Goal: Information Seeking & Learning: Learn about a topic

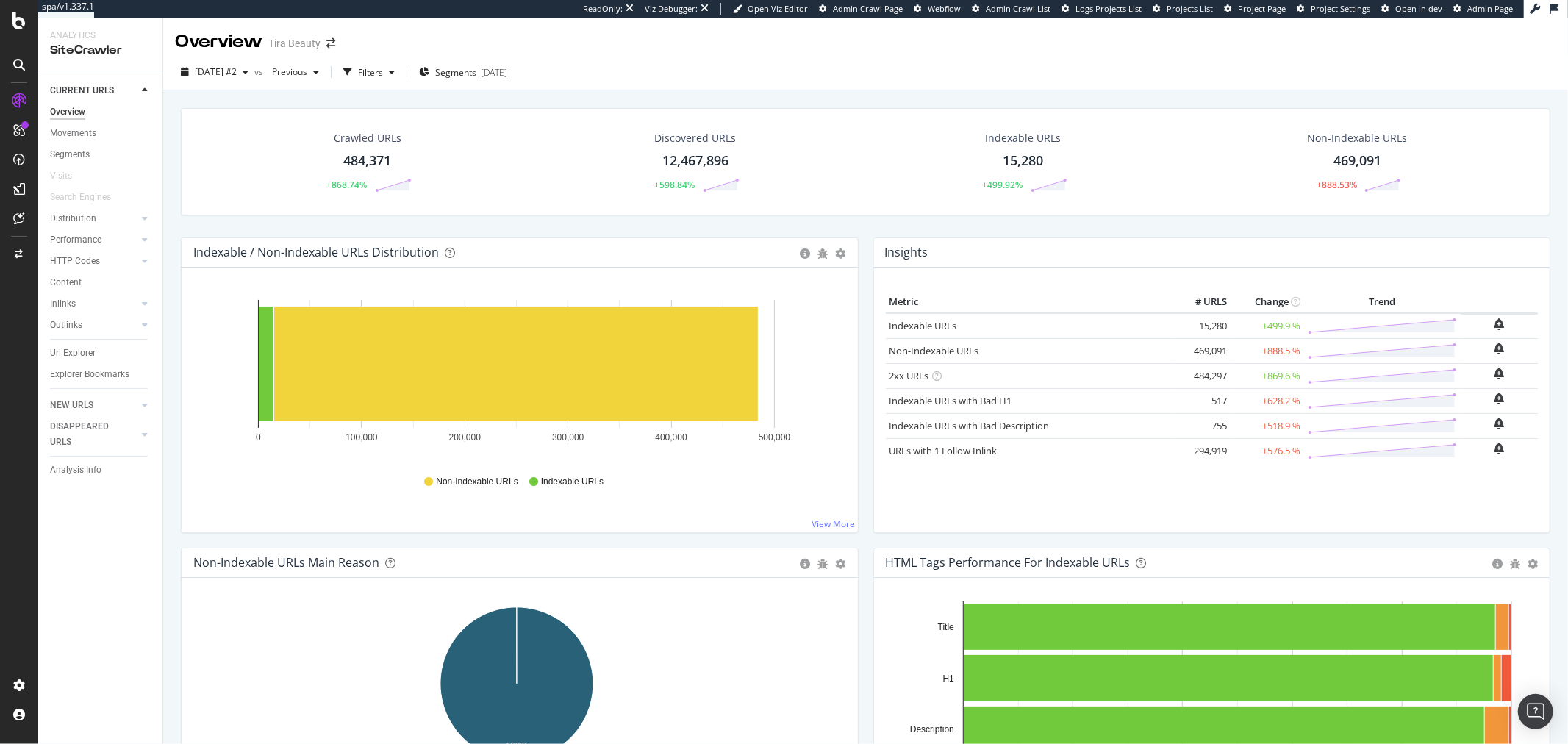
drag, startPoint x: 861, startPoint y: 226, endPoint x: 674, endPoint y: 221, distance: 187.1
drag, startPoint x: 674, startPoint y: 221, endPoint x: 726, endPoint y: 193, distance: 59.1
drag, startPoint x: 726, startPoint y: 193, endPoint x: 800, endPoint y: 164, distance: 79.5
click at [649, 332] on rect "A chart." at bounding box center [516, 364] width 484 height 115
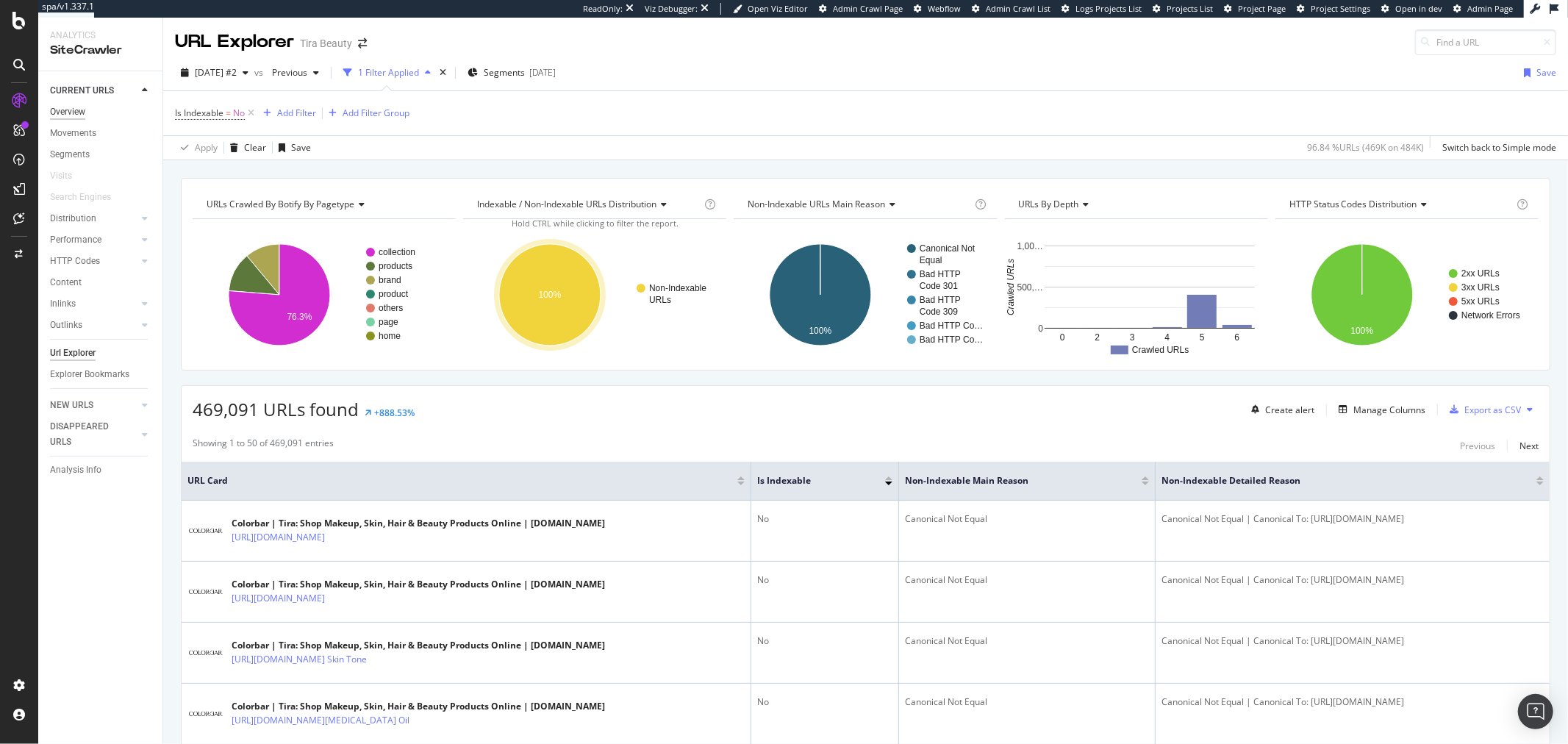
click at [75, 115] on div "Overview" at bounding box center [68, 112] width 36 height 15
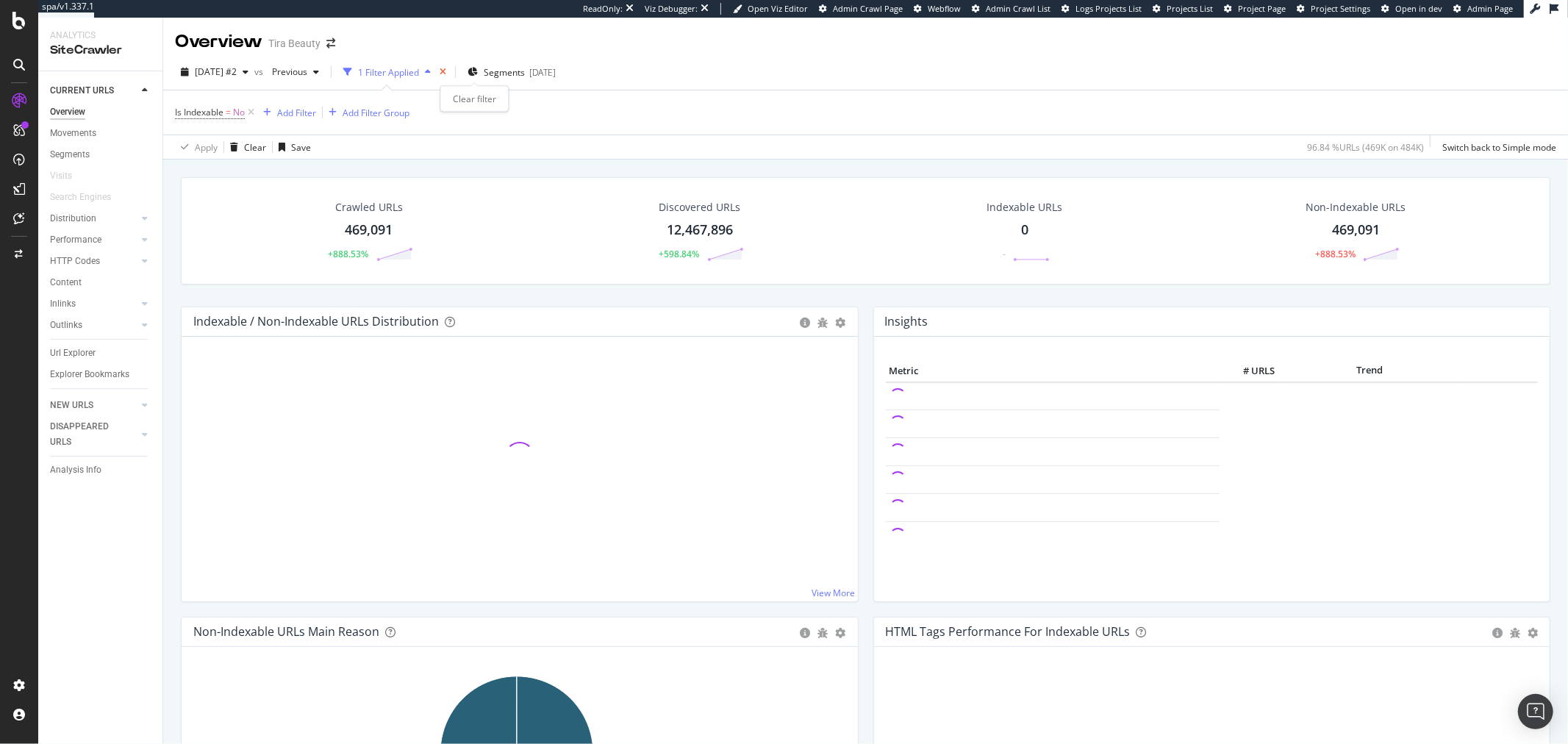
click at [446, 71] on icon "times" at bounding box center [443, 72] width 7 height 8
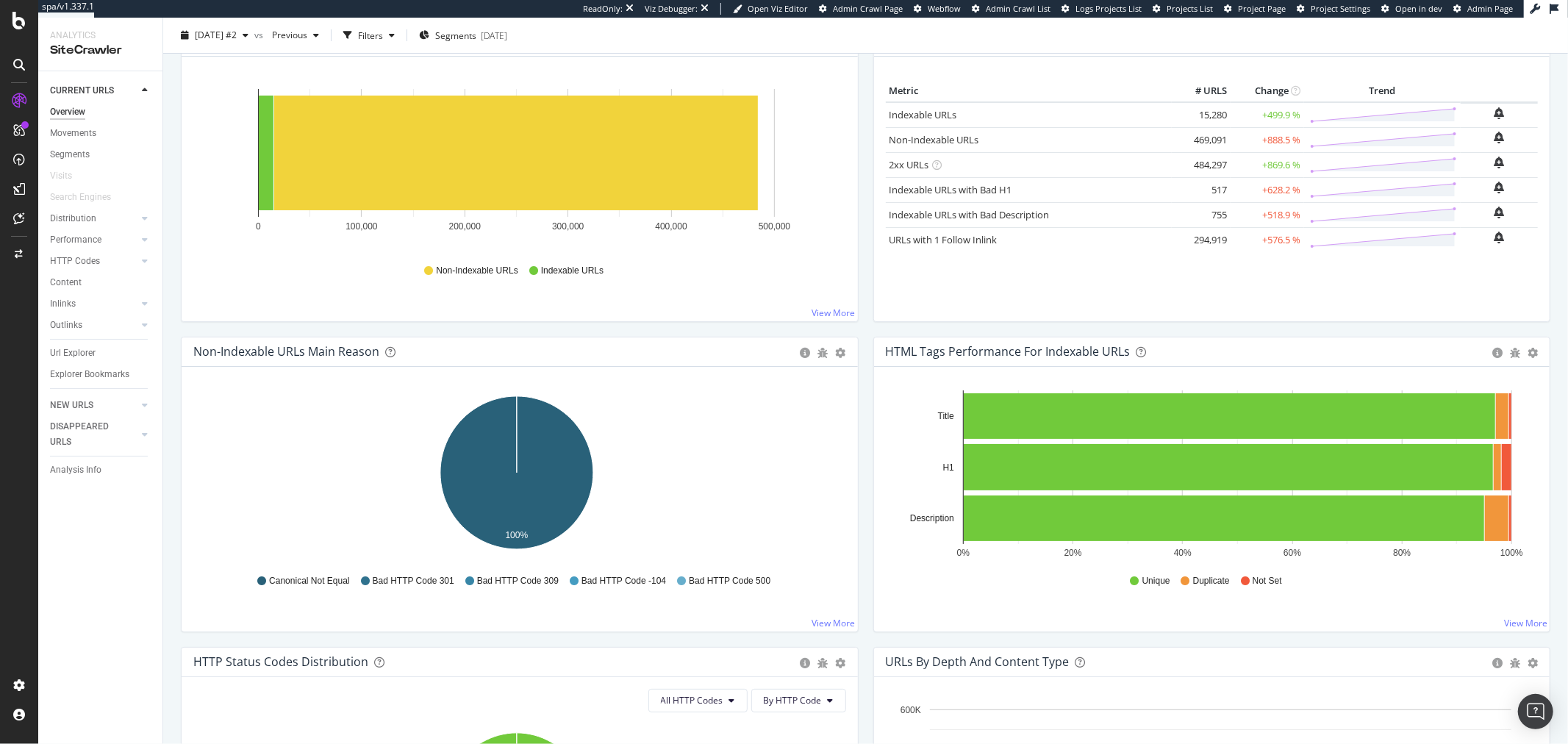
scroll to position [81, 0]
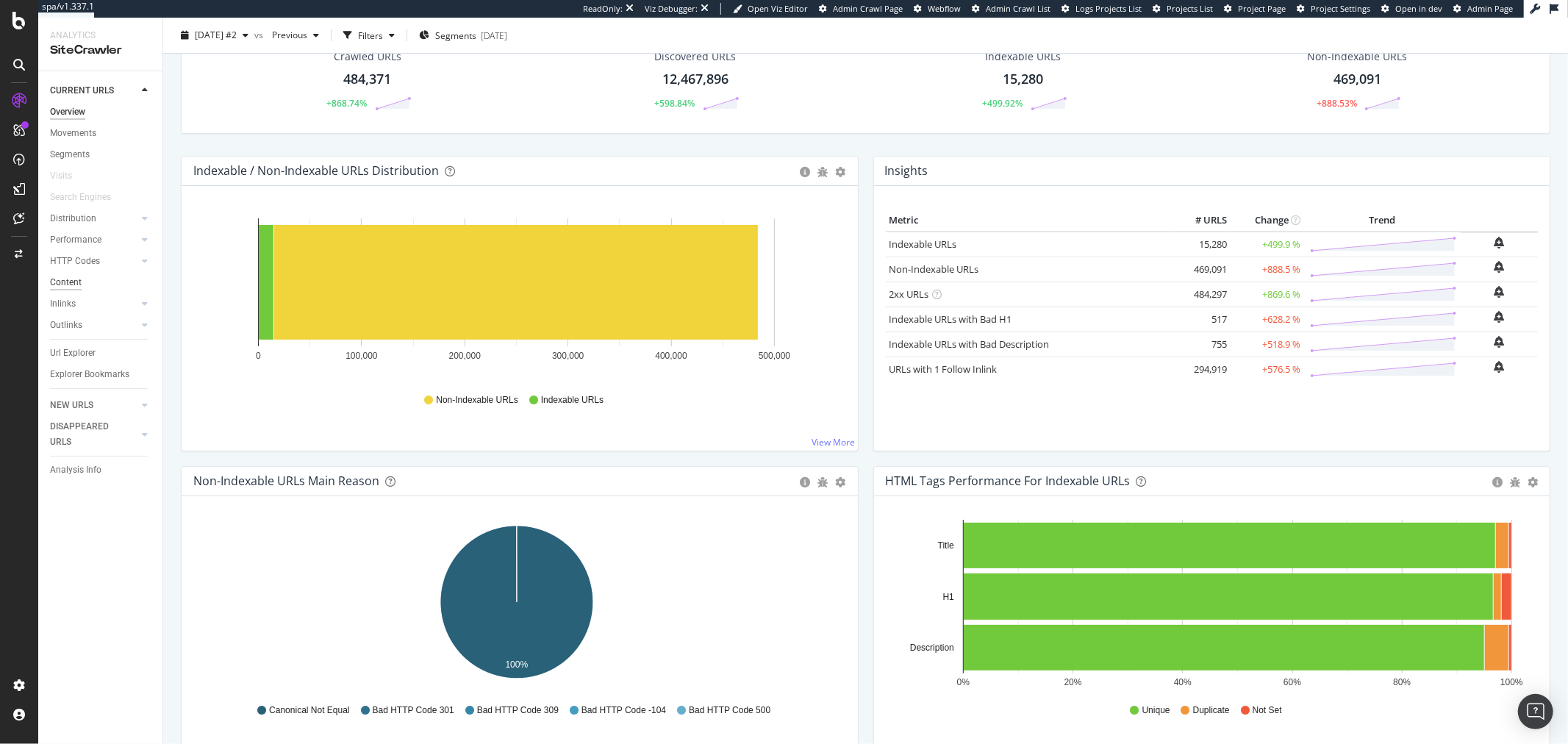
click at [72, 281] on div "Content" at bounding box center [65, 283] width 31 height 15
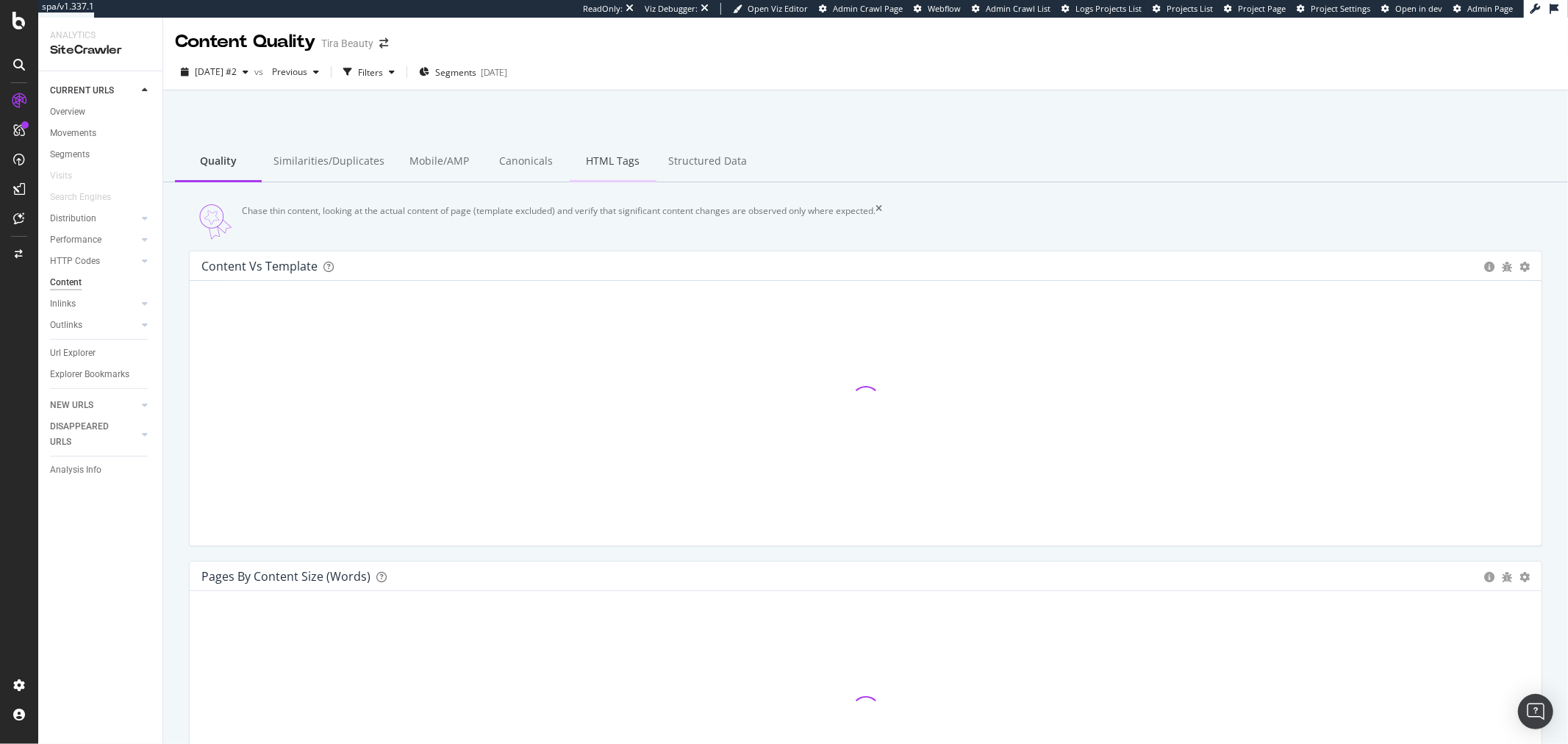
click at [591, 166] on div "HTML Tags" at bounding box center [613, 163] width 87 height 41
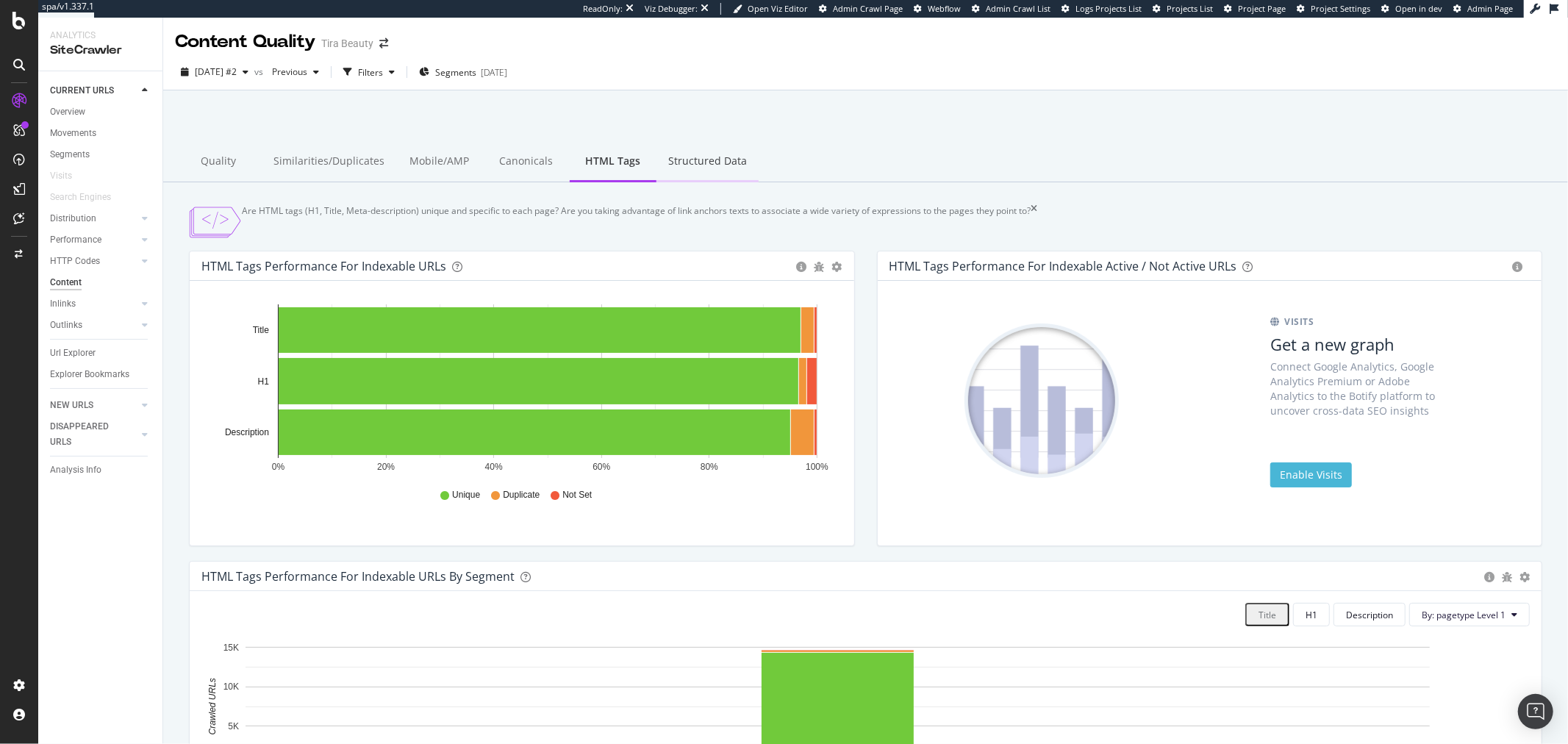
click at [688, 160] on div "Structured Data" at bounding box center [707, 163] width 102 height 41
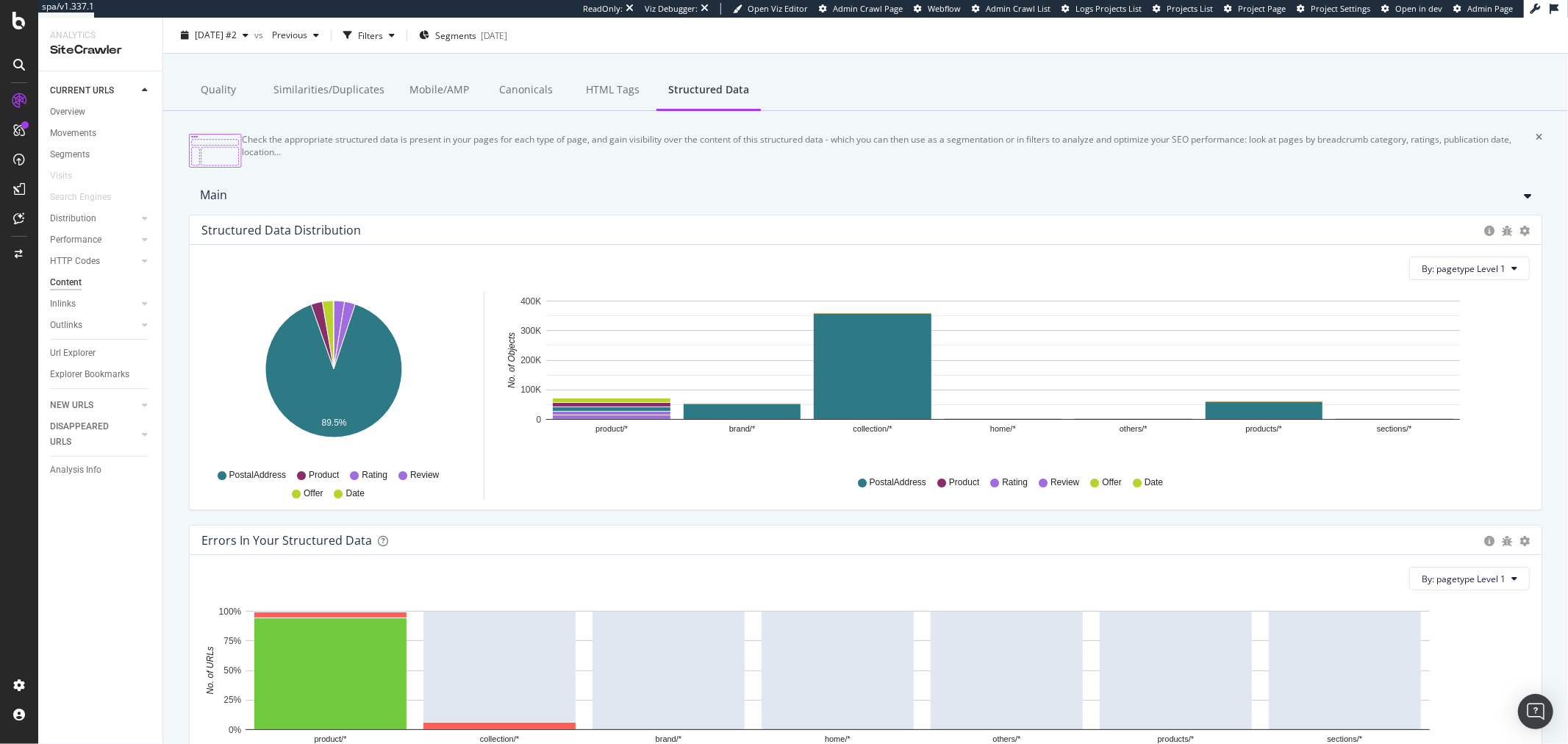
scroll to position [63, 0]
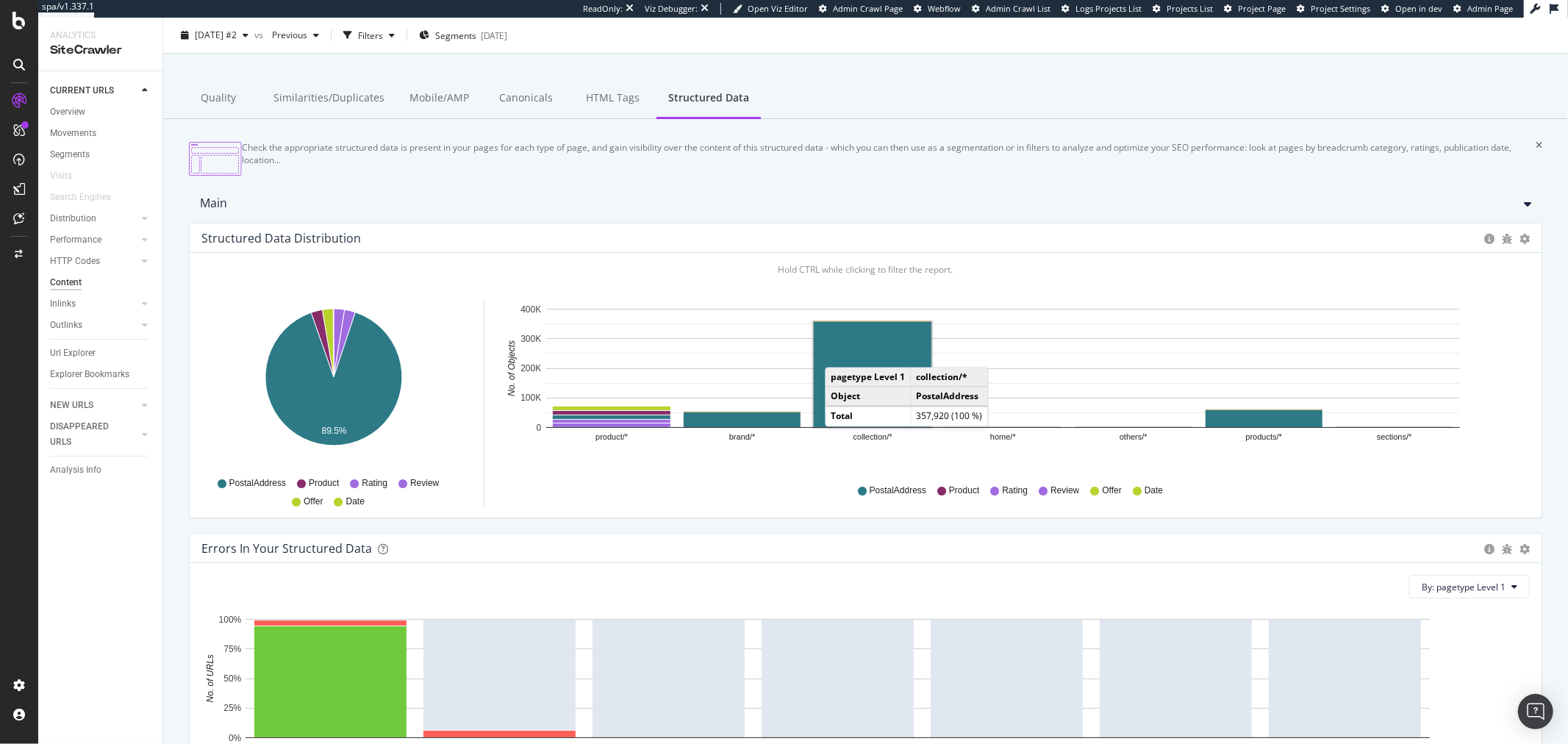
click at [839, 364] on rect "A chart." at bounding box center [872, 375] width 118 height 105
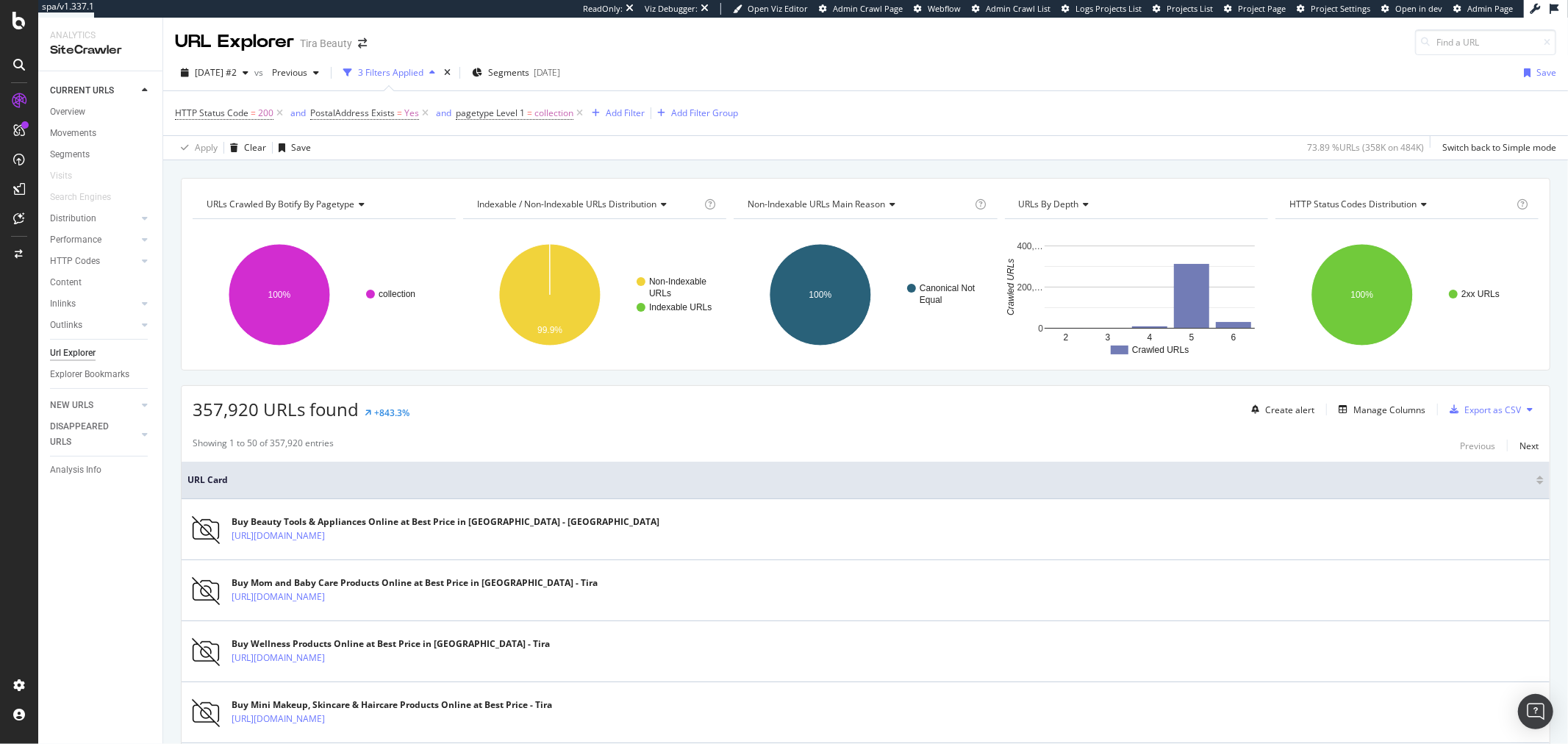
scroll to position [163, 0]
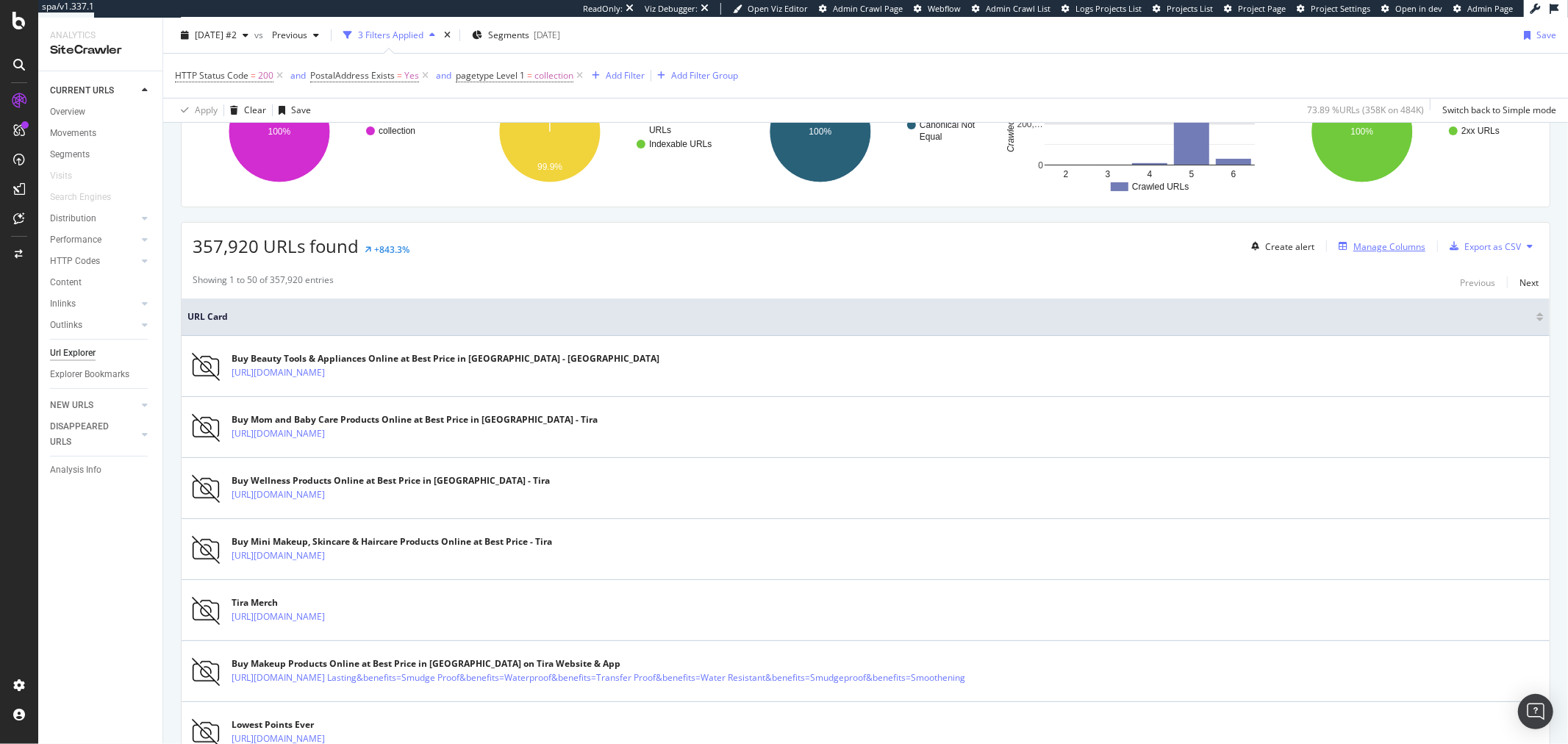
click at [1353, 250] on div "Manage Columns" at bounding box center [1389, 246] width 72 height 13
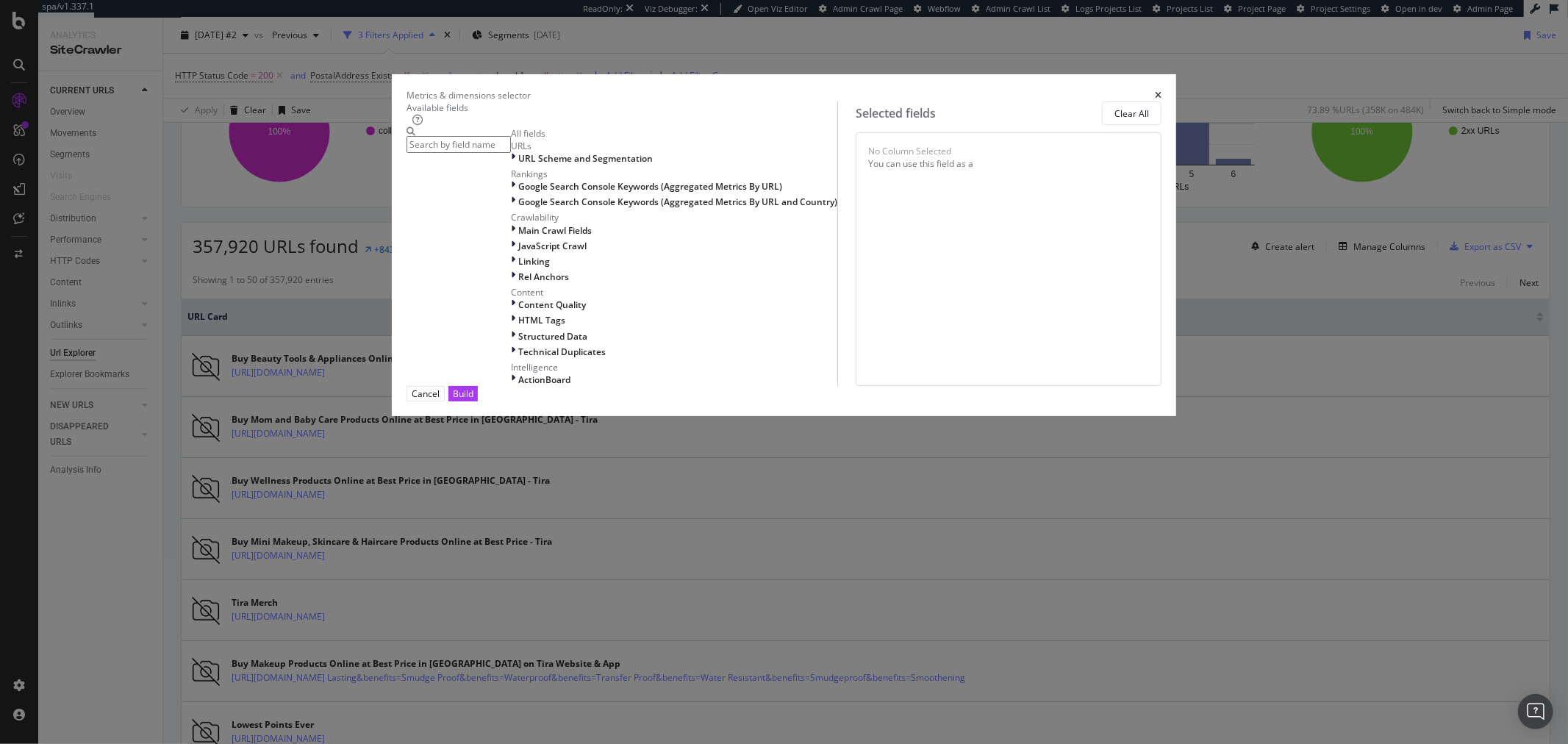
click at [511, 153] on input "modal" at bounding box center [458, 145] width 104 height 17
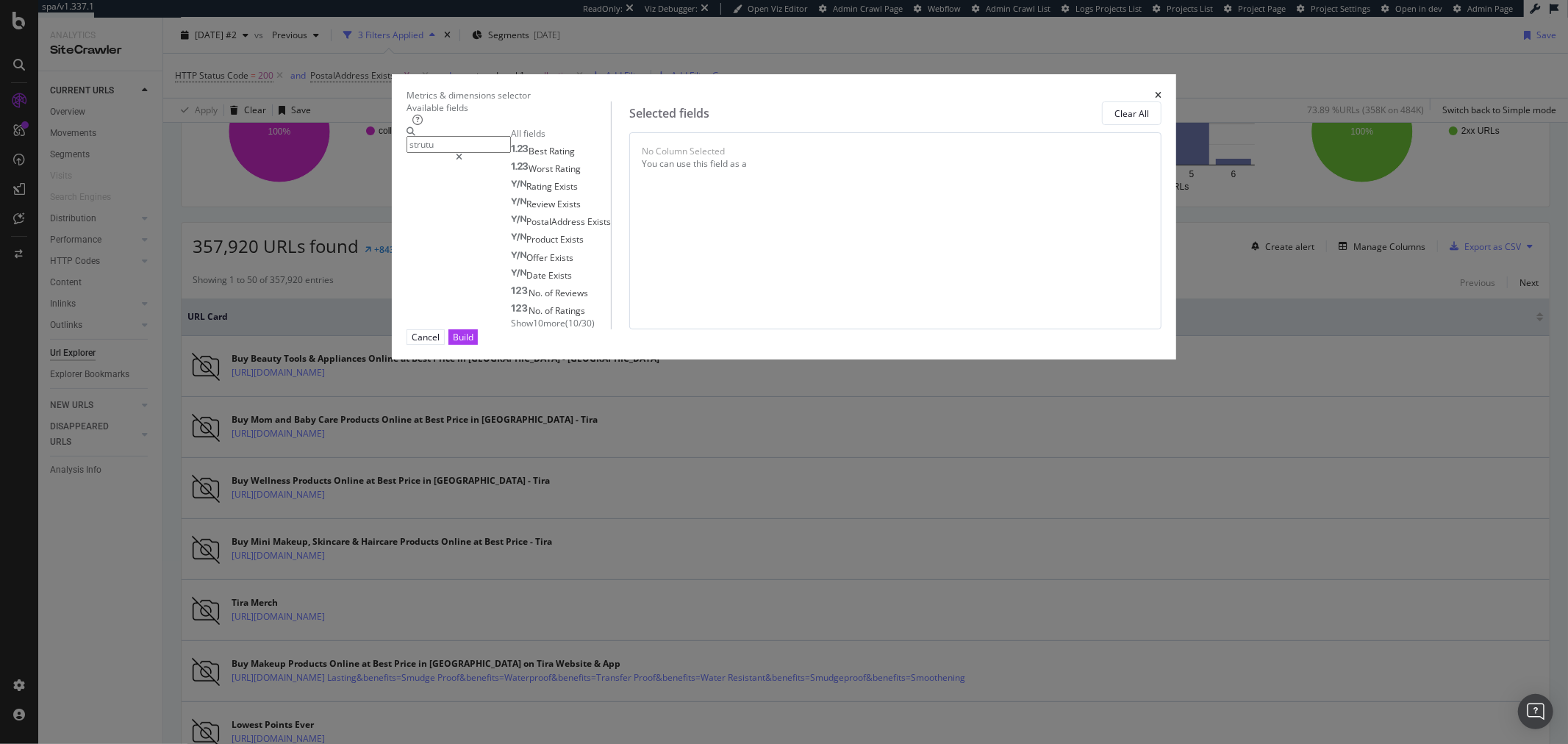
type input "strutu"
click at [538, 329] on span "Show 10 more" at bounding box center [538, 322] width 54 height 13
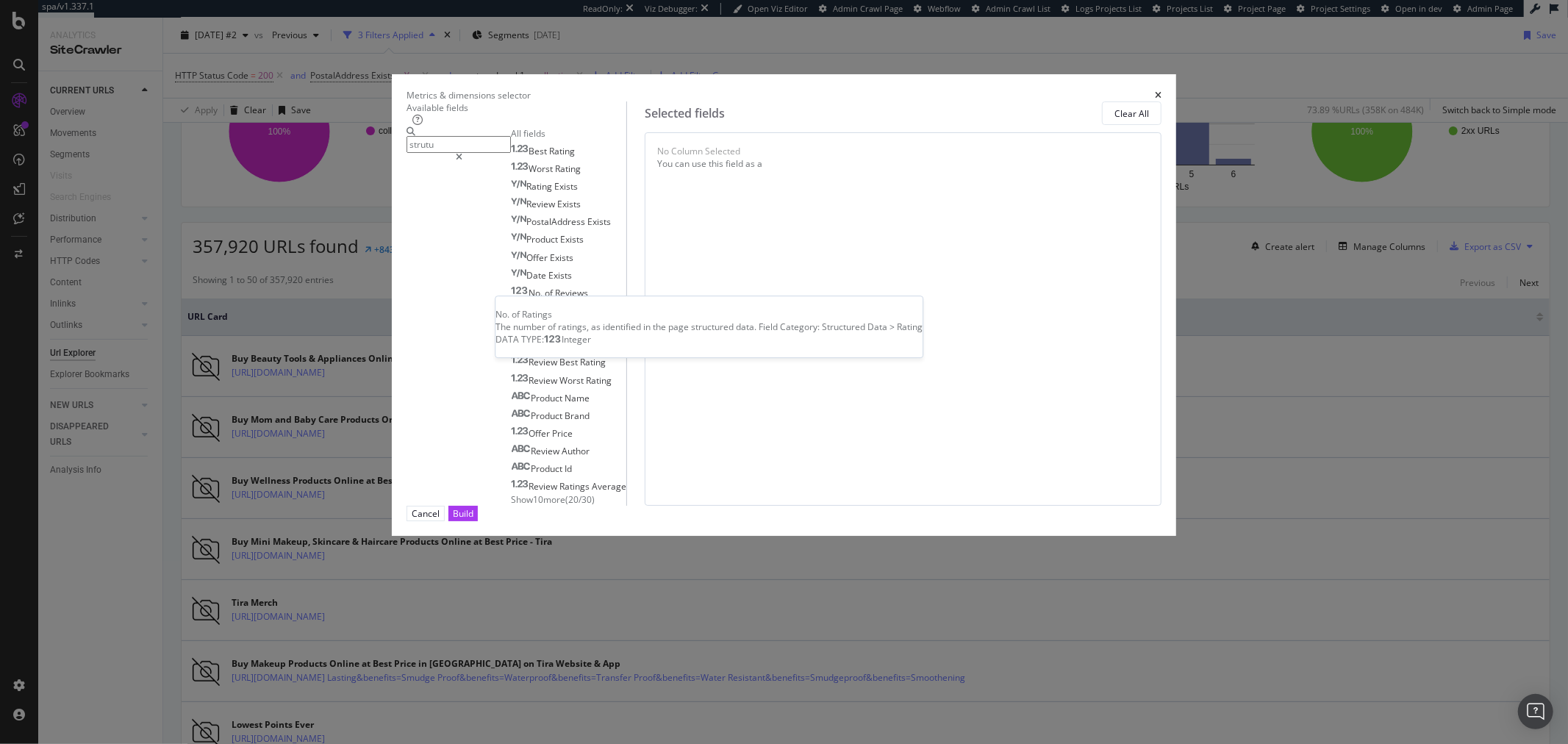
scroll to position [25, 0]
click at [520, 506] on span "Show 10 more" at bounding box center [538, 499] width 54 height 13
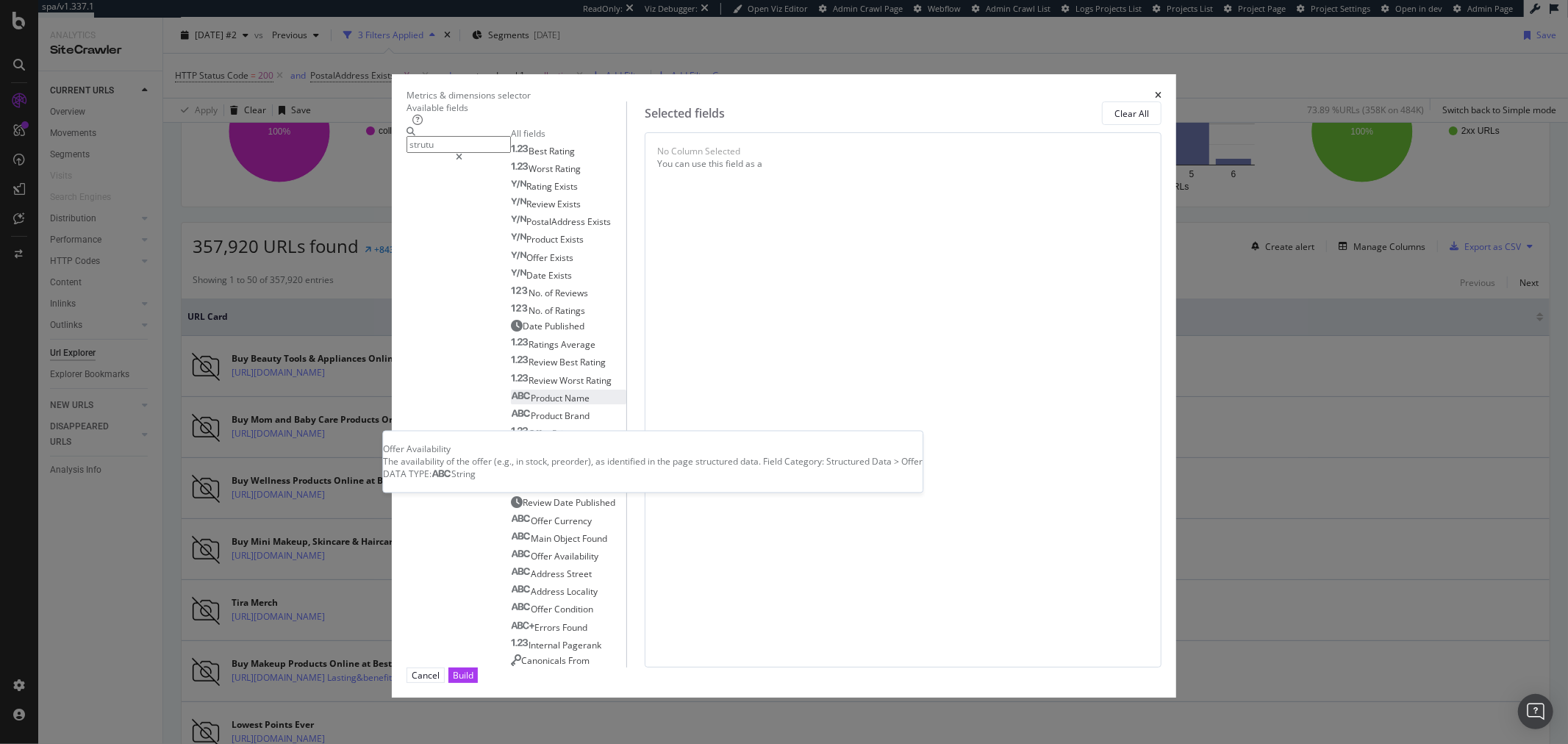
scroll to position [0, 0]
click at [511, 153] on input "strutu" at bounding box center [458, 145] width 104 height 17
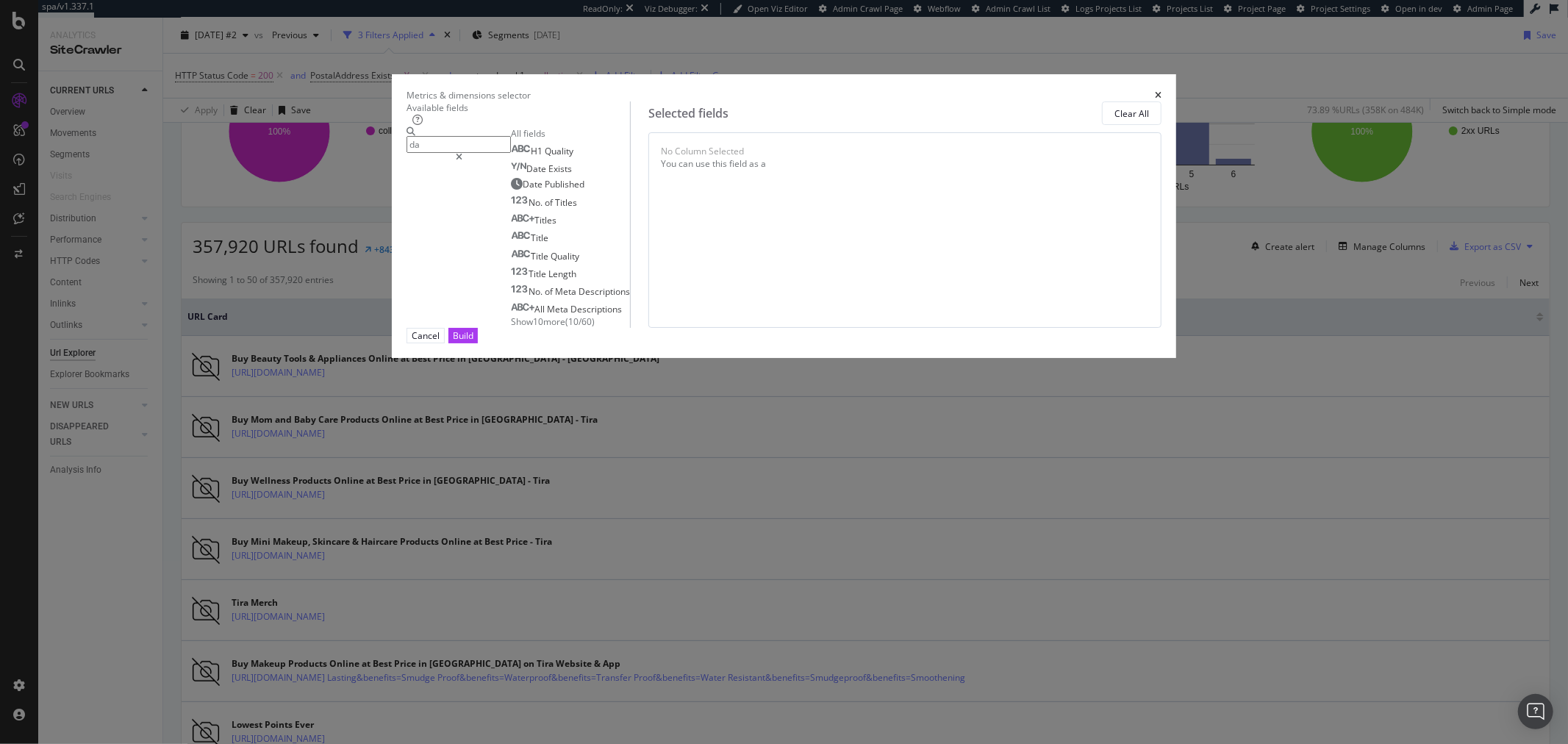
type input "d"
type input "structured"
click at [525, 329] on span "Show 10 more" at bounding box center [538, 322] width 54 height 13
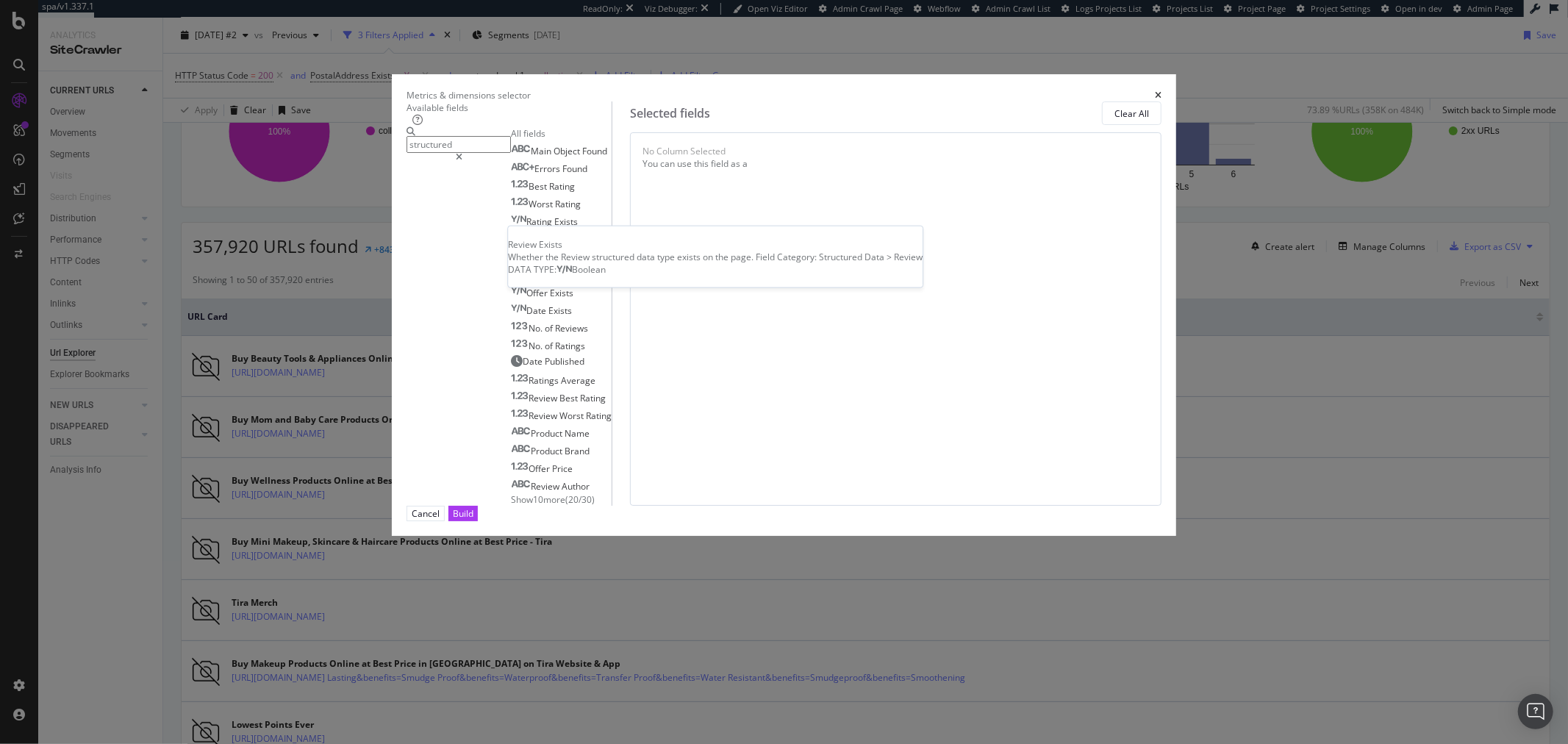
scroll to position [25, 0]
click at [1155, 100] on icon "times" at bounding box center [1158, 96] width 7 height 8
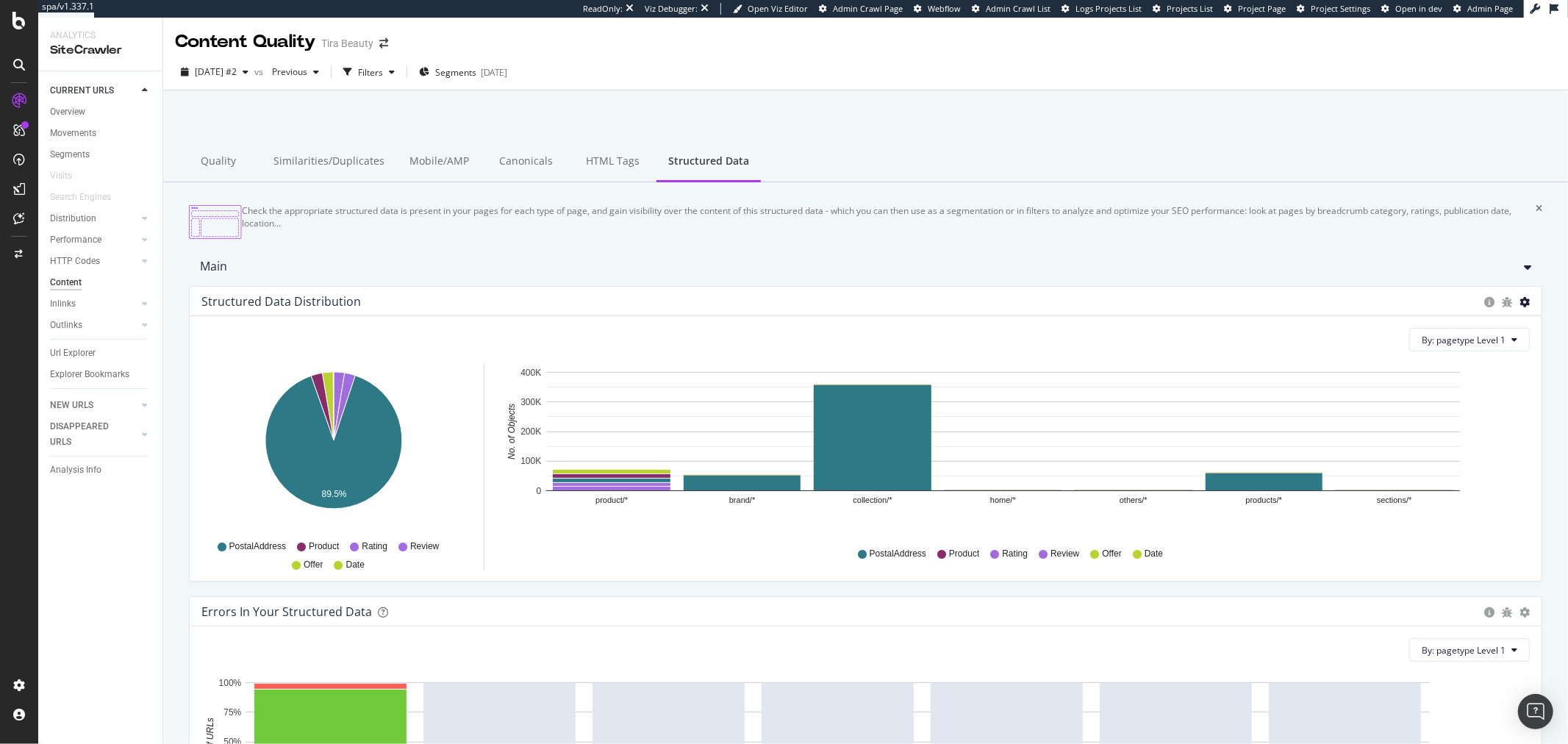
click at [1520, 307] on icon "gear" at bounding box center [1525, 302] width 10 height 10
click at [1475, 367] on span "Chart (by Percentage)" at bounding box center [1477, 357] width 126 height 19
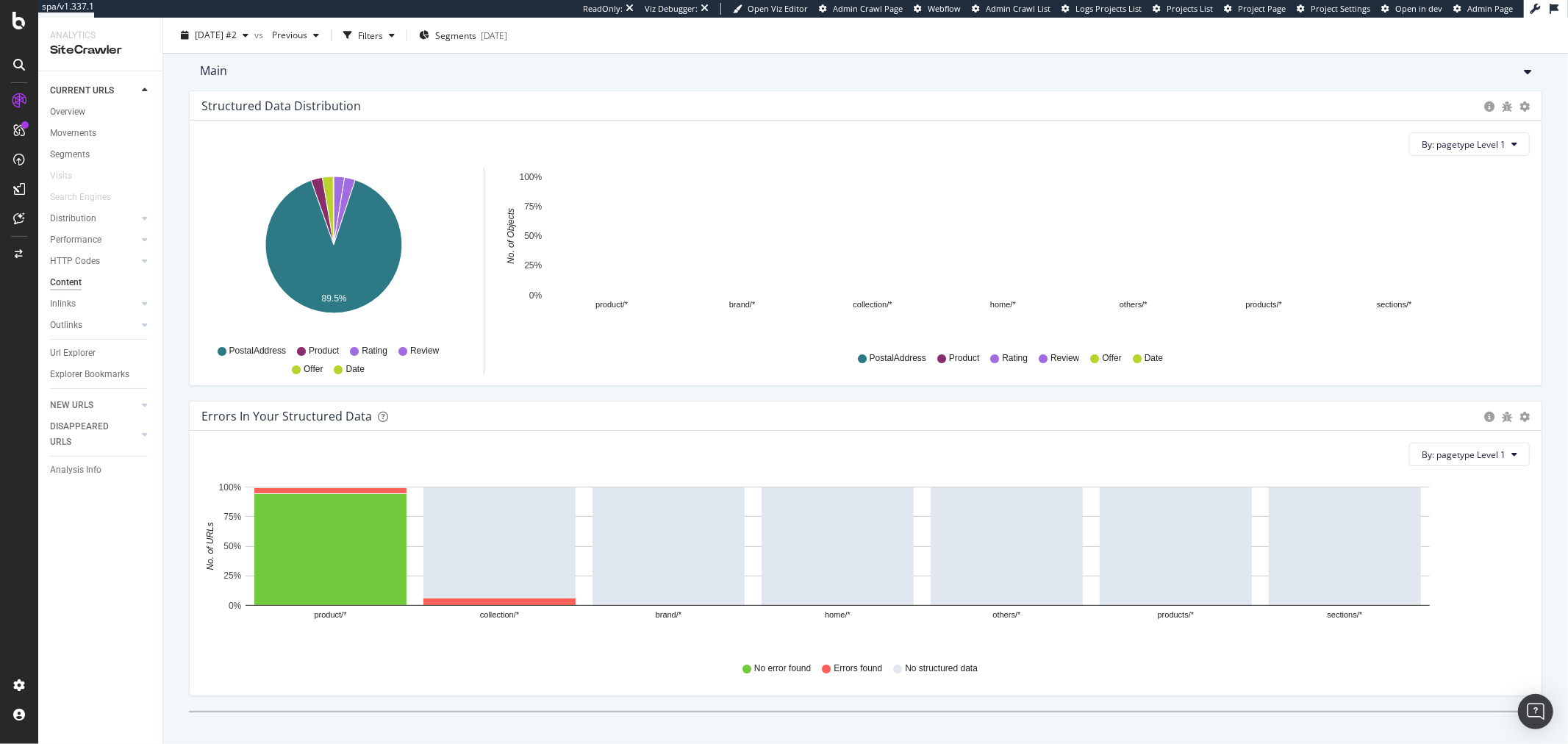
scroll to position [227, 0]
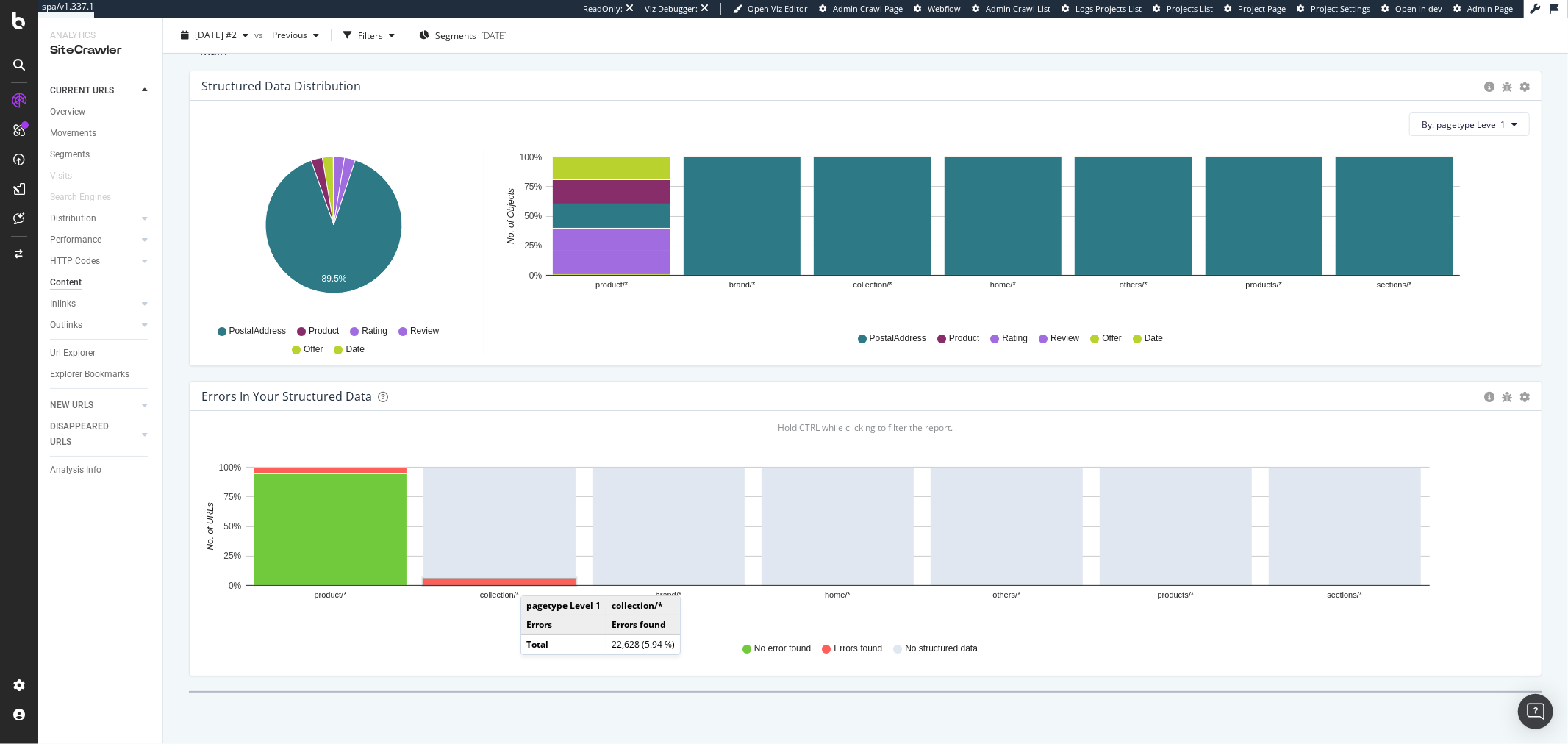
click at [535, 581] on rect "A chart." at bounding box center [499, 582] width 152 height 7
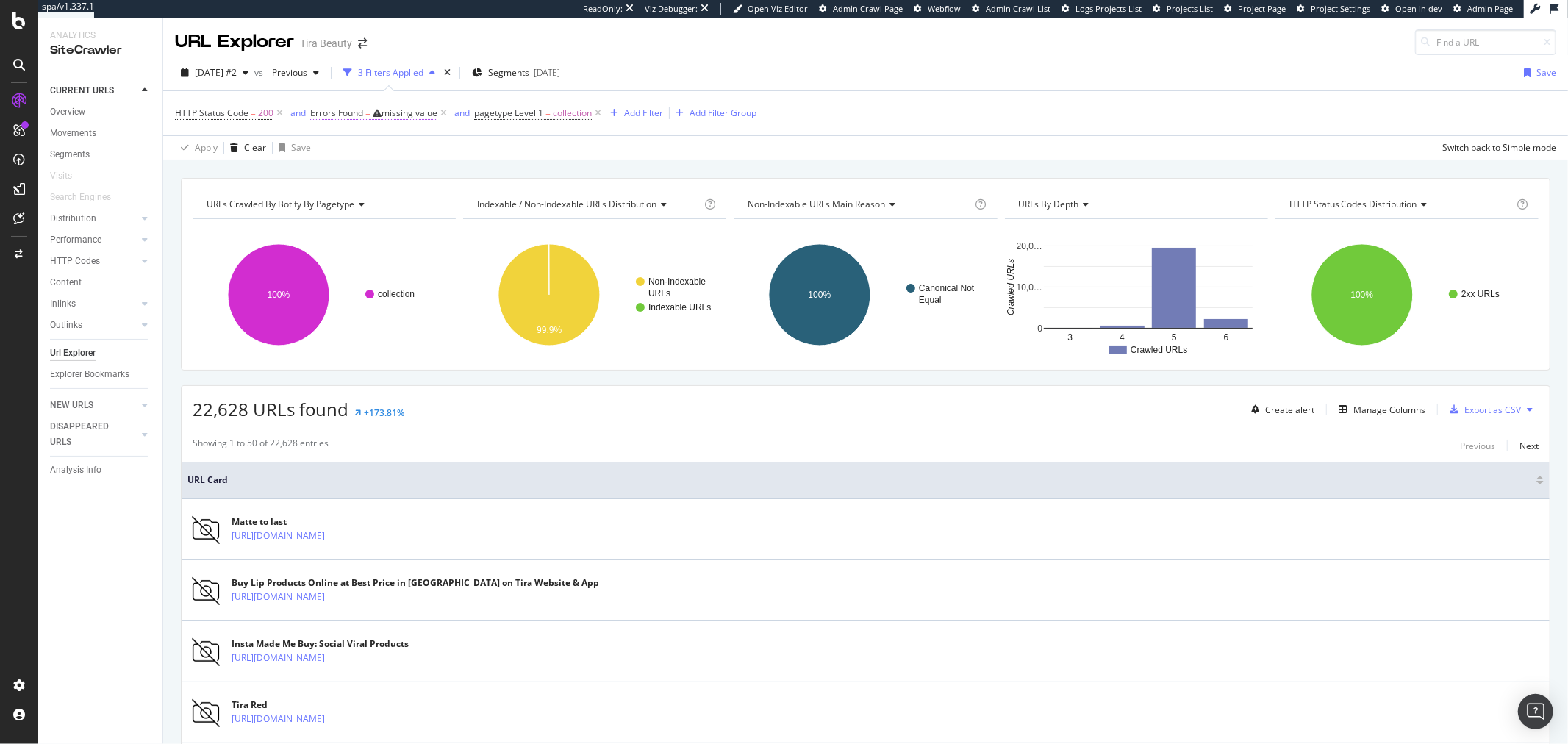
click at [388, 113] on div "missing value" at bounding box center [410, 113] width 56 height 13
click at [376, 177] on input "text" at bounding box center [362, 168] width 104 height 17
click at [370, 154] on span "Any contains" at bounding box center [344, 148] width 52 height 13
click at [400, 175] on div "Any equal to" at bounding box center [363, 168] width 103 height 15
click at [399, 177] on input "text" at bounding box center [362, 168] width 104 height 17
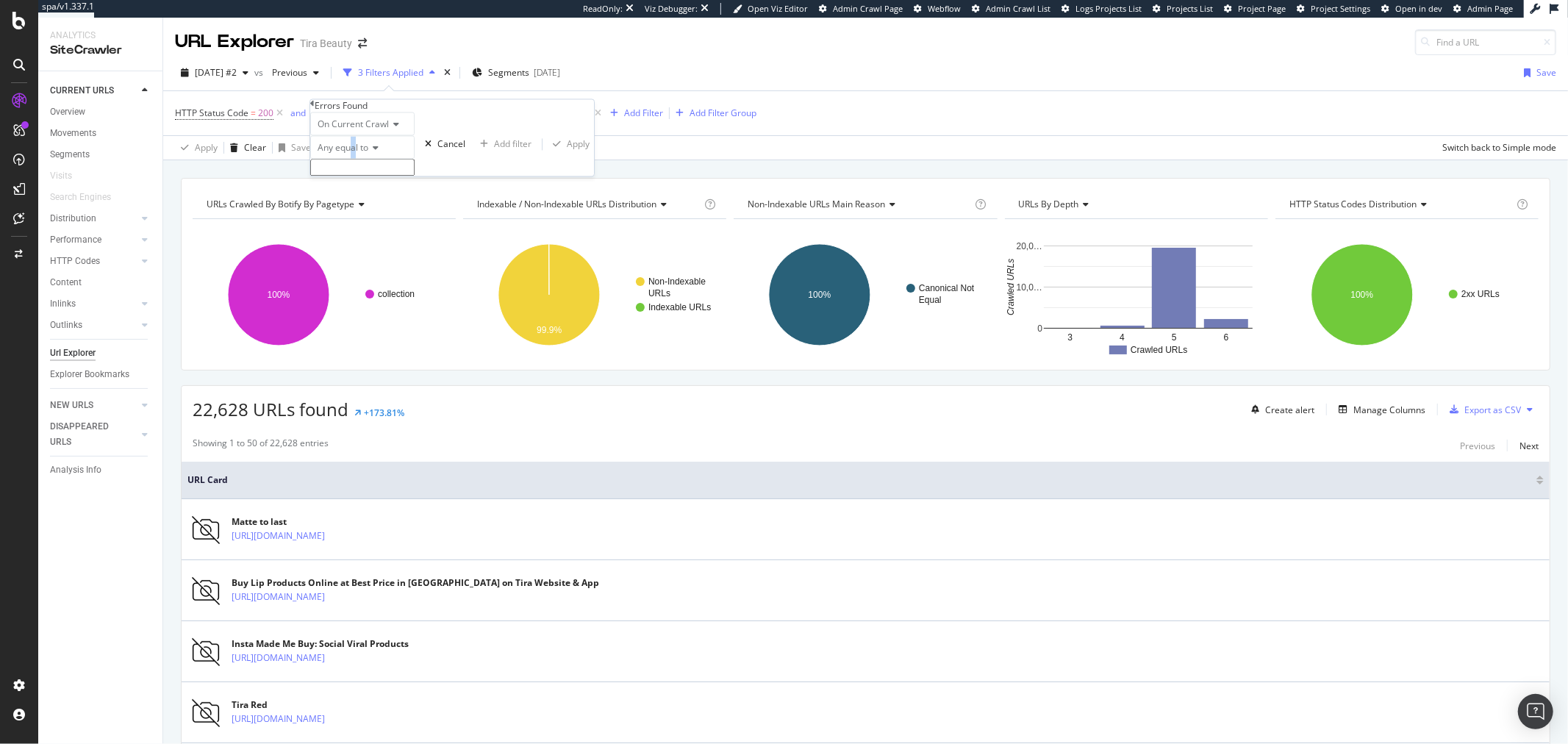
click at [359, 160] on div "Any equal to" at bounding box center [362, 148] width 104 height 24
click at [361, 189] on span "None equal to" at bounding box center [344, 183] width 58 height 13
click at [365, 177] on input "text" at bounding box center [362, 168] width 104 height 17
click at [367, 160] on div "None equal to" at bounding box center [362, 148] width 104 height 24
click at [641, 157] on div "Apply Clear Save Switch back to Simple mode" at bounding box center [866, 147] width 1405 height 25
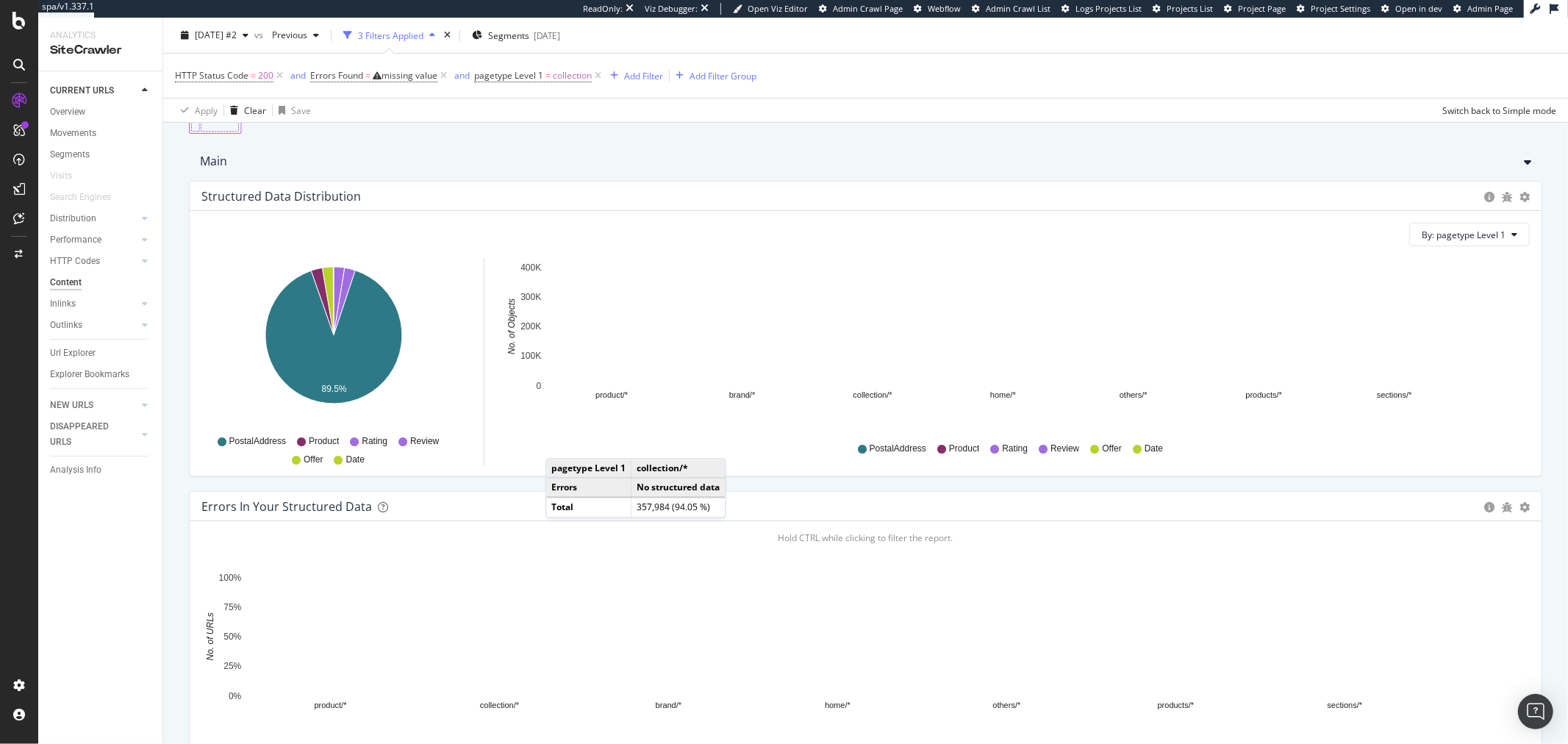
scroll to position [52, 0]
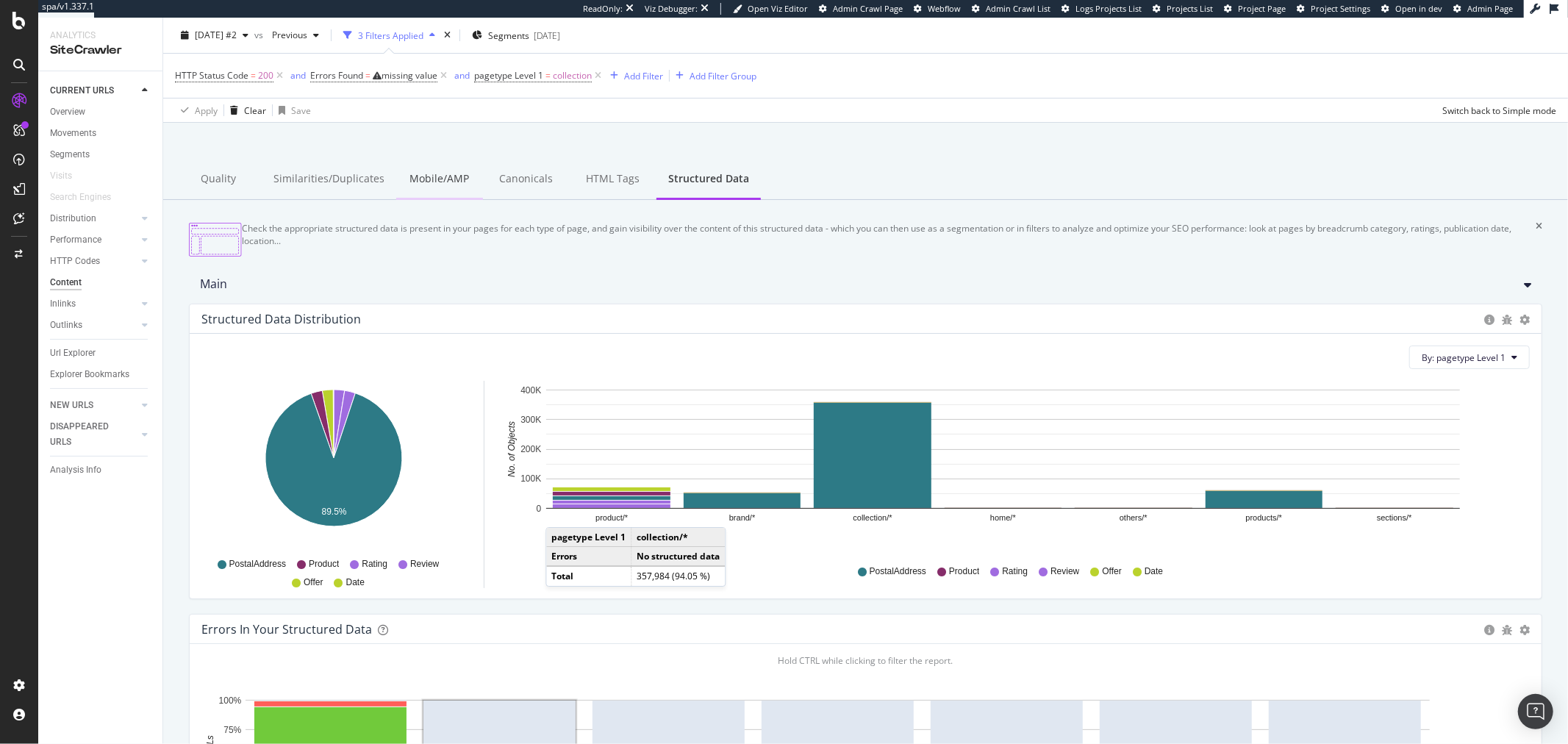
click at [439, 179] on div "Mobile/AMP" at bounding box center [439, 180] width 87 height 41
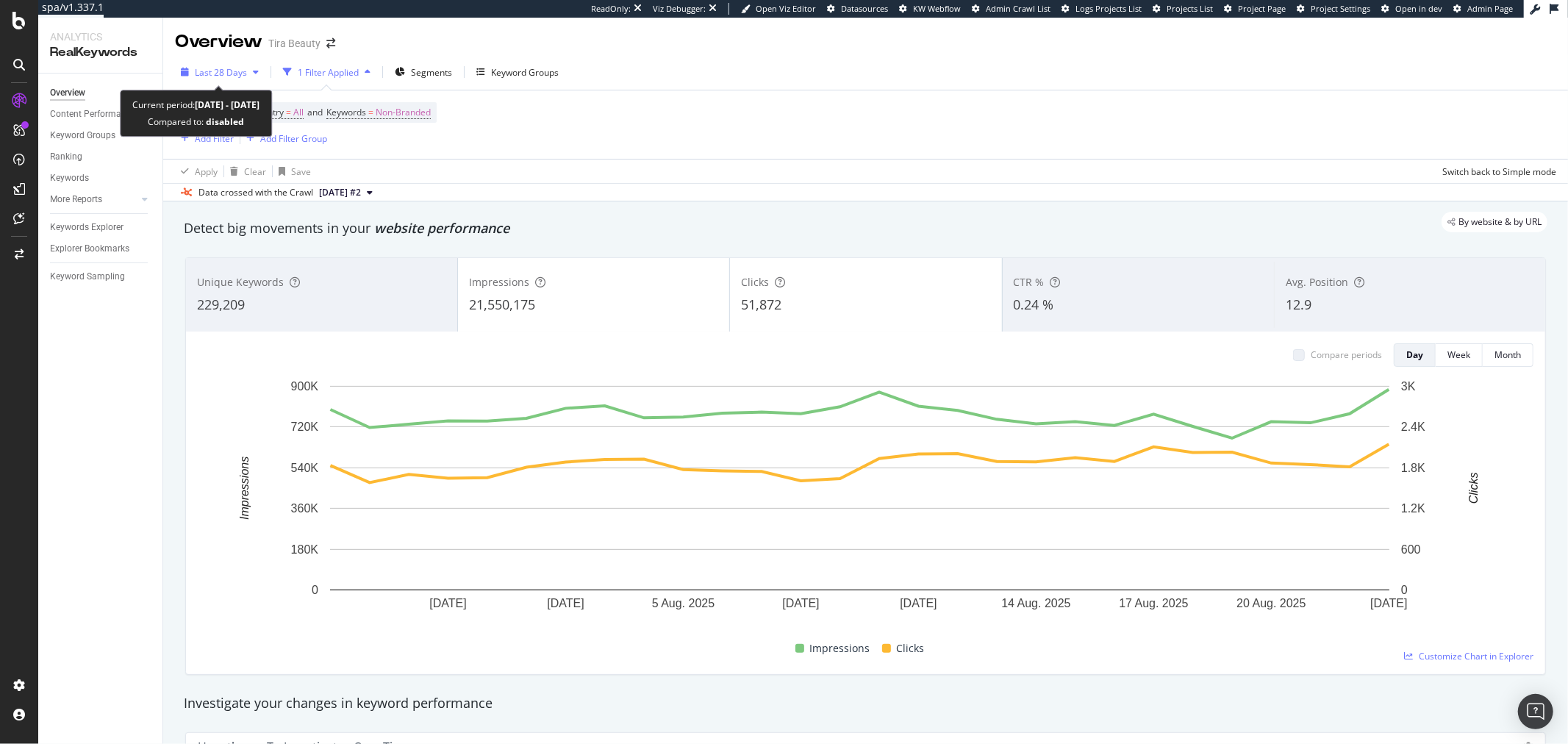
click at [236, 77] on span "Last 28 Days" at bounding box center [221, 72] width 52 height 13
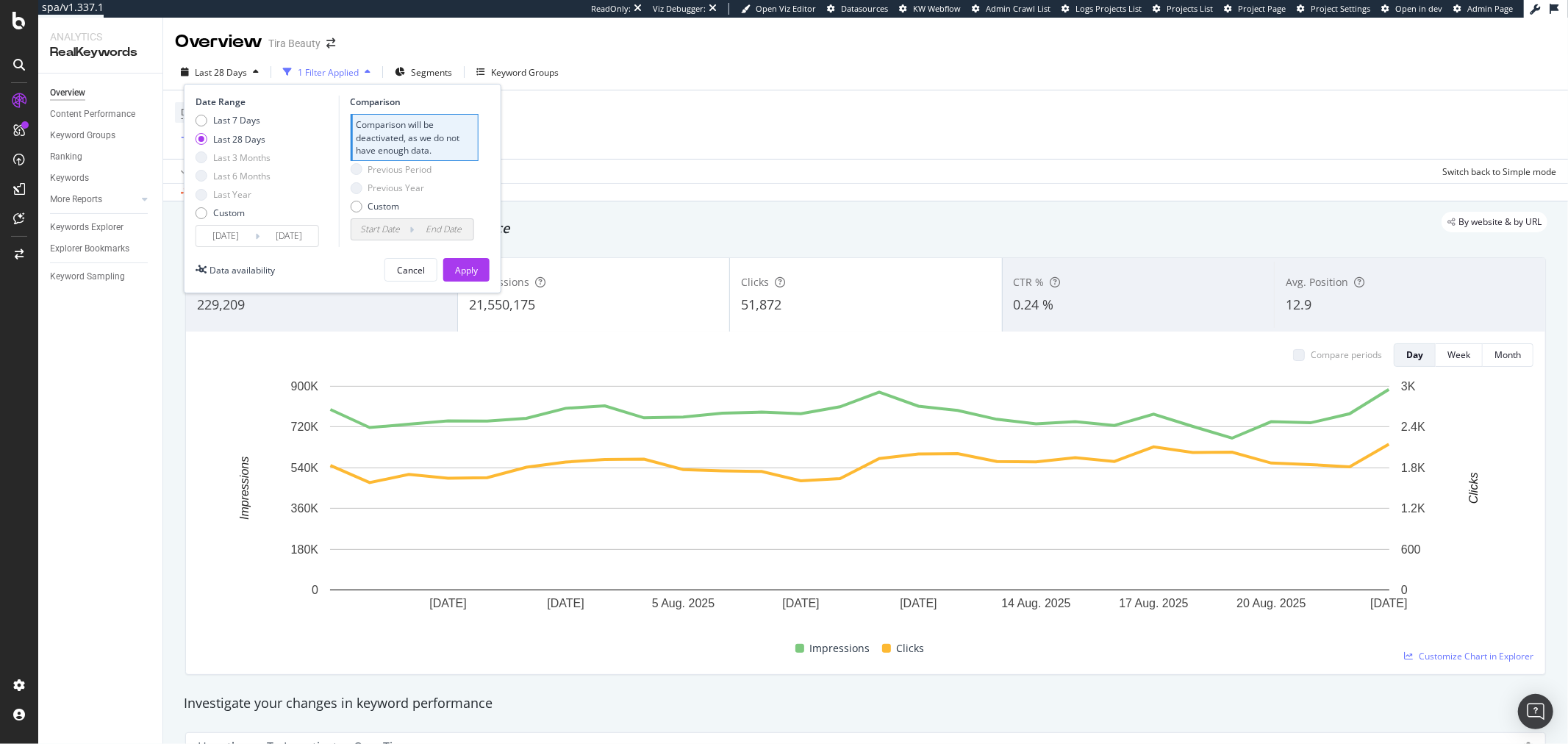
click at [674, 144] on div "Device = All and Country = All and Keywords = Non-Branded Add Filter Add Filter…" at bounding box center [866, 124] width 1381 height 69
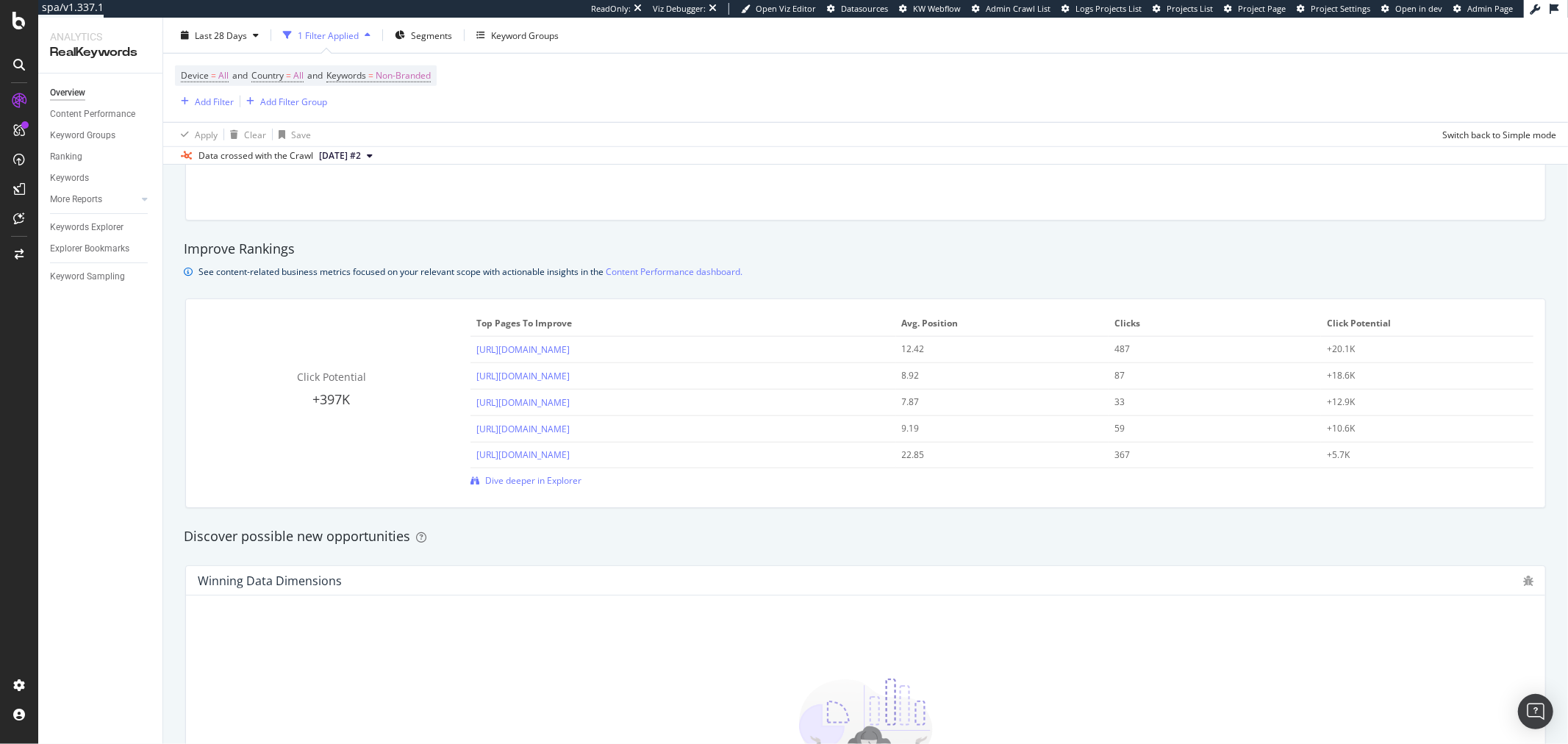
scroll to position [899, 0]
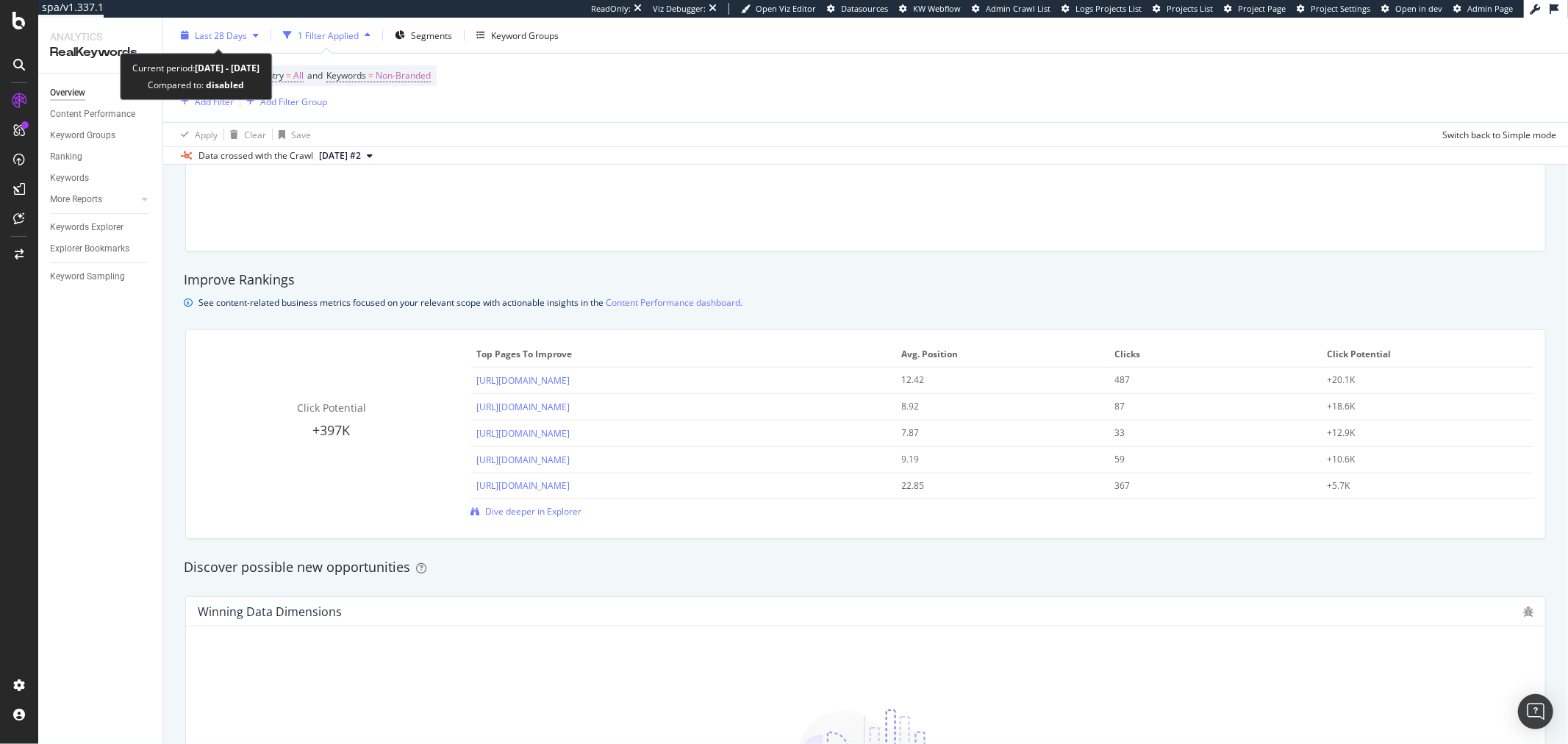
click at [255, 36] on icon "button" at bounding box center [256, 35] width 6 height 8
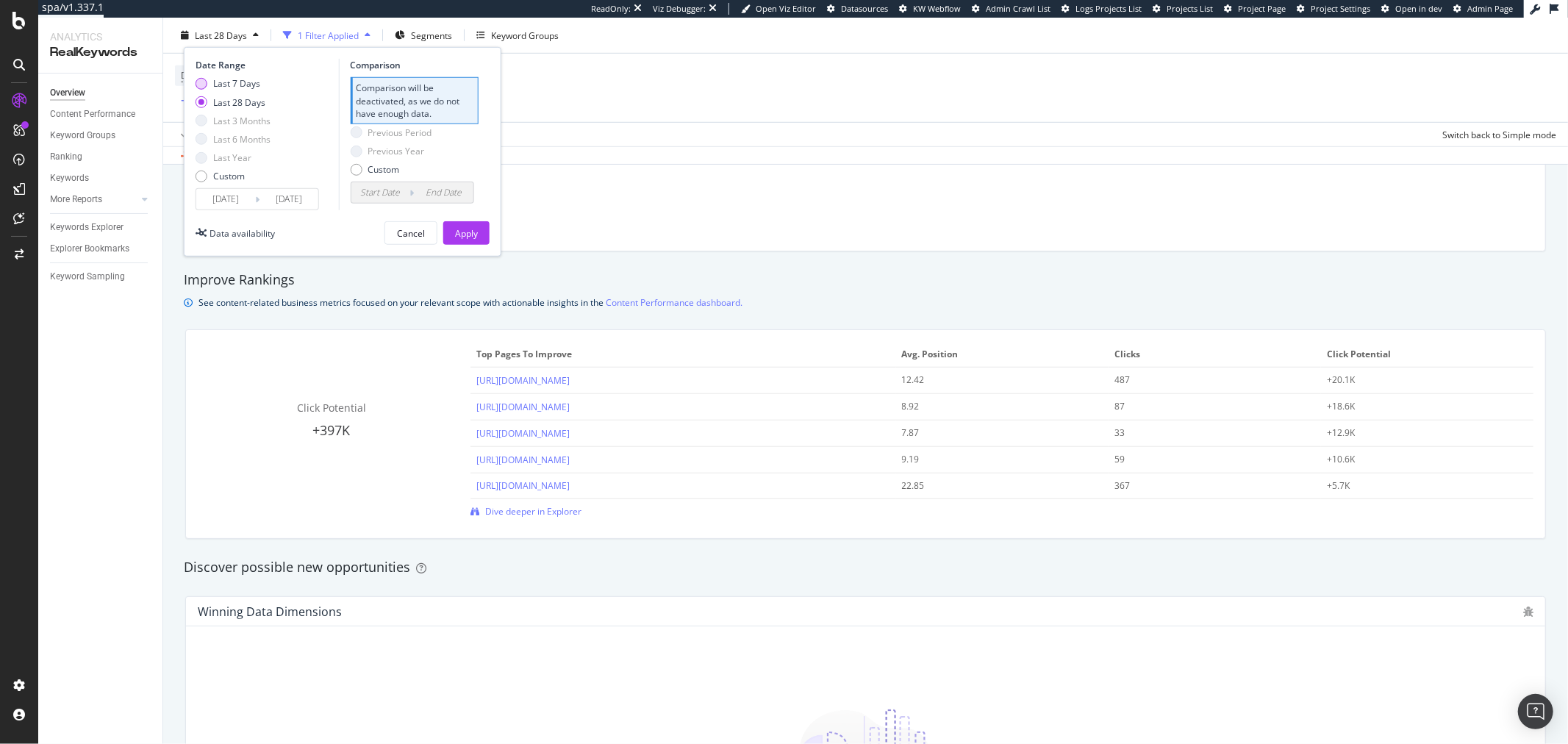
click at [245, 81] on div "Last 7 Days" at bounding box center [237, 83] width 47 height 13
type input "2025/08/17"
type input "2025/08/10"
type input "2025/08/16"
click at [483, 237] on button "Apply" at bounding box center [466, 234] width 47 height 24
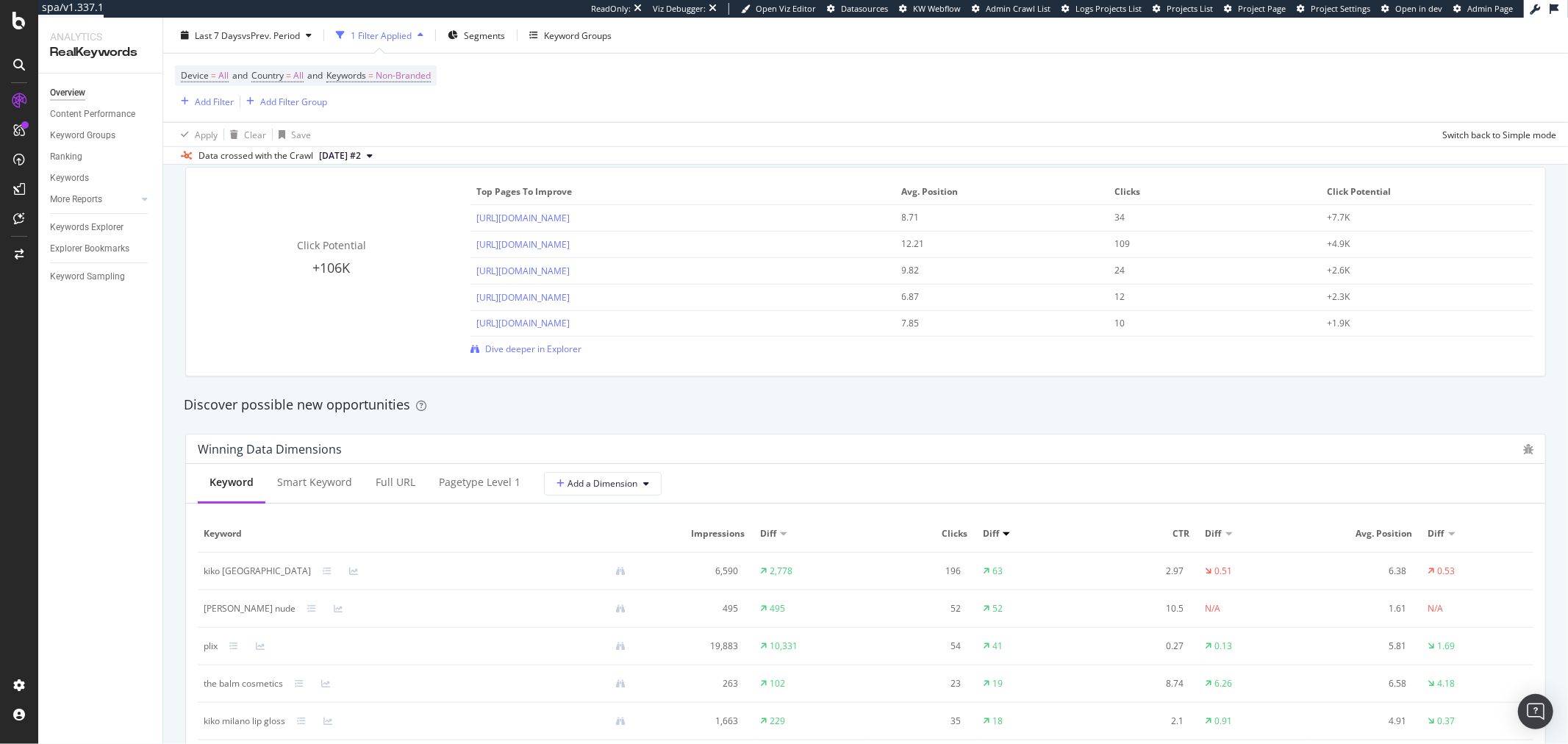
scroll to position [1062, 0]
click at [322, 571] on icon at bounding box center [327, 570] width 8 height 8
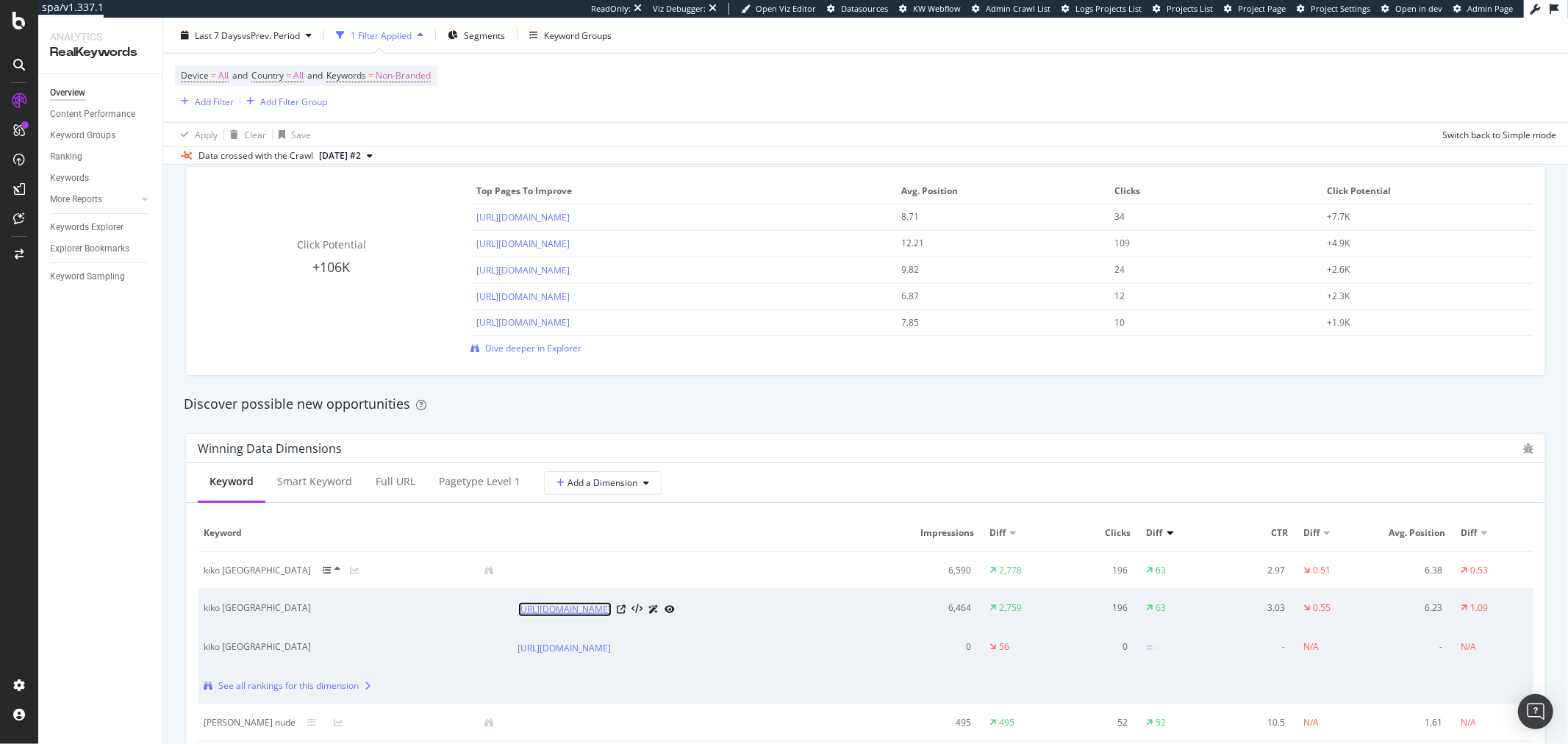
click at [612, 608] on link "https://www.tirabeauty.com/brand/kiko-milano" at bounding box center [565, 609] width 93 height 14
click at [148, 199] on div at bounding box center [144, 199] width 14 height 14
click at [81, 270] on div "Content" at bounding box center [72, 263] width 31 height 15
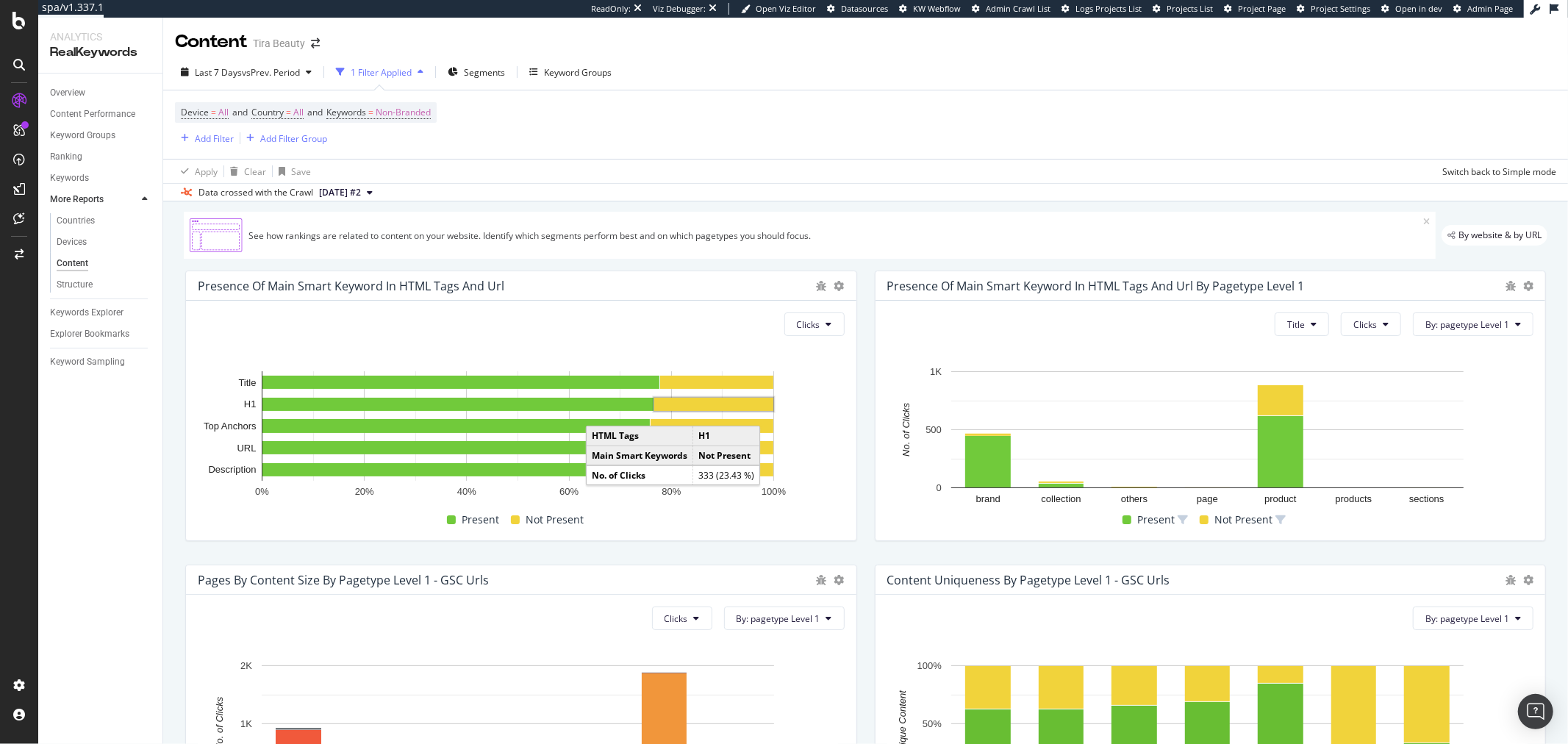
click at [728, 403] on rect "A chart." at bounding box center [713, 405] width 119 height 14
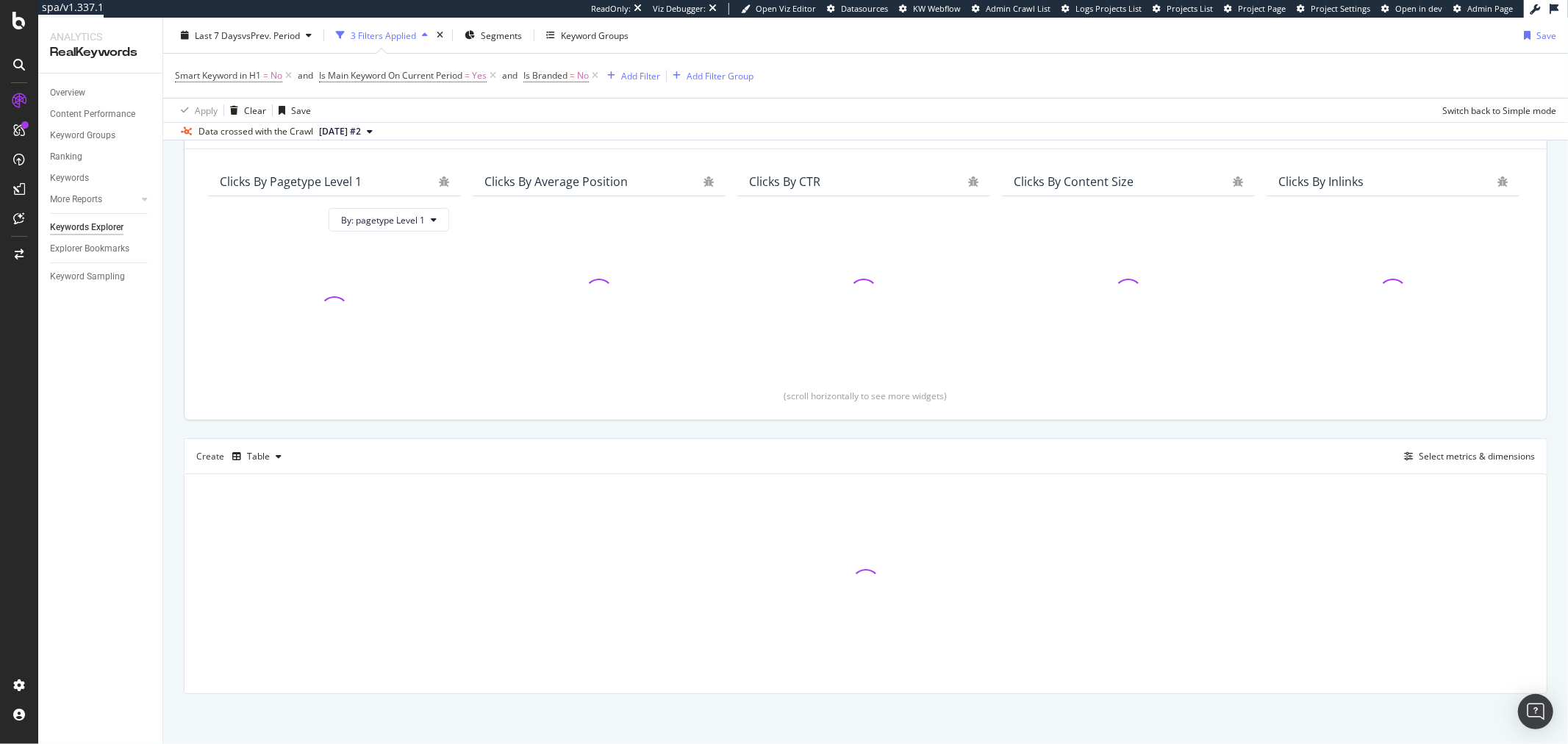
scroll to position [108, 0]
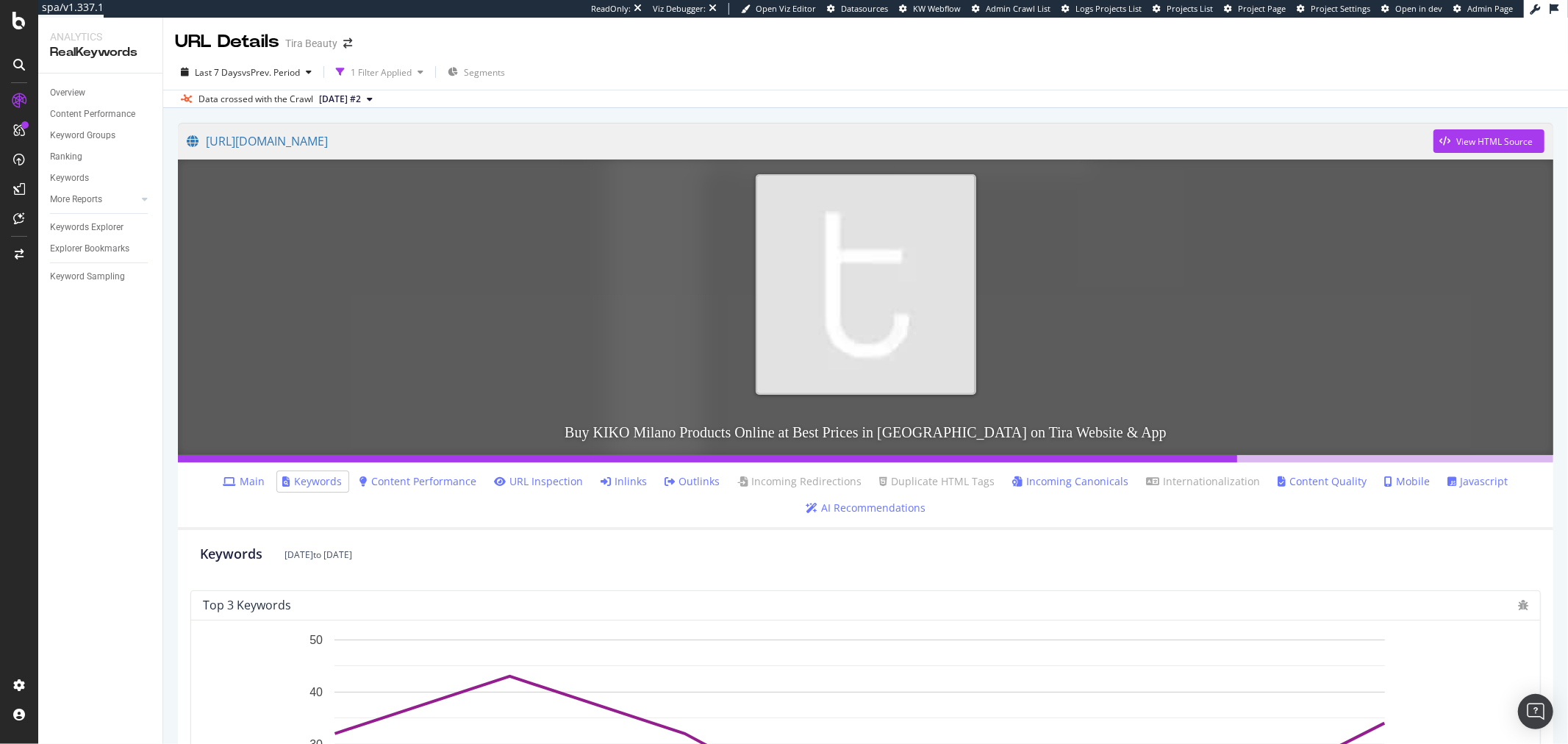
click at [699, 486] on link "Outlinks" at bounding box center [692, 481] width 55 height 14
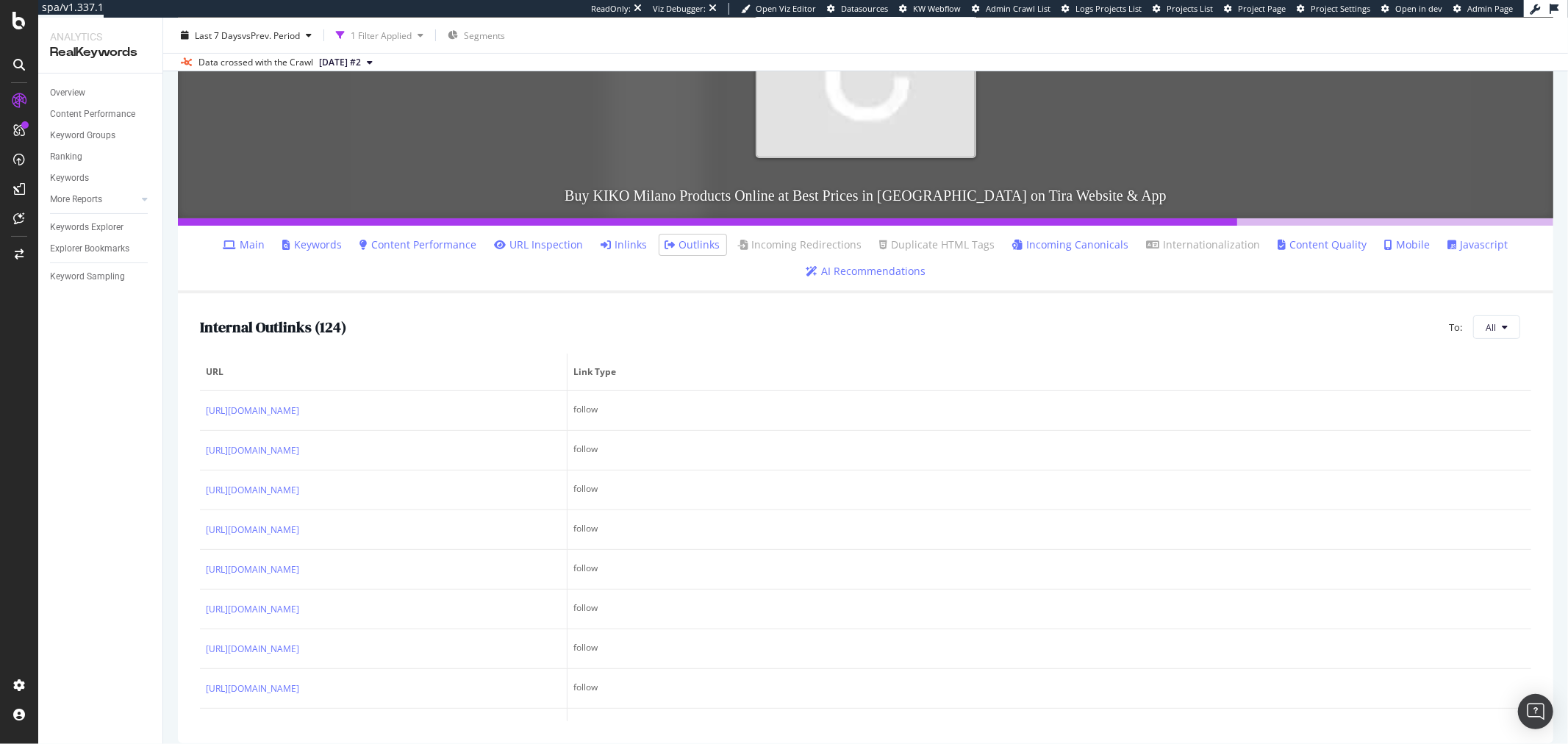
scroll to position [251, 0]
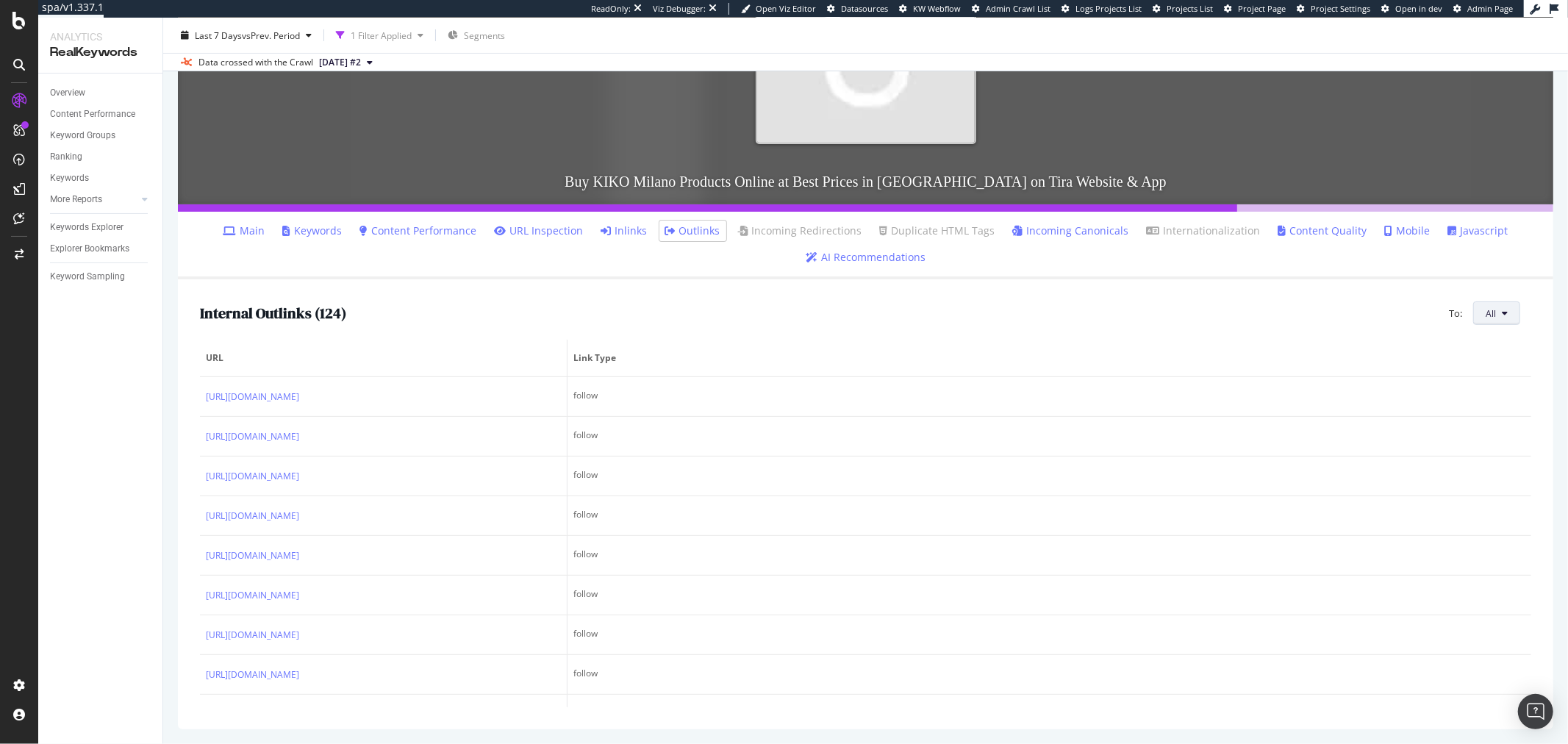
click at [1486, 311] on span "All" at bounding box center [1491, 313] width 10 height 13
click at [1420, 277] on span "Non-Indexable URLs" at bounding box center [1408, 273] width 82 height 14
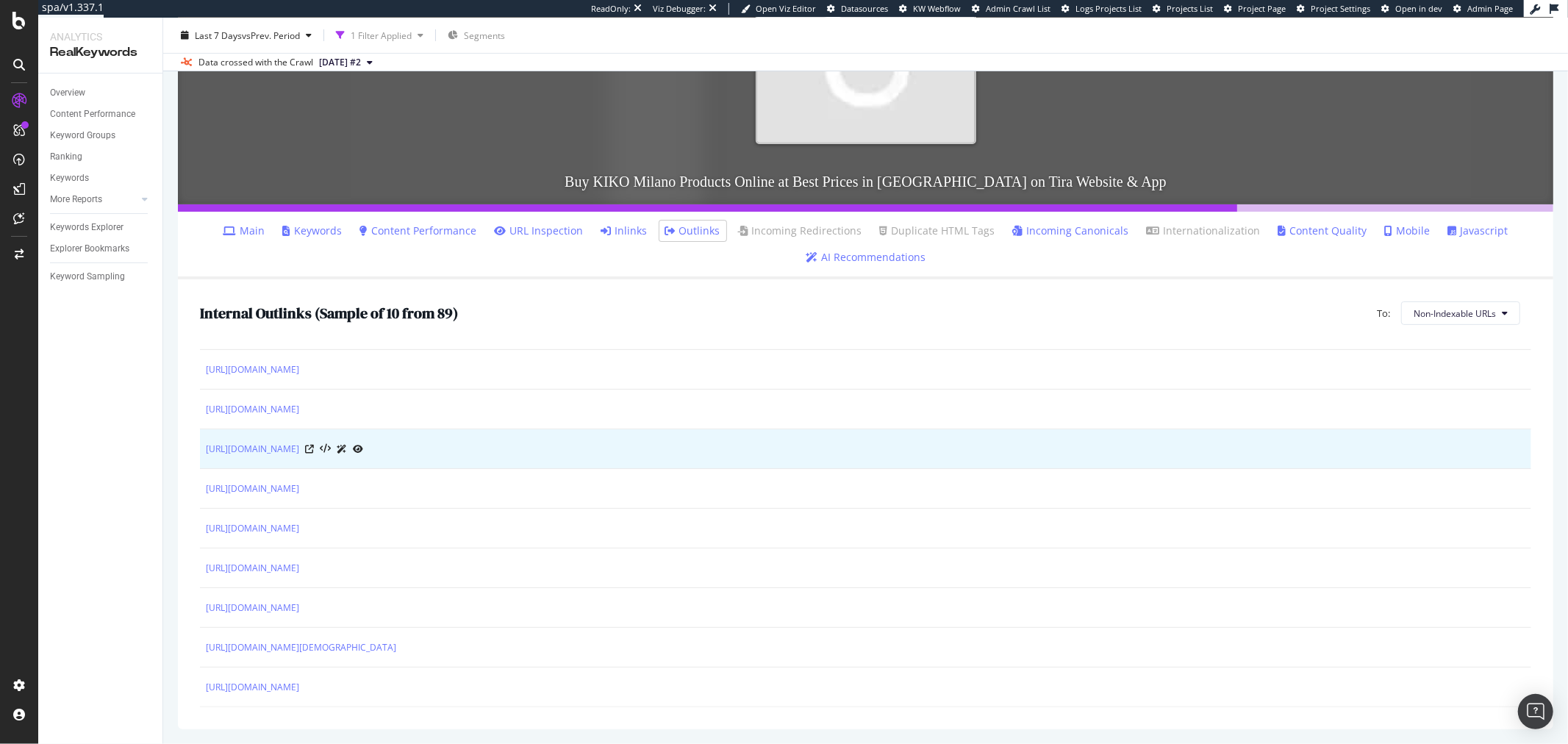
scroll to position [0, 0]
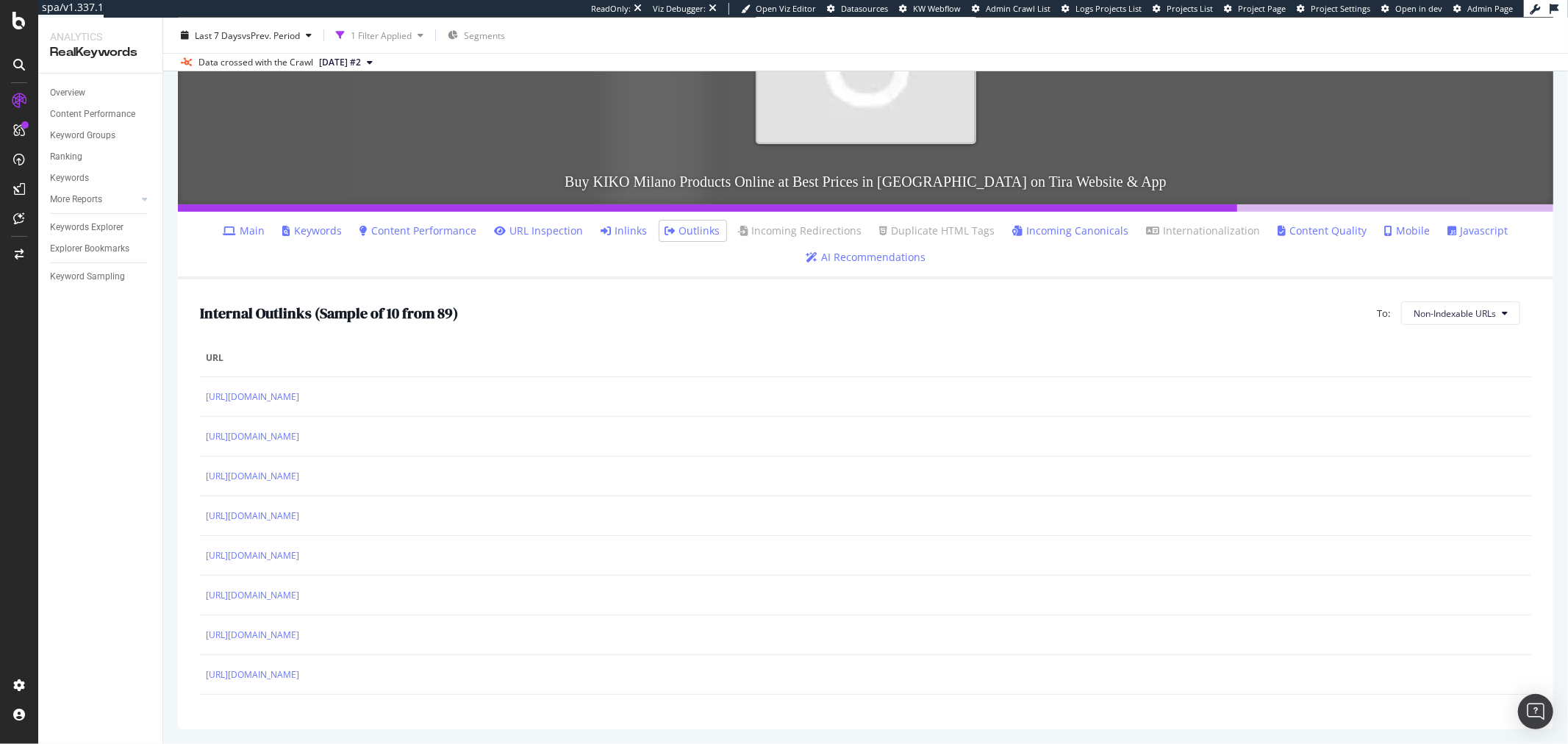
click at [253, 228] on link "Main" at bounding box center [245, 230] width 42 height 14
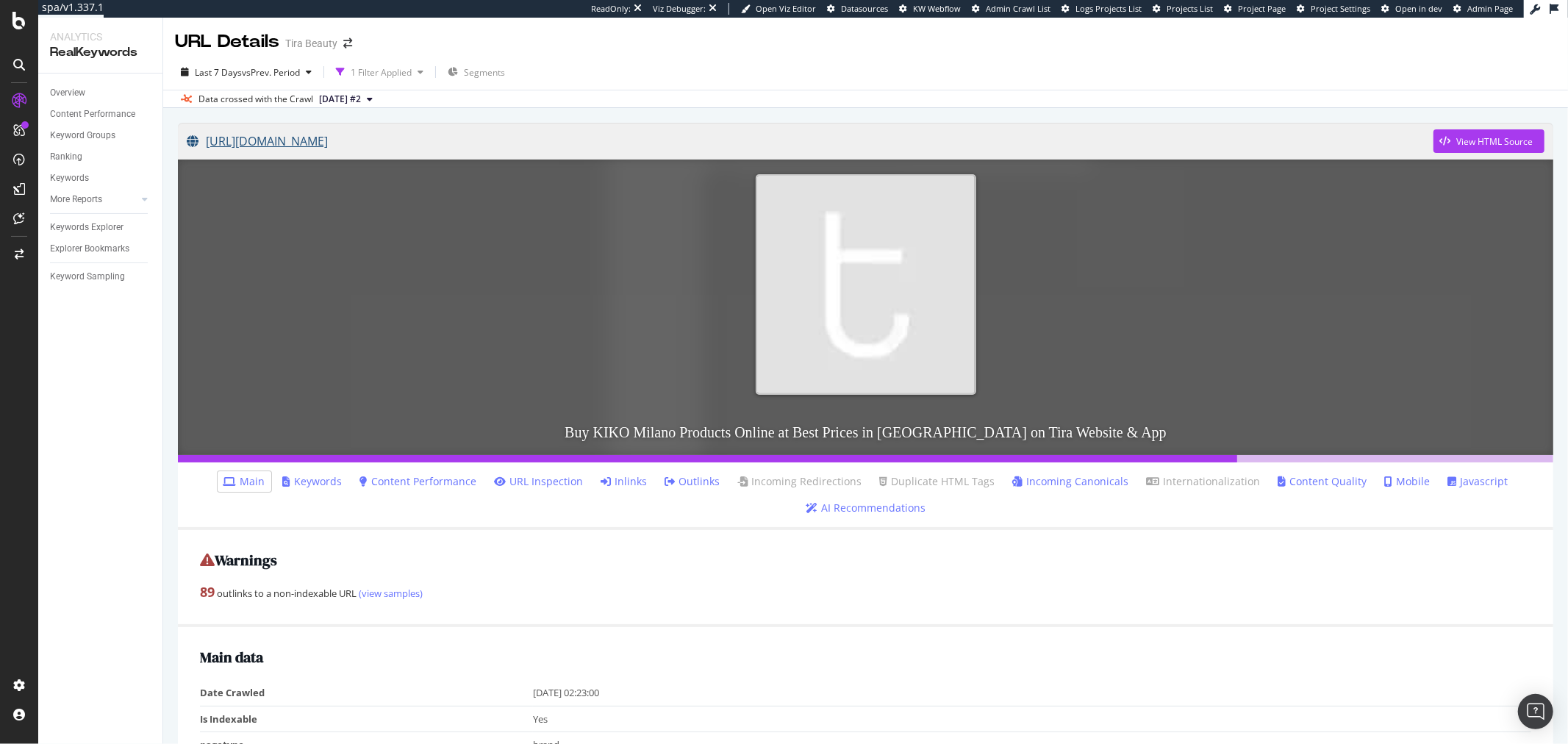
click at [393, 142] on link "https://www.tirabeauty.com/brand/kiko-milano" at bounding box center [811, 141] width 1247 height 36
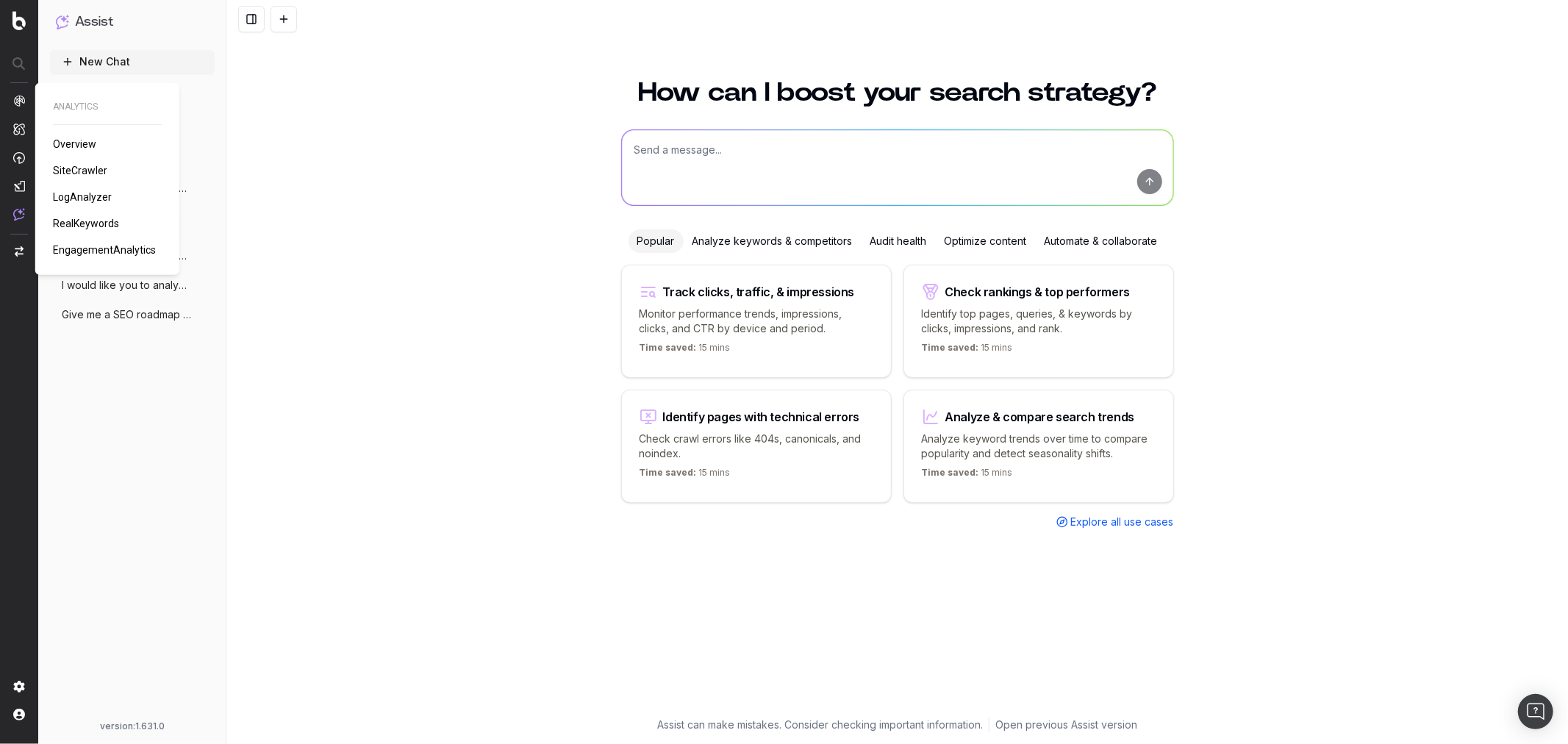
click at [72, 165] on span "SiteCrawler" at bounding box center [80, 171] width 54 height 12
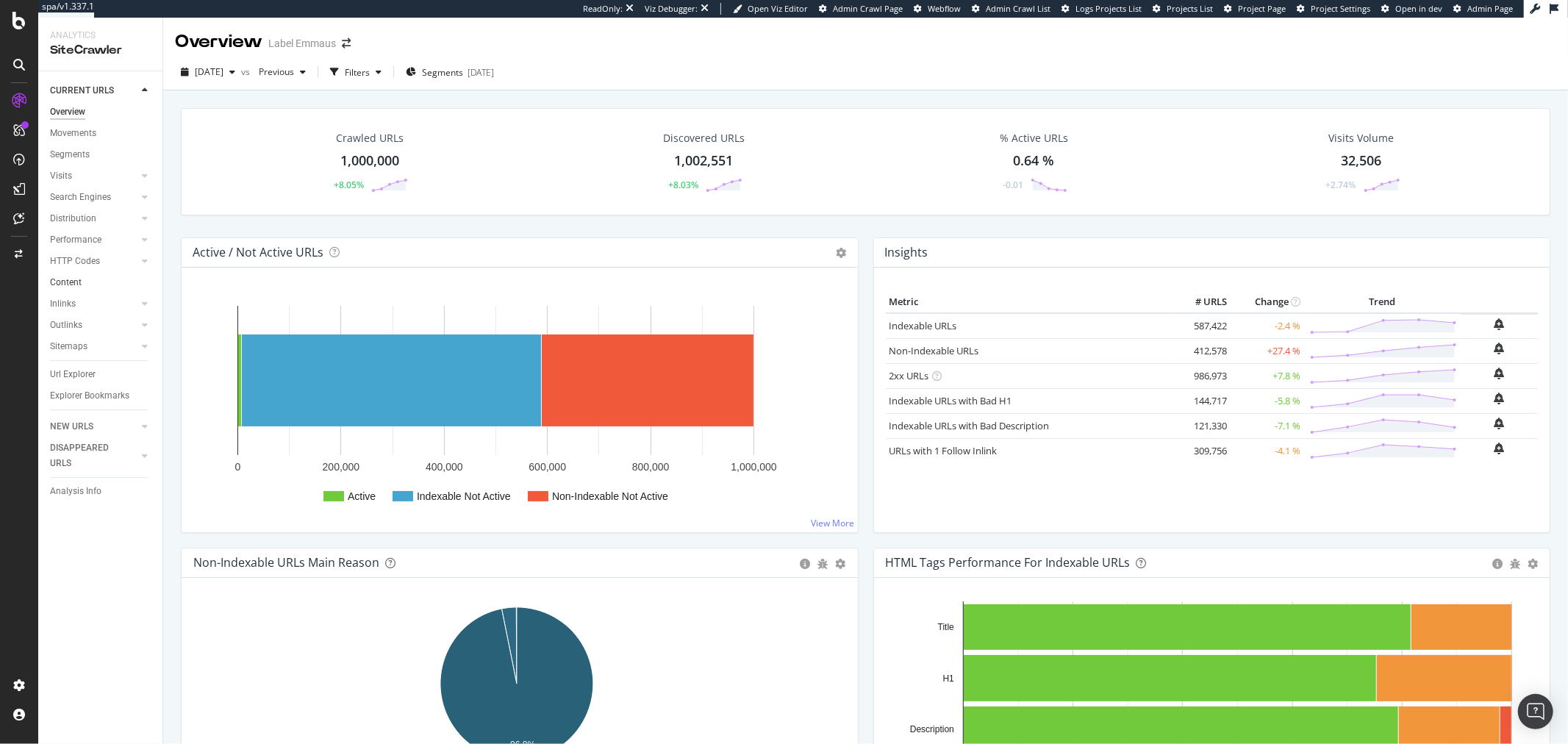
click at [85, 277] on link "Content" at bounding box center [101, 283] width 102 height 15
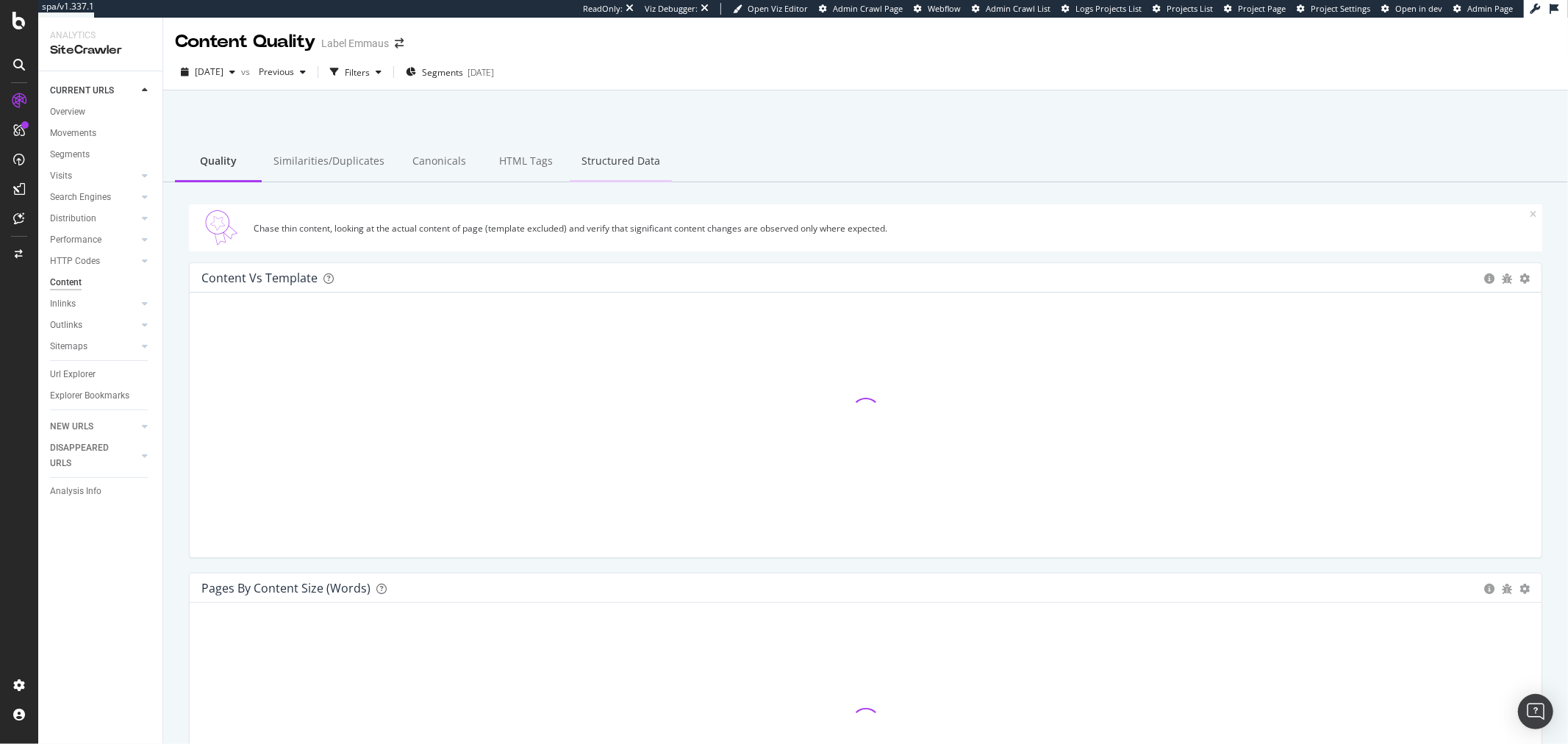
click at [584, 152] on div "Structured Data" at bounding box center [620, 163] width 102 height 41
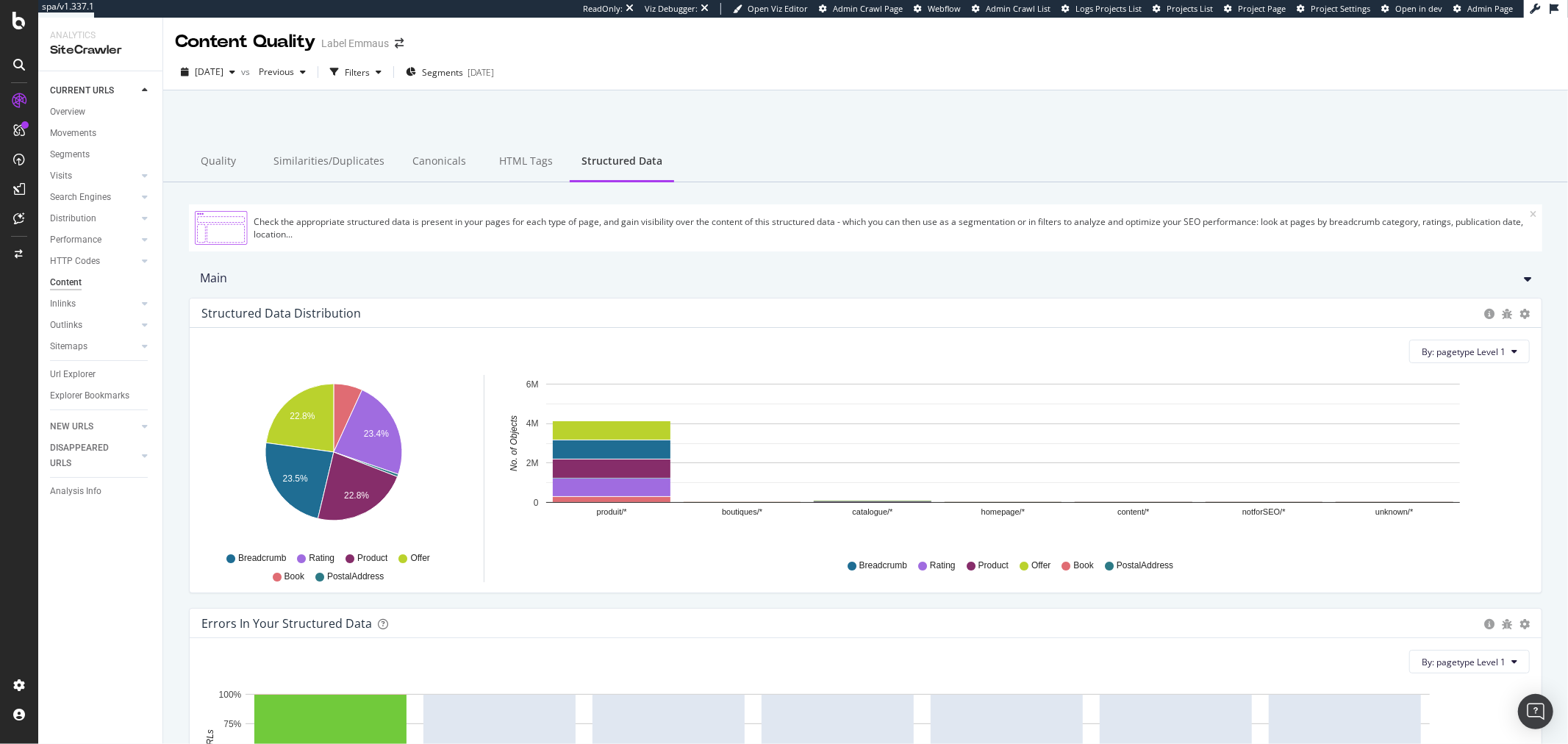
click at [1471, 5] on span "Admin Page" at bounding box center [1490, 8] width 46 height 11
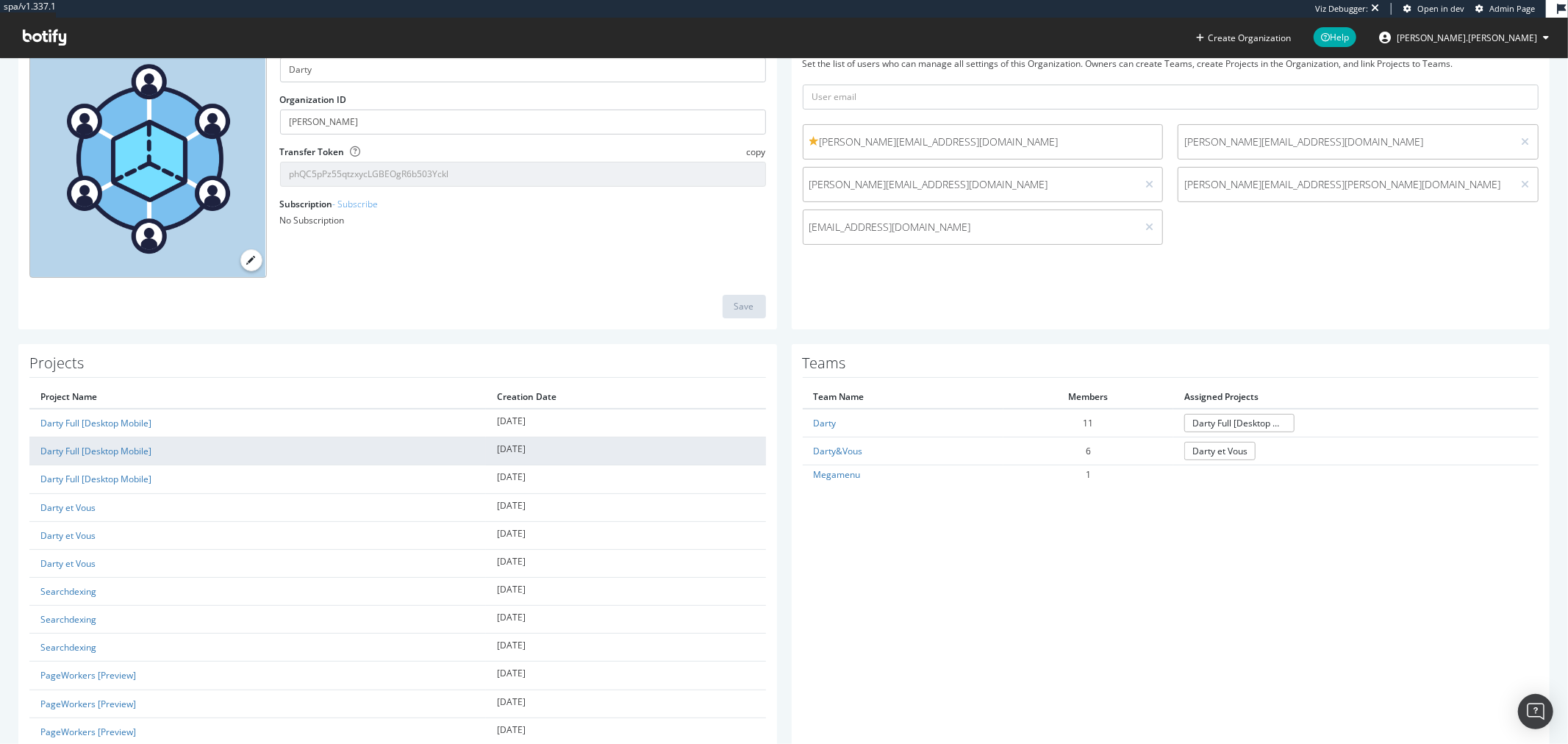
scroll to position [115, 0]
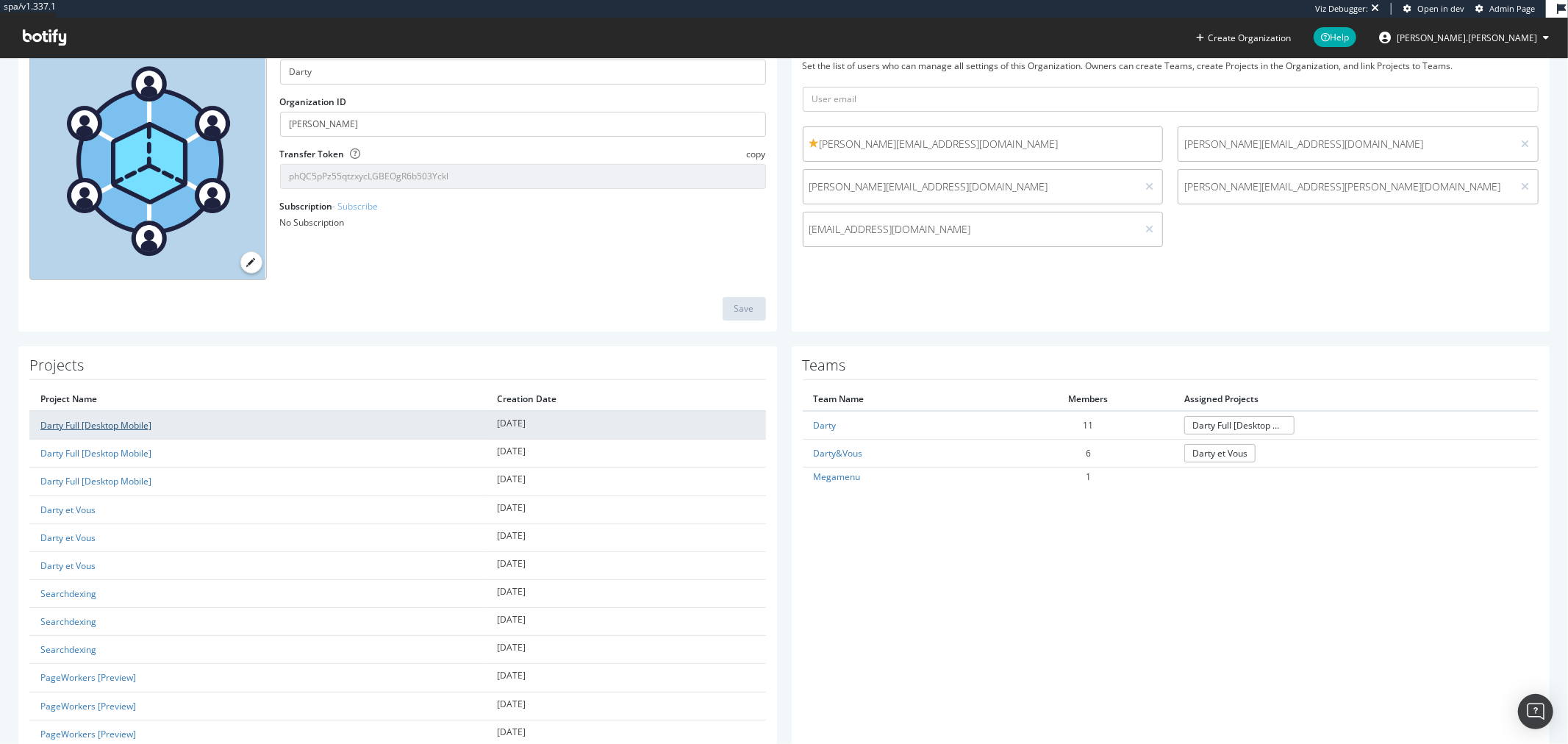
click at [145, 427] on link "Darty Full [Desktop Mobile]" at bounding box center [96, 425] width 111 height 13
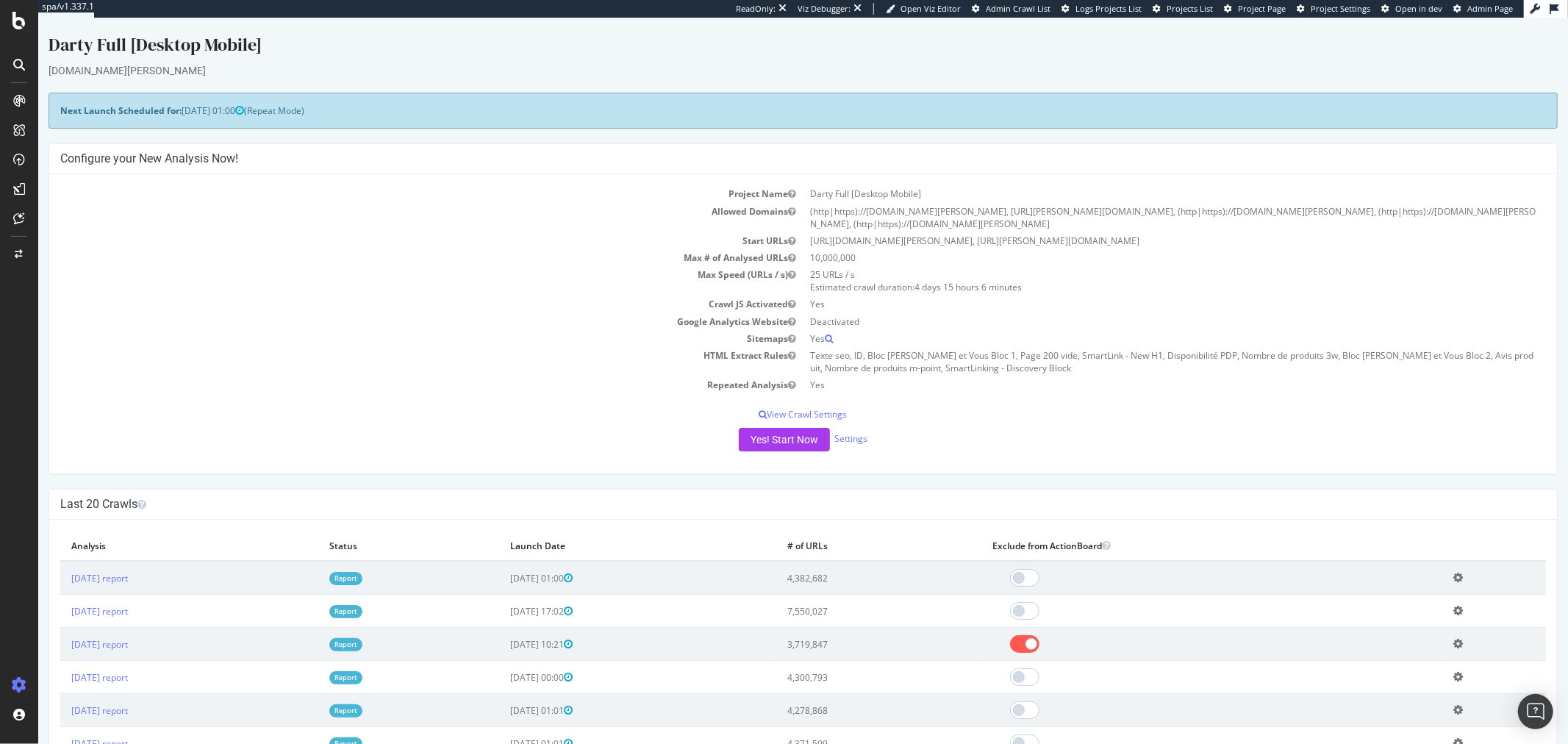
click at [361, 572] on link "Report" at bounding box center [344, 578] width 33 height 13
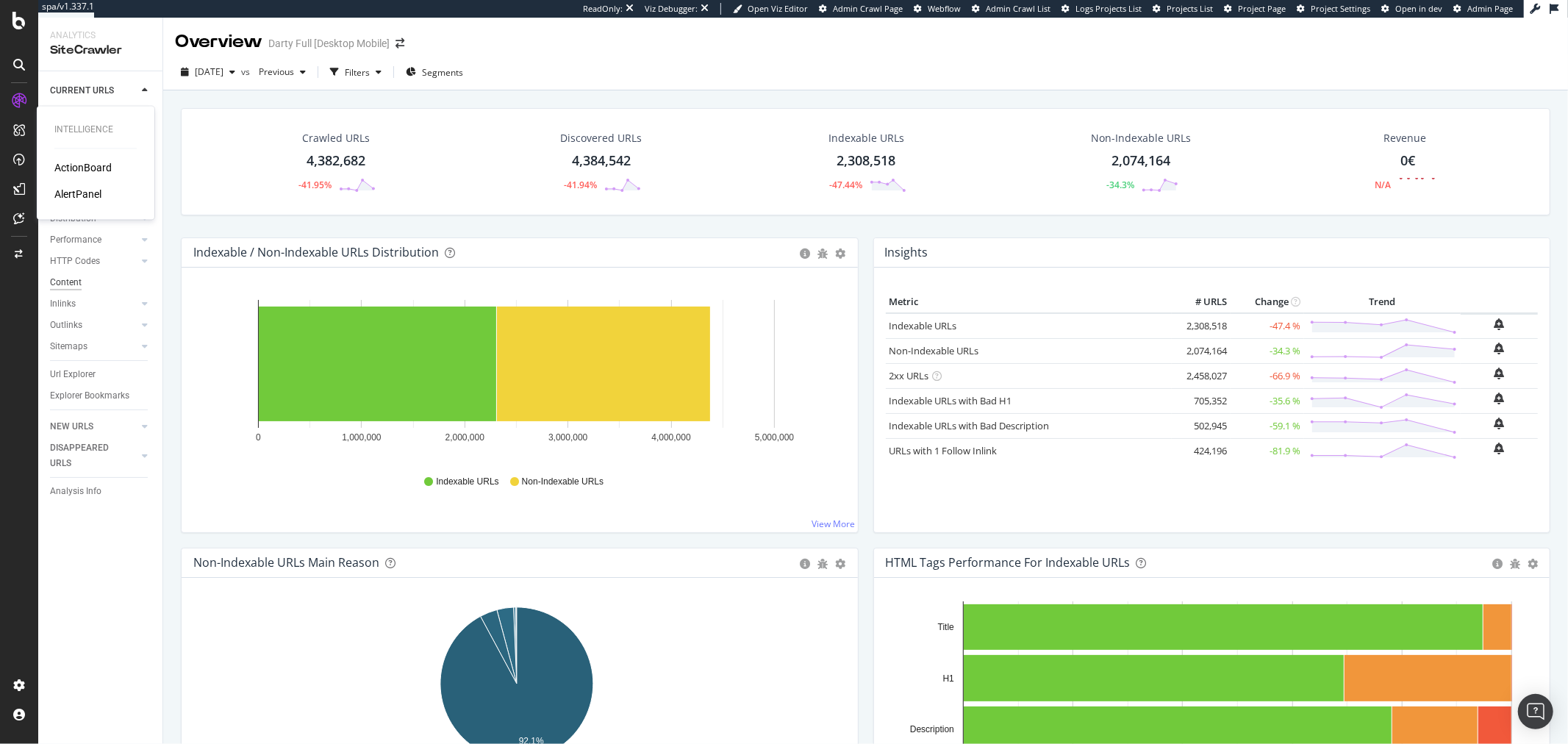
click at [64, 281] on div "Content" at bounding box center [65, 283] width 31 height 15
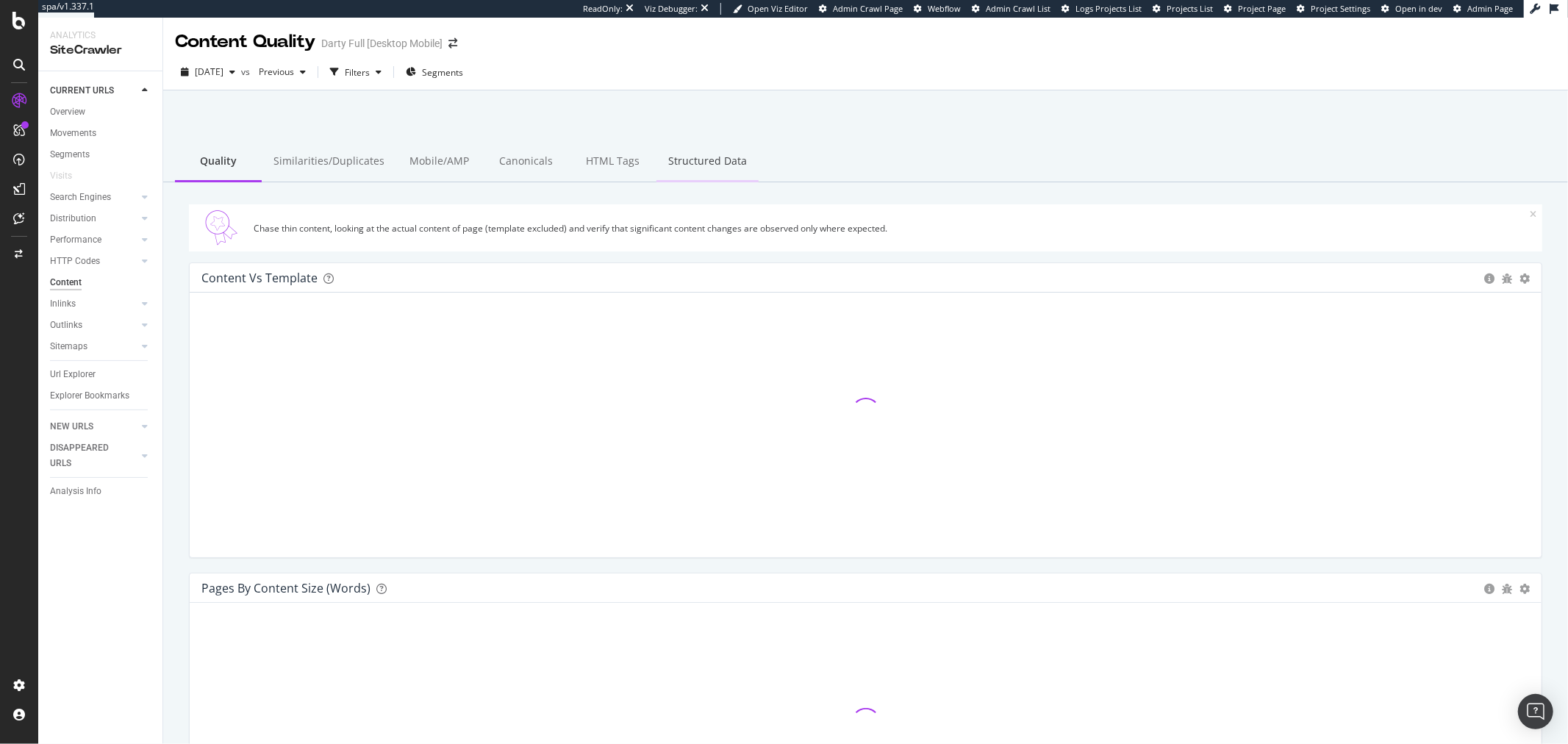
click at [701, 160] on div "Structured Data" at bounding box center [707, 163] width 102 height 41
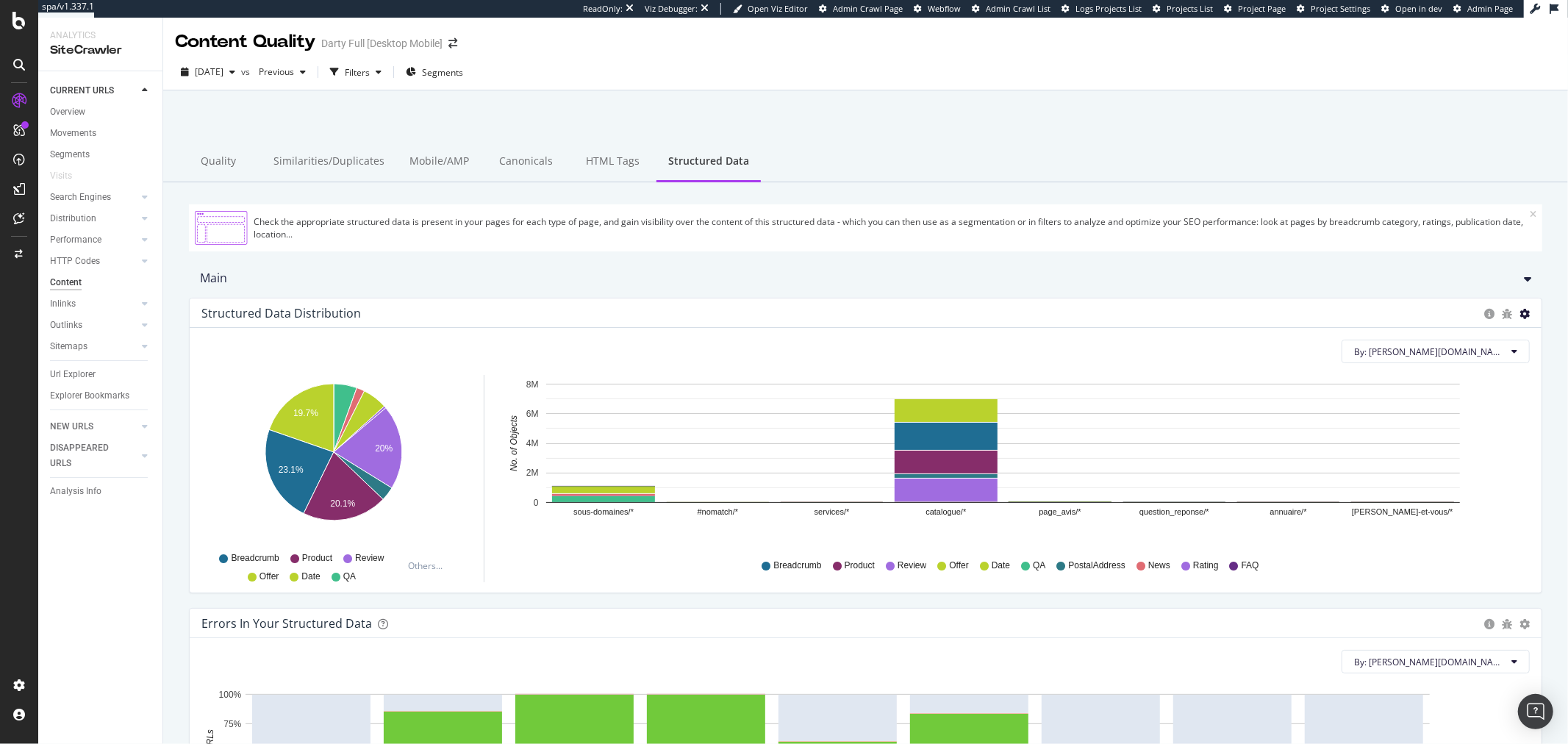
click at [1520, 317] on icon "gear" at bounding box center [1525, 314] width 10 height 10
click at [1520, 311] on icon "gear" at bounding box center [1525, 314] width 10 height 10
click at [1473, 364] on span "Chart (by Percentage)" at bounding box center [1477, 369] width 126 height 19
click at [1473, 364] on div "By: darty.com Level 1 Hold CTRL while clicking to filter the report. 20% 19.7% …" at bounding box center [866, 460] width 1352 height 265
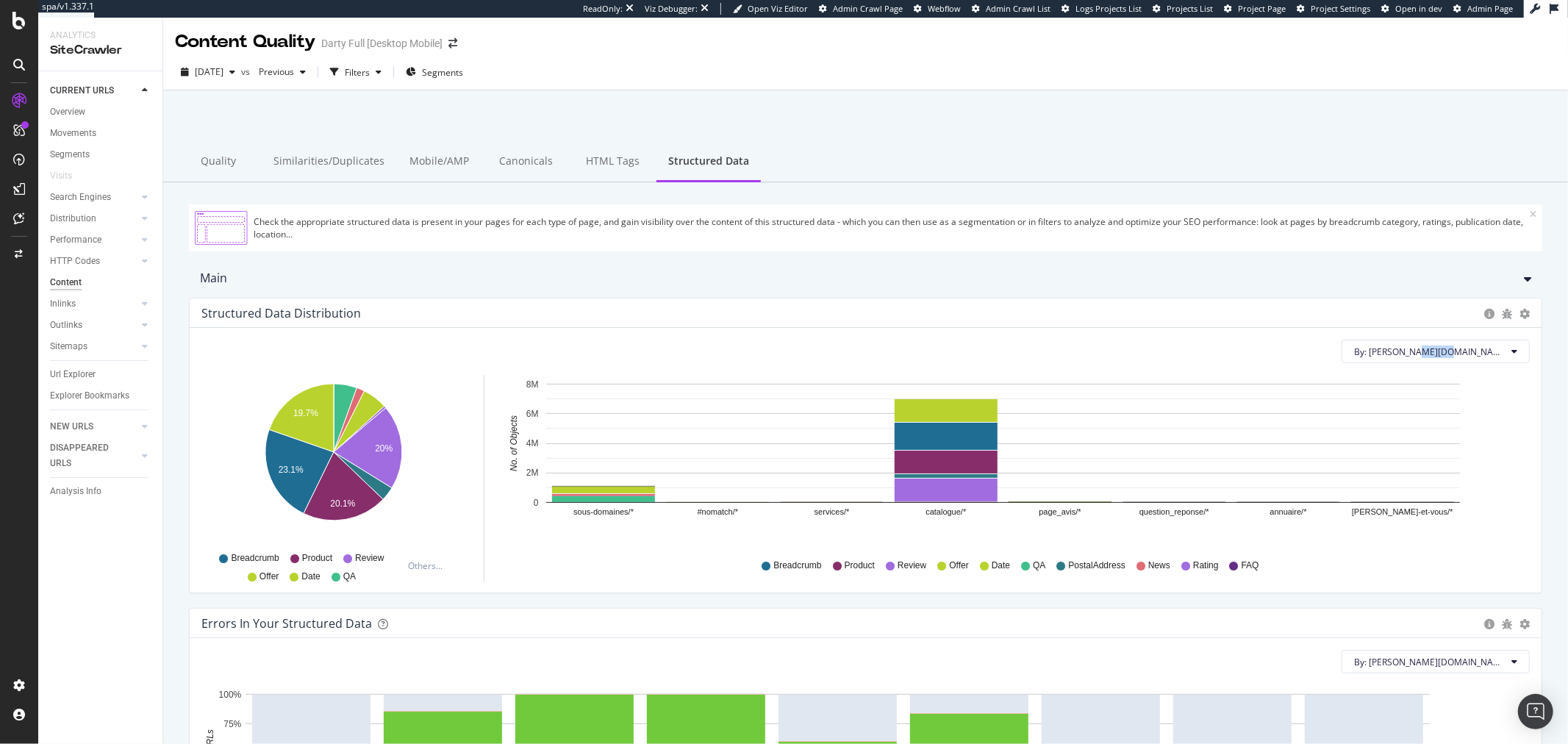
click at [1473, 364] on div "By: darty.com Level 1 Hold CTRL while clicking to filter the report. 20% 19.7% …" at bounding box center [866, 460] width 1352 height 265
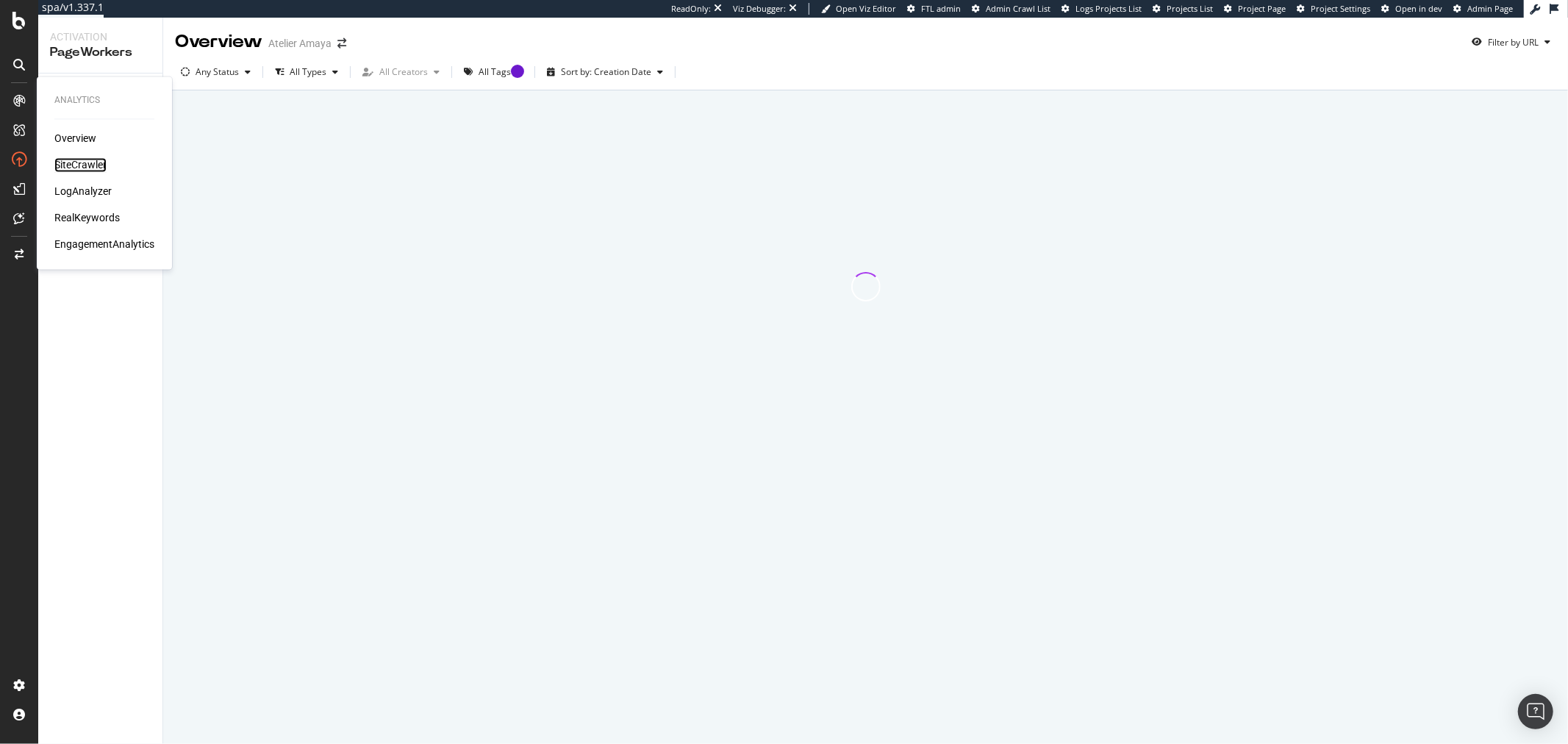
click at [64, 160] on div "SiteCrawler" at bounding box center [80, 165] width 52 height 14
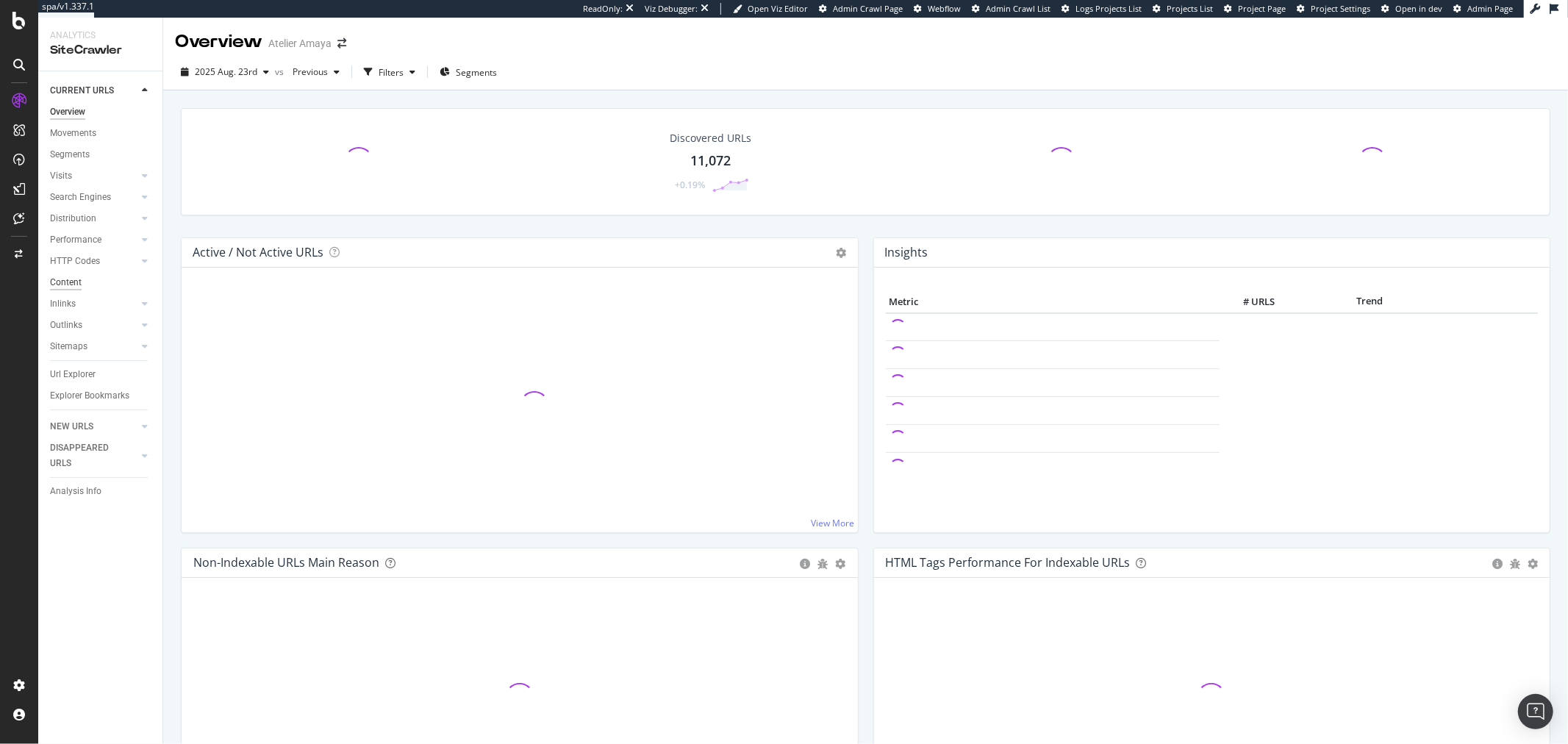
click at [69, 284] on div "Content" at bounding box center [65, 283] width 31 height 15
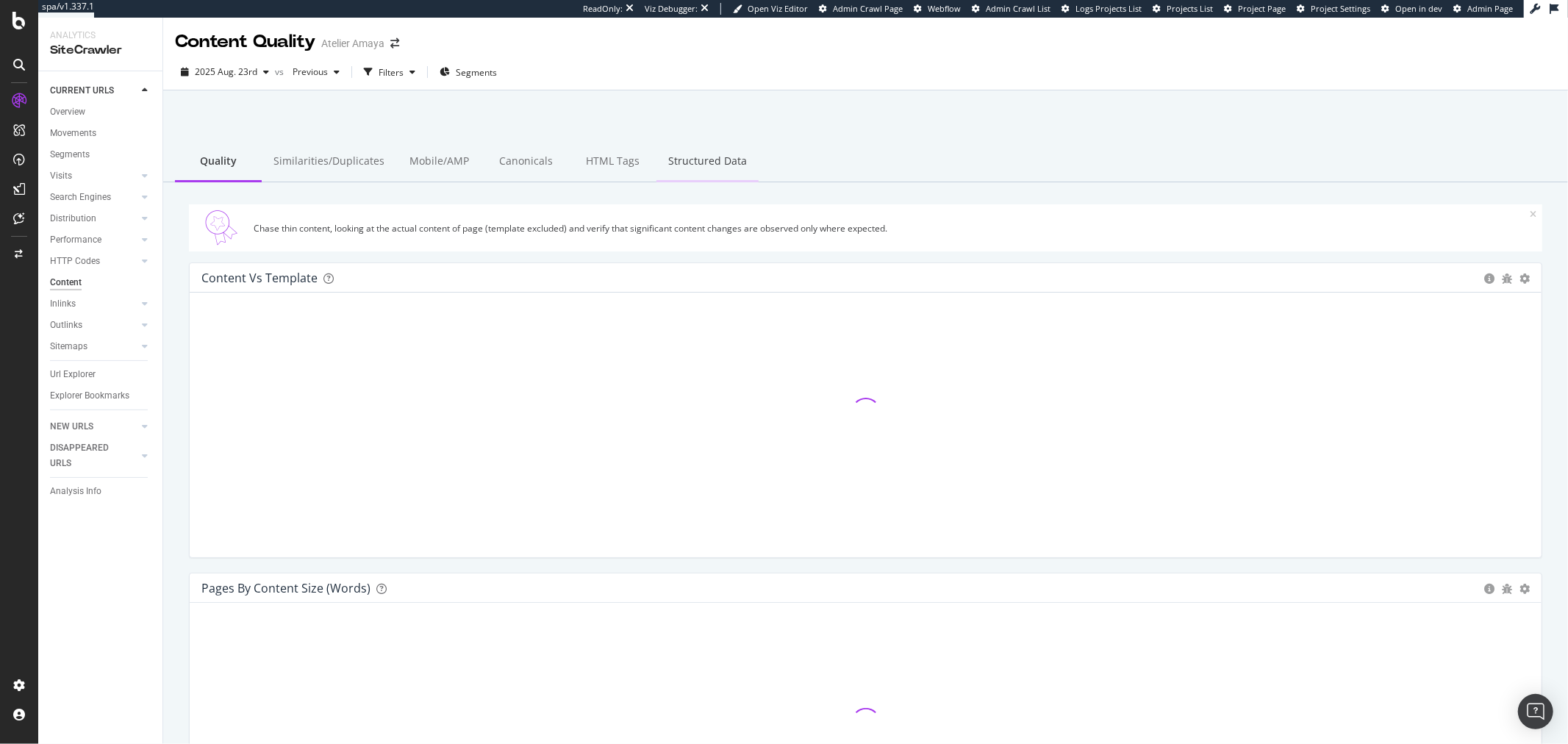
click at [698, 159] on div "Structured Data" at bounding box center [707, 163] width 102 height 41
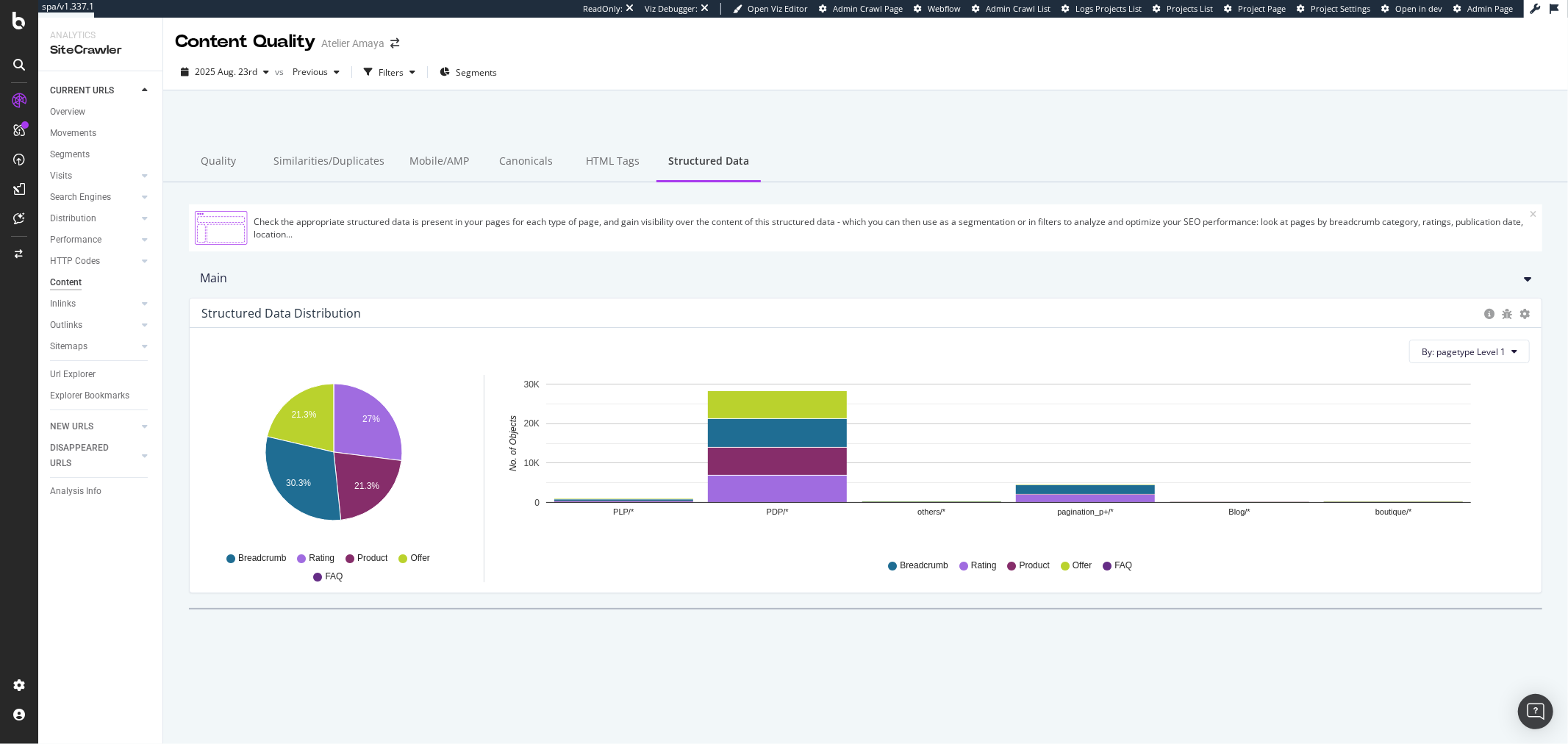
click at [1532, 318] on div "Structured Data Distribution Pie Chart (by Percentage) Table Export as CSV" at bounding box center [866, 313] width 1352 height 30
click at [1527, 317] on icon "gear" at bounding box center [1525, 314] width 10 height 10
click at [1498, 371] on span "Chart (by Percentage)" at bounding box center [1477, 369] width 126 height 19
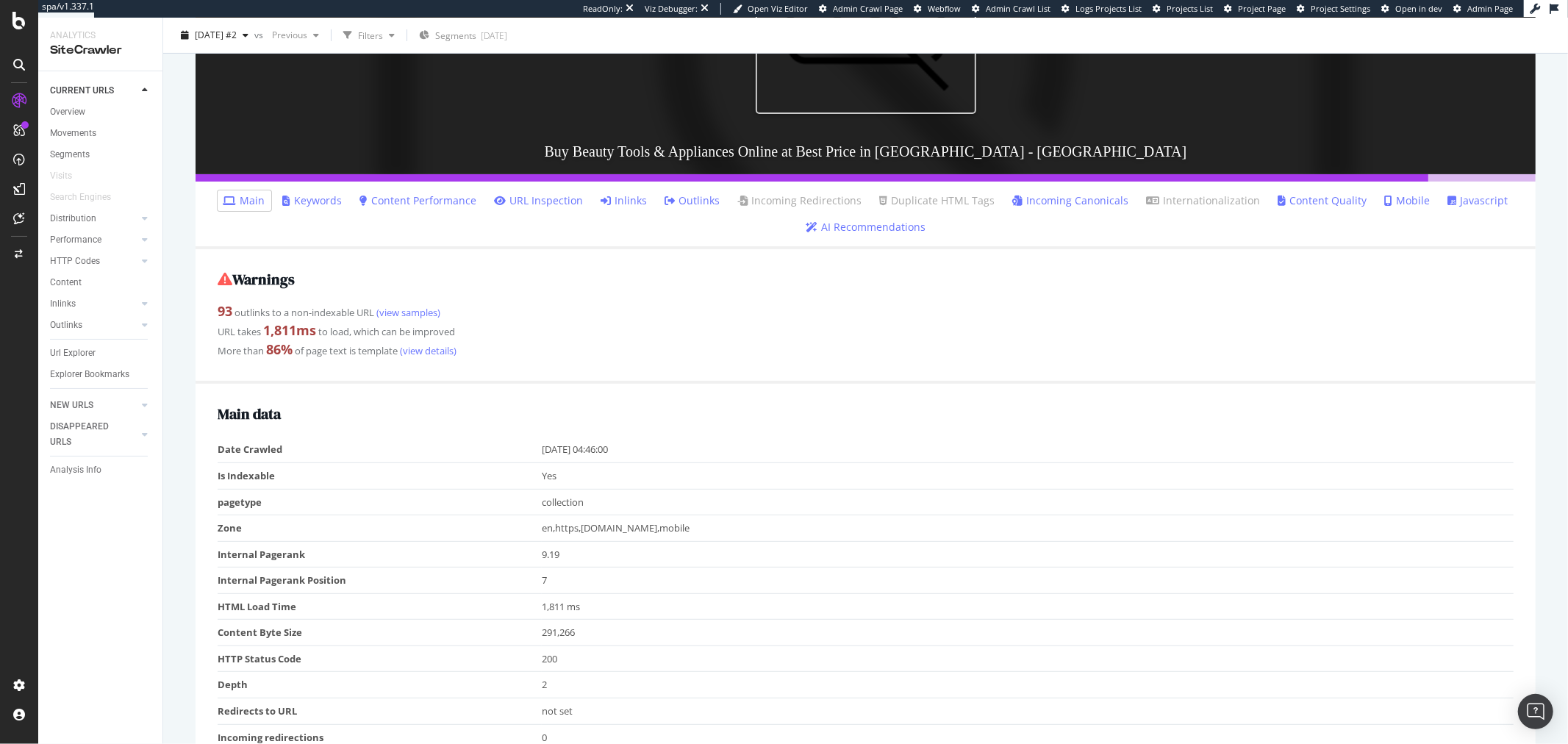
scroll to position [295, 0]
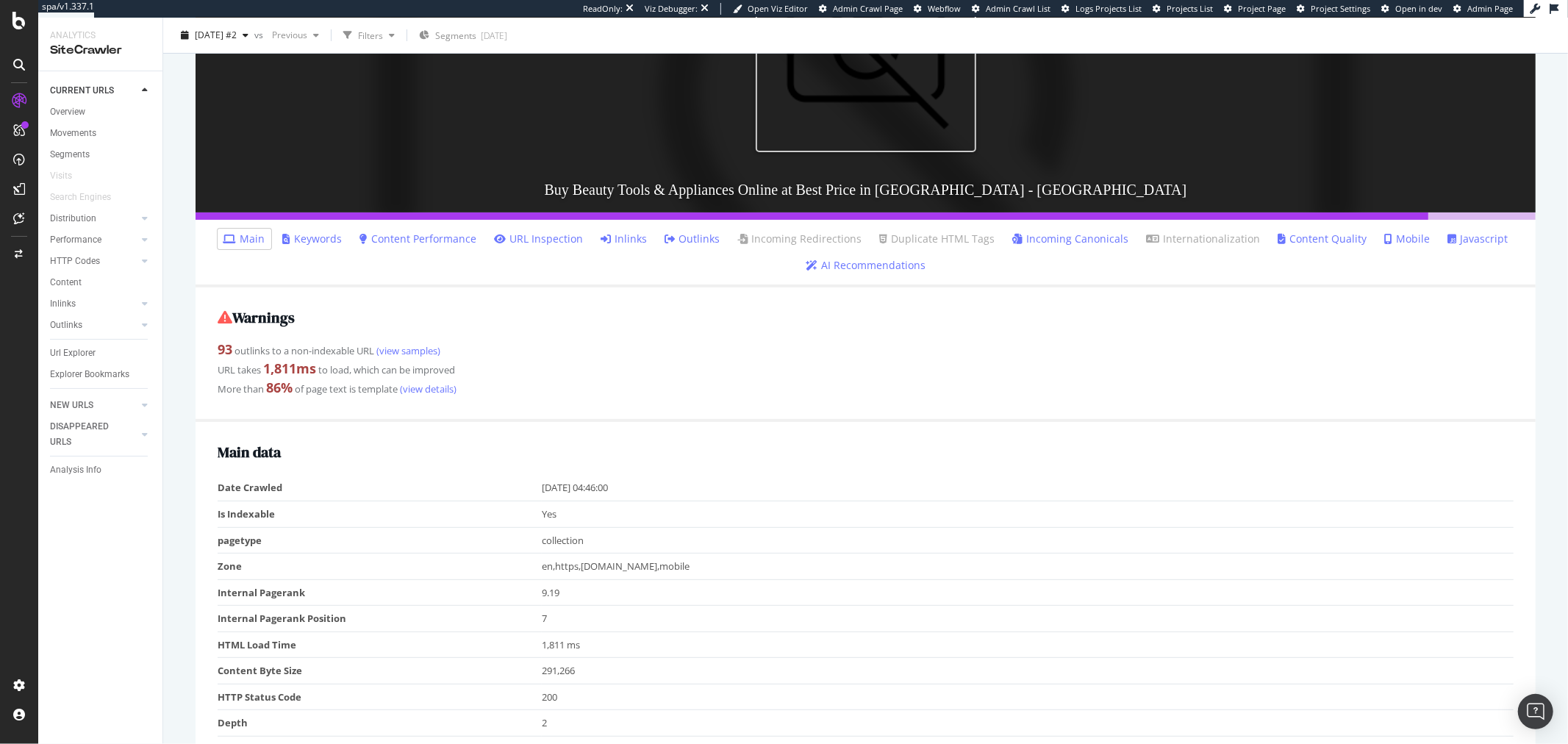
click at [1303, 238] on link "Content Quality" at bounding box center [1323, 239] width 89 height 14
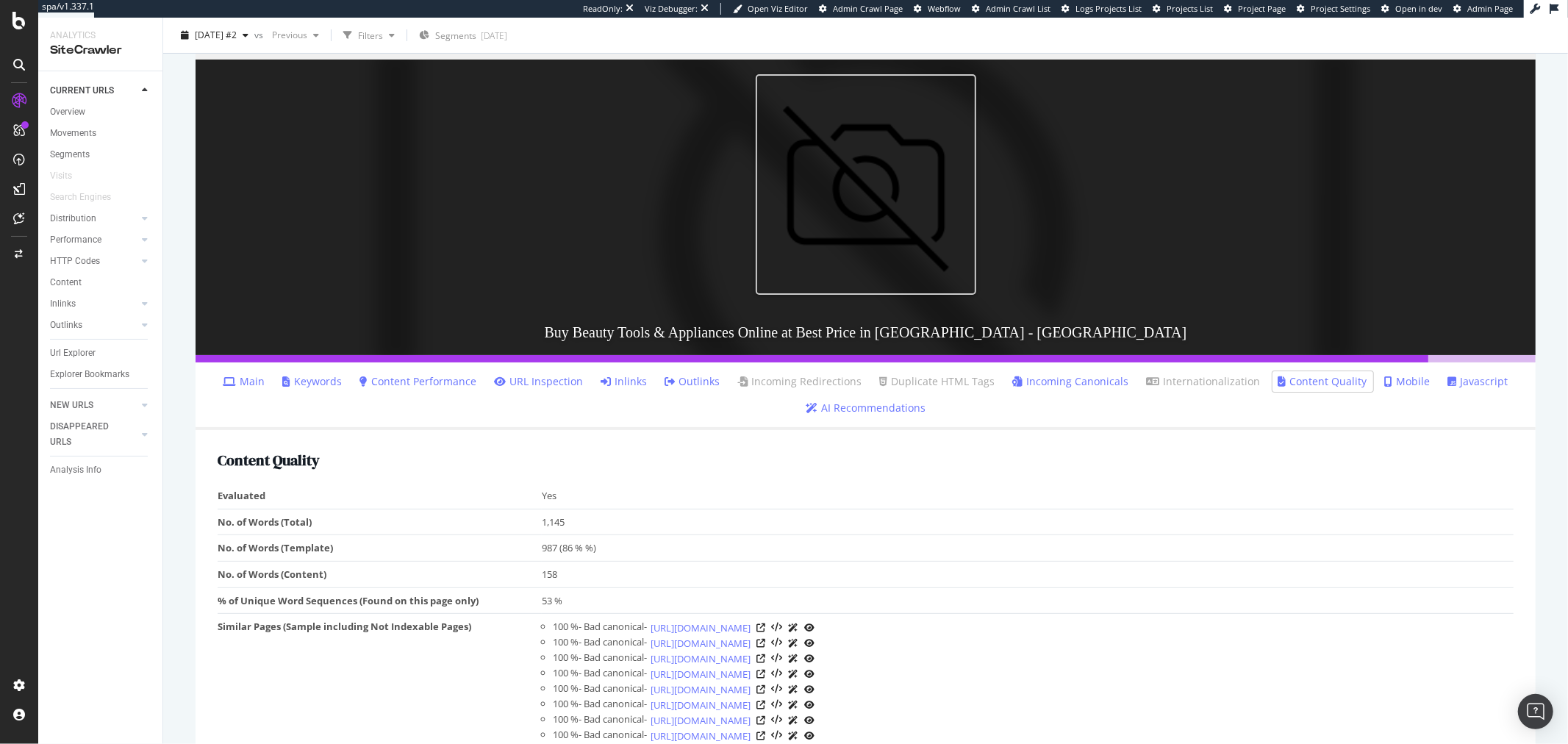
scroll to position [267, 0]
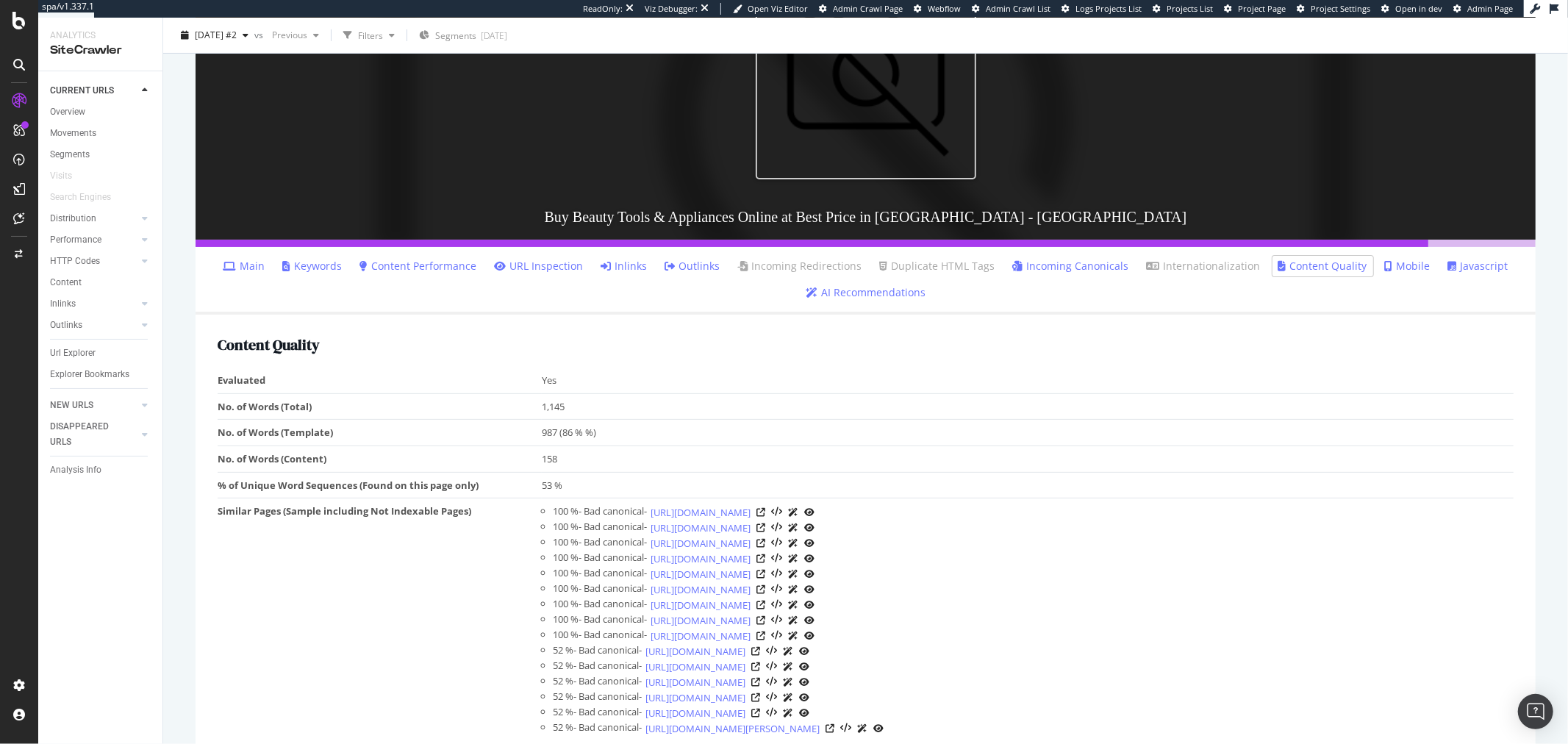
click at [523, 261] on link "URL Inspection" at bounding box center [539, 266] width 89 height 14
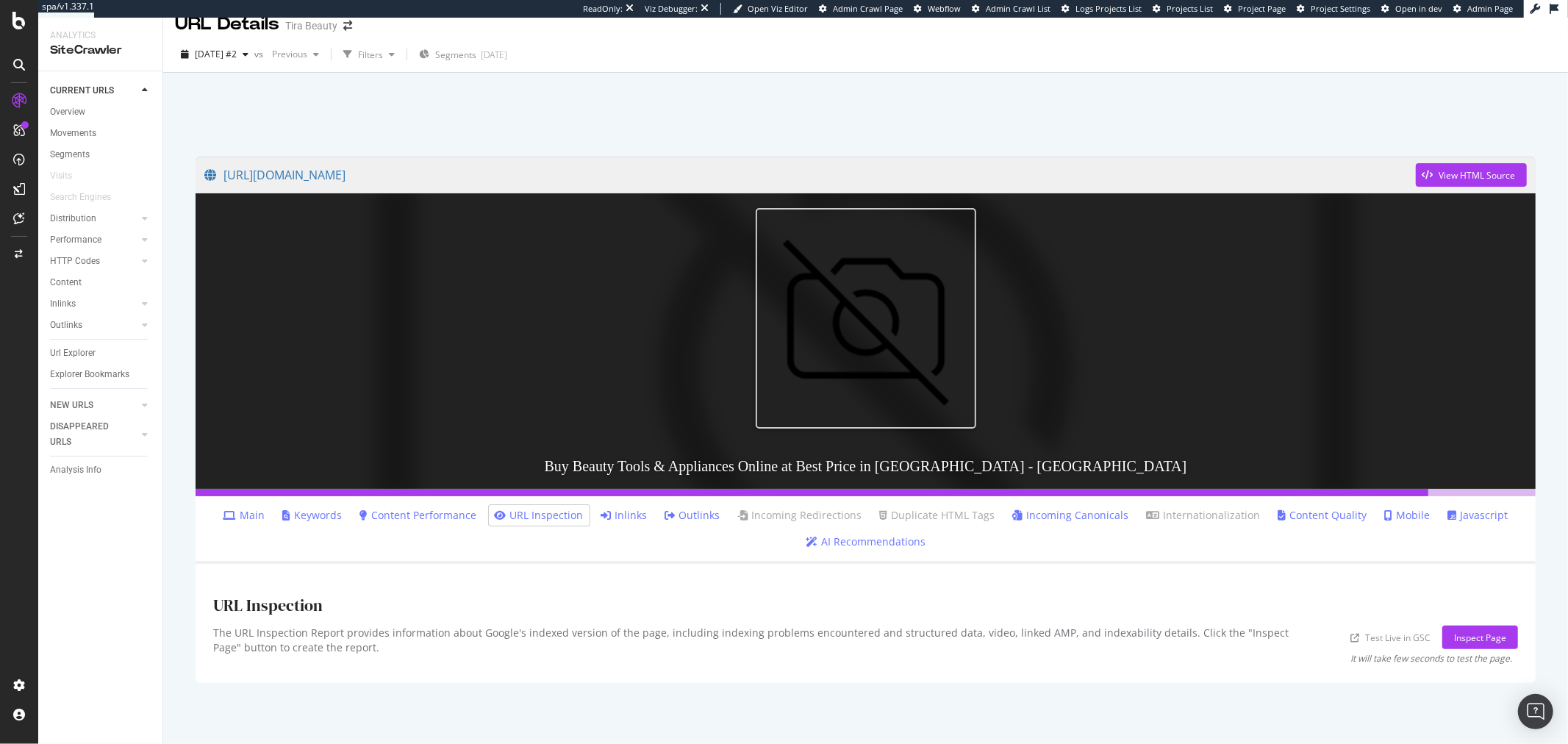
scroll to position [22, 0]
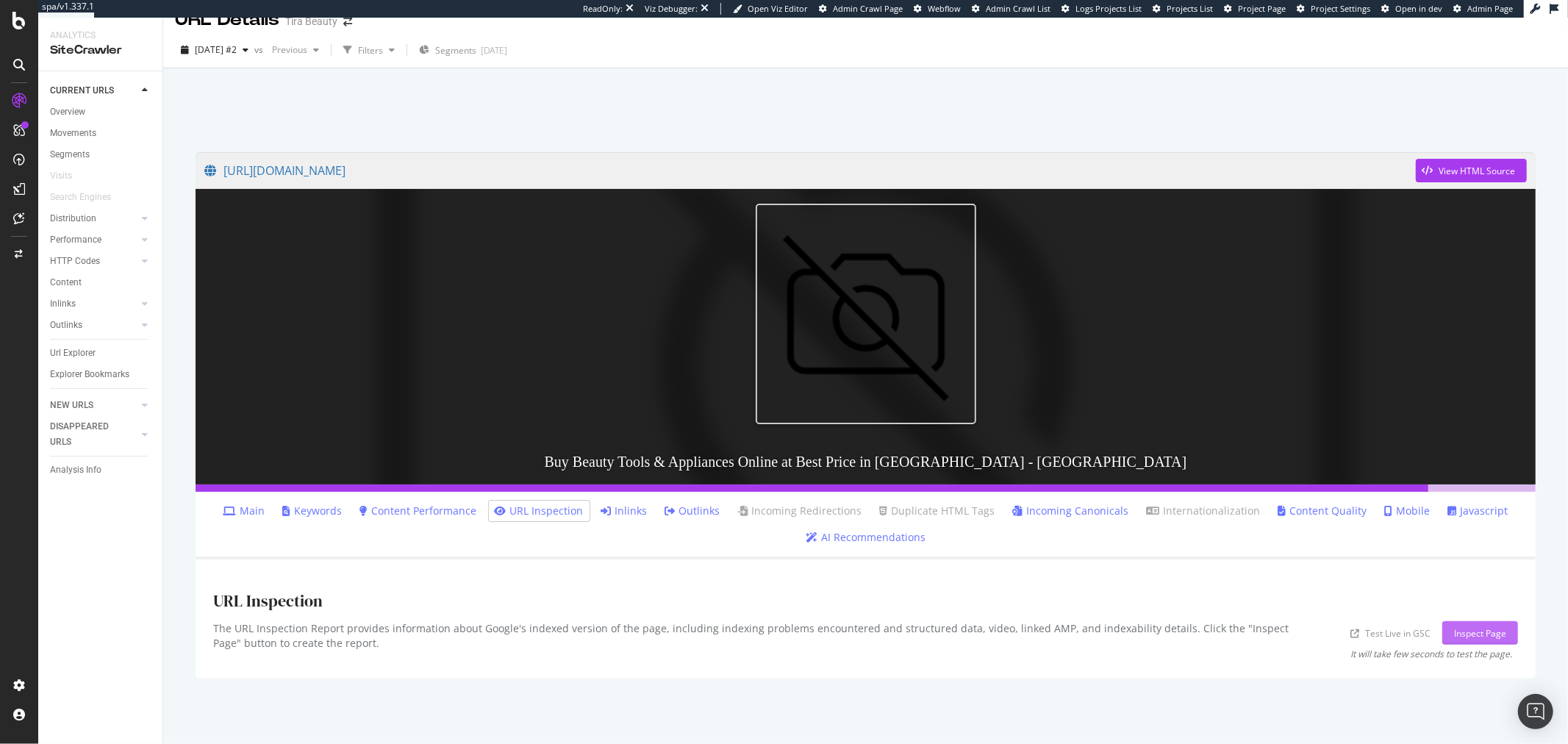
click at [1411, 627] on div "Inspect Page" at bounding box center [1481, 633] width 52 height 13
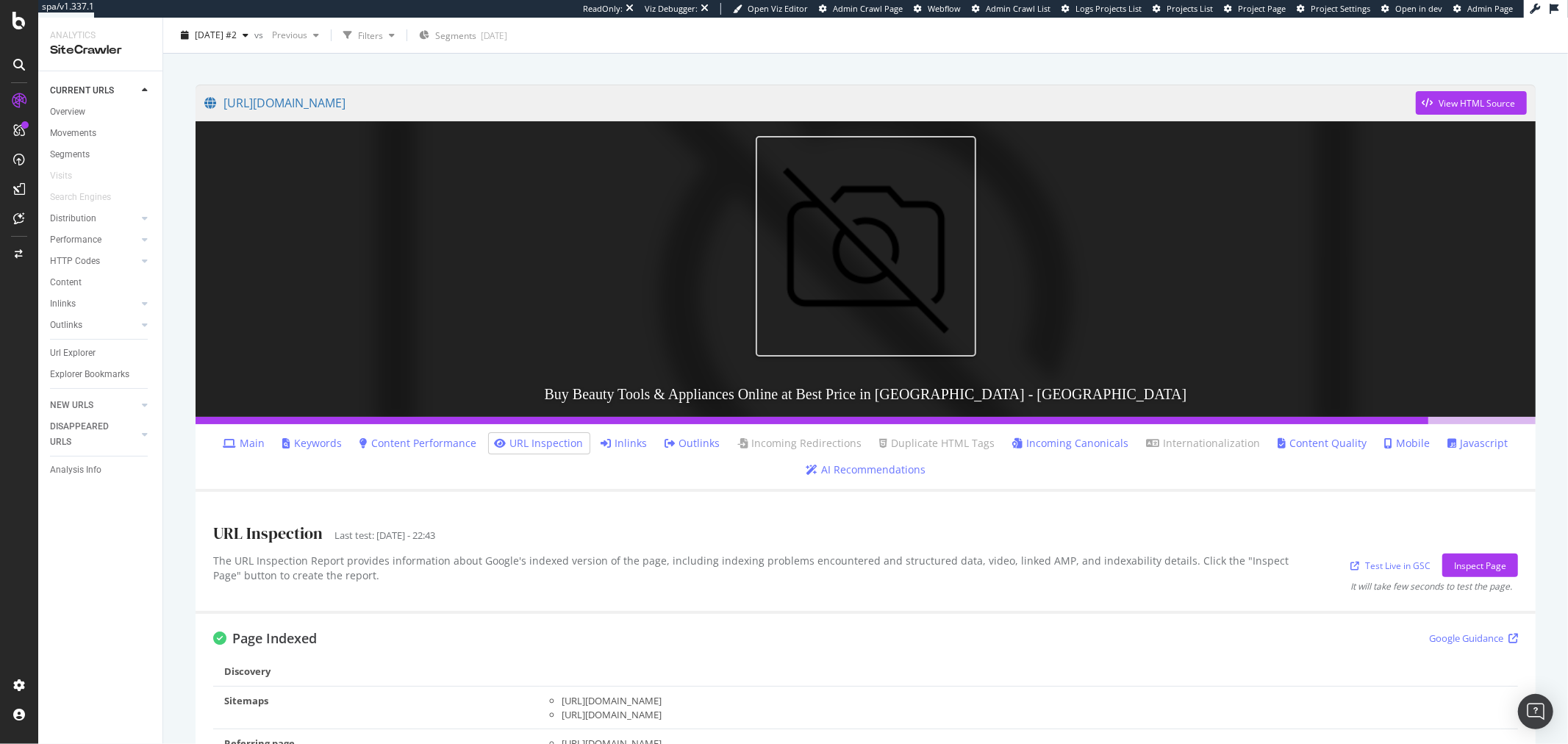
scroll to position [82, 0]
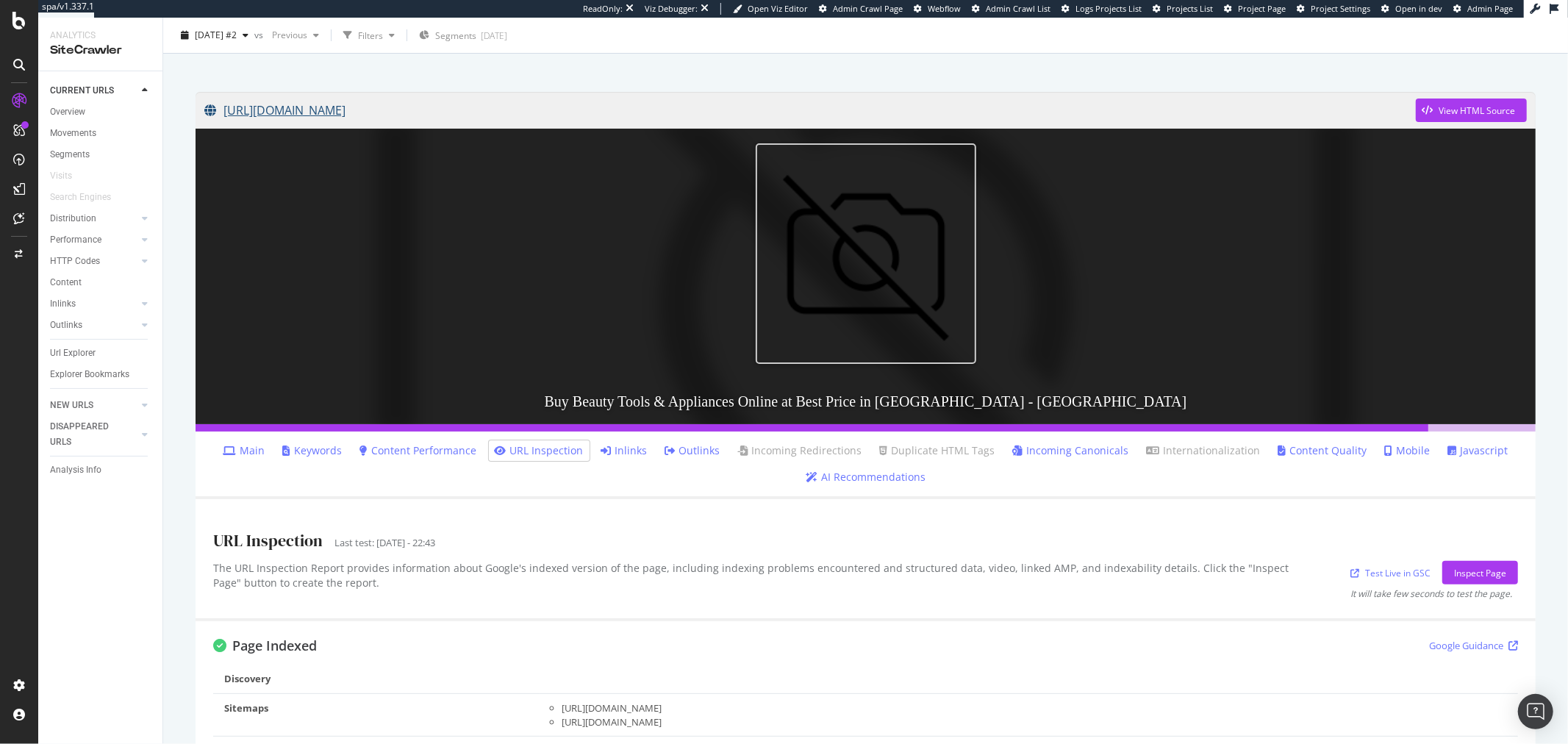
click at [472, 115] on link "[URL][DOMAIN_NAME]" at bounding box center [811, 110] width 1212 height 36
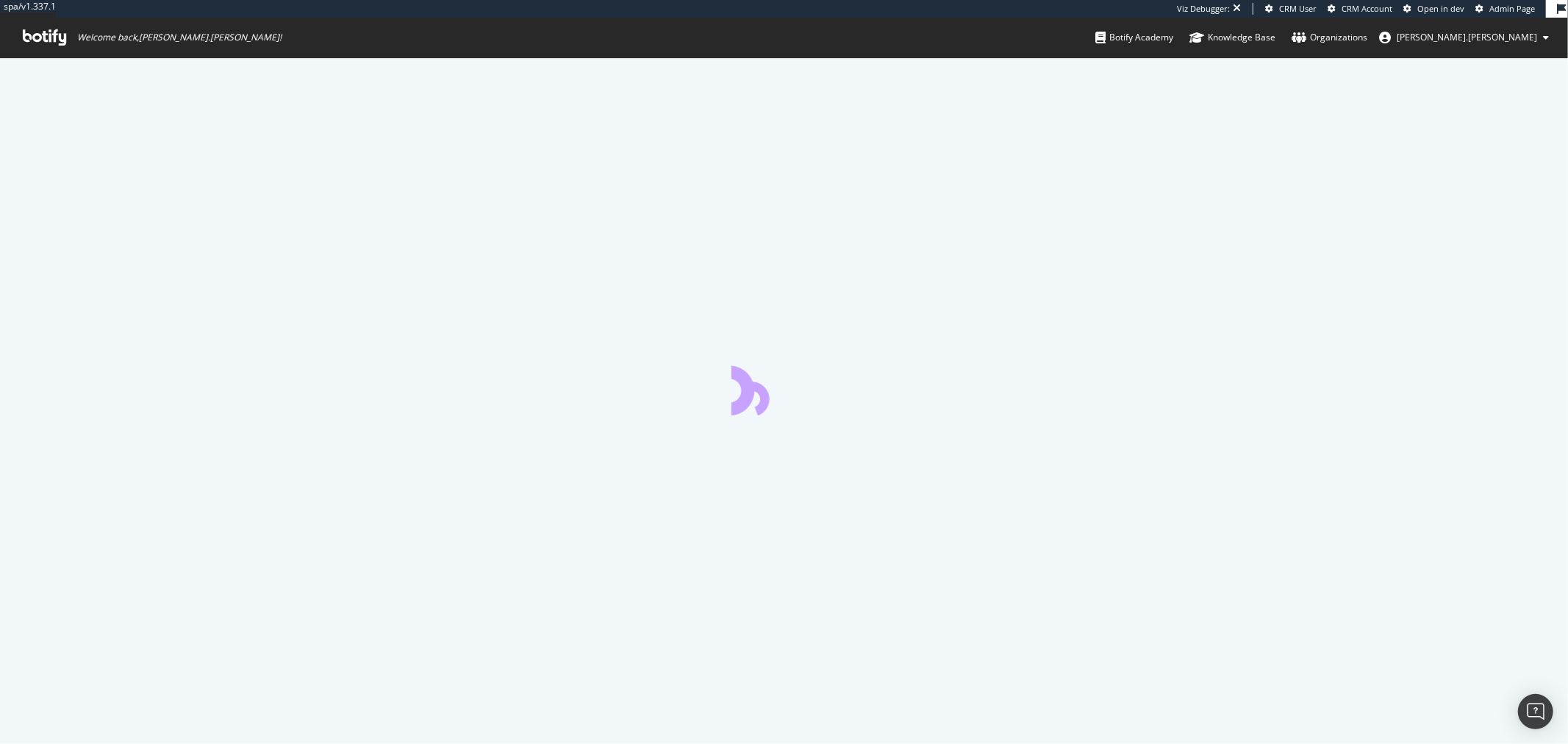
click at [1515, 3] on span "Admin Page" at bounding box center [1512, 8] width 46 height 11
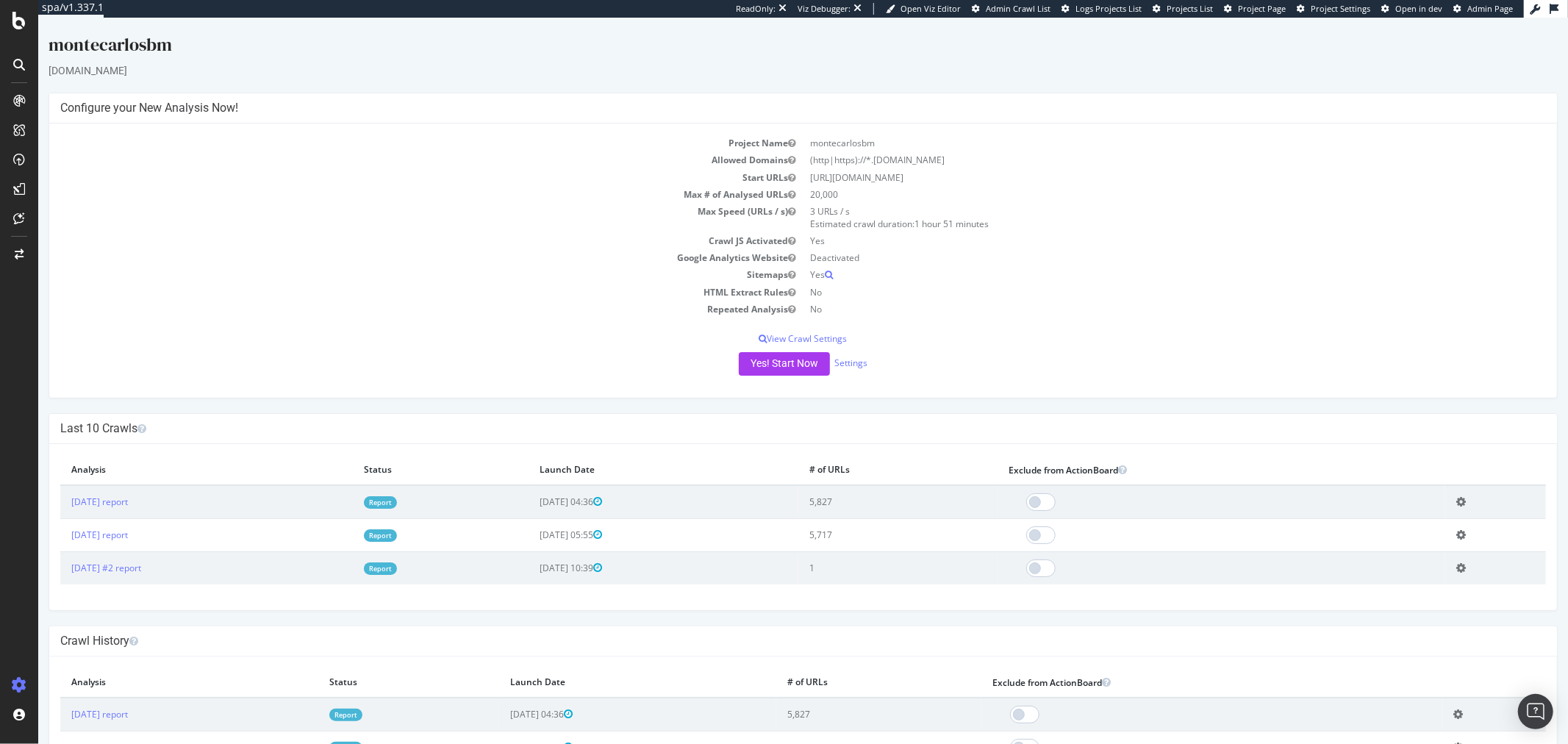
click at [396, 500] on link "Report" at bounding box center [379, 502] width 33 height 13
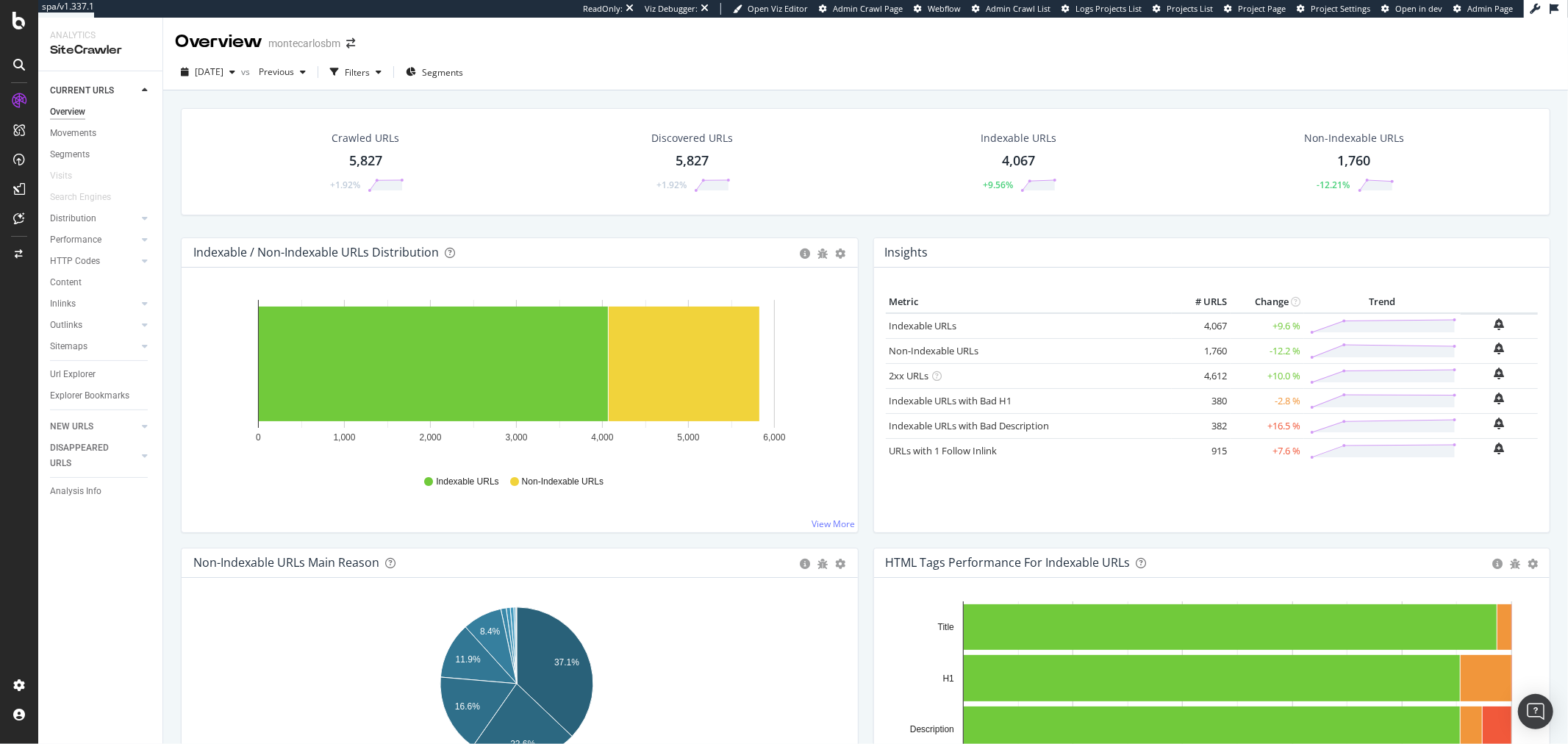
click at [272, 47] on div "montecarlosbm" at bounding box center [304, 43] width 72 height 14
drag, startPoint x: 317, startPoint y: 47, endPoint x: 333, endPoint y: 47, distance: 16.0
click at [333, 47] on div "montecarlosbm" at bounding box center [304, 43] width 72 height 14
drag, startPoint x: 337, startPoint y: 47, endPoint x: 260, endPoint y: 47, distance: 77.0
click at [260, 47] on div "Overview montecarlosbm" at bounding box center [272, 42] width 195 height 25
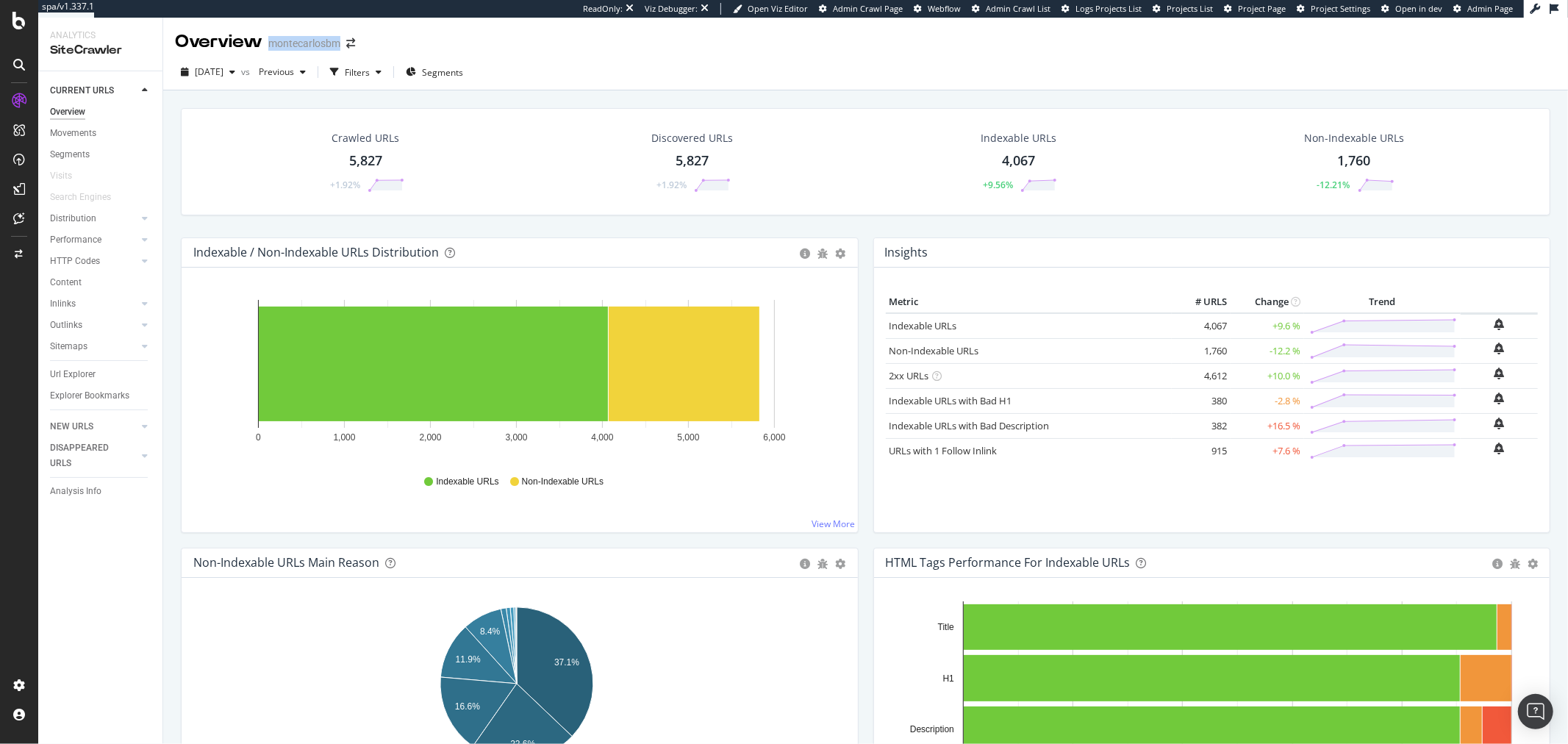
copy div "montecarlosbm"
